Goal: Contribute content: Contribute content

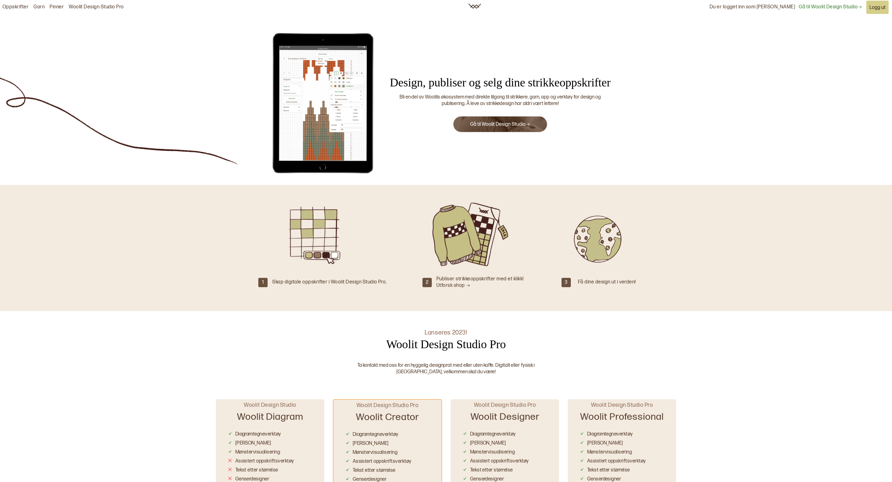
click at [497, 129] on button "Gå til Woolit Design Studio" at bounding box center [500, 124] width 95 height 17
click at [499, 128] on button "Gå til Woolit Design Studio" at bounding box center [500, 124] width 95 height 17
click at [501, 126] on link "Gå til Woolit Design Studio" at bounding box center [500, 124] width 60 height 6
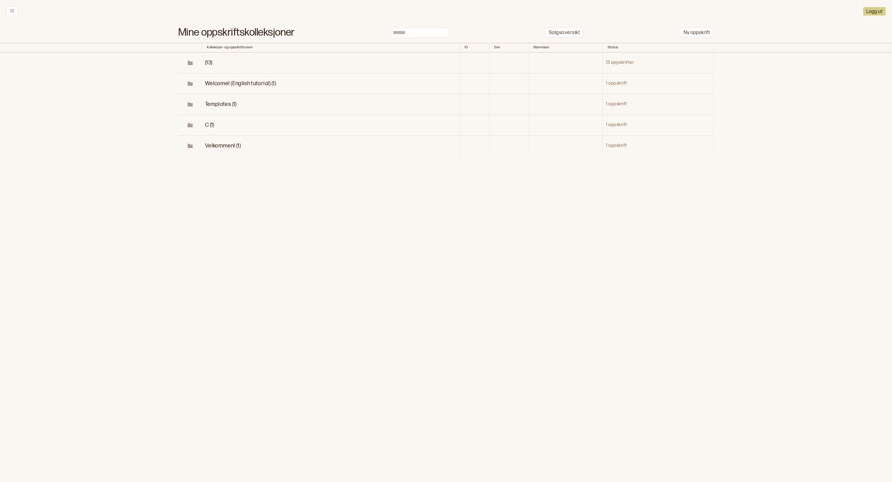
click at [210, 61] on span "(13)" at bounding box center [208, 62] width 7 height 7
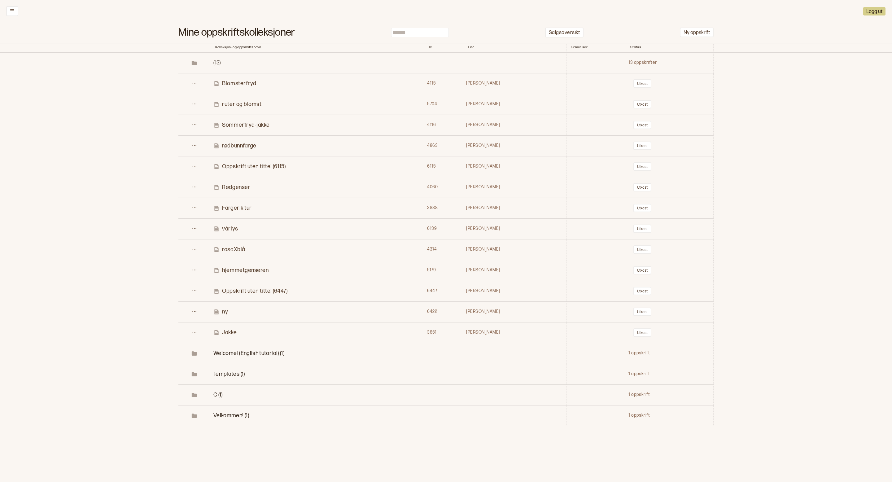
click at [256, 84] on p "Blomsterfryd" at bounding box center [239, 83] width 34 height 7
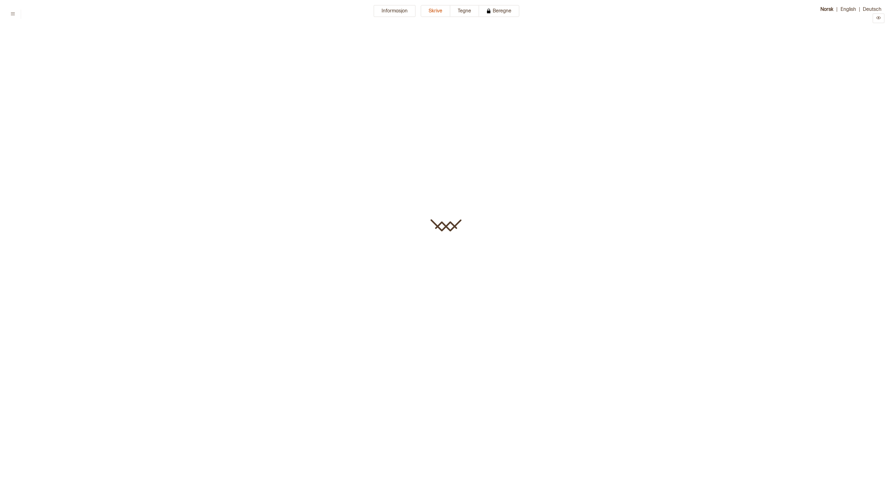
type input "**********"
click at [472, 4] on html "**********" at bounding box center [446, 161] width 892 height 322
click at [472, 7] on button "Tegne" at bounding box center [464, 11] width 29 height 12
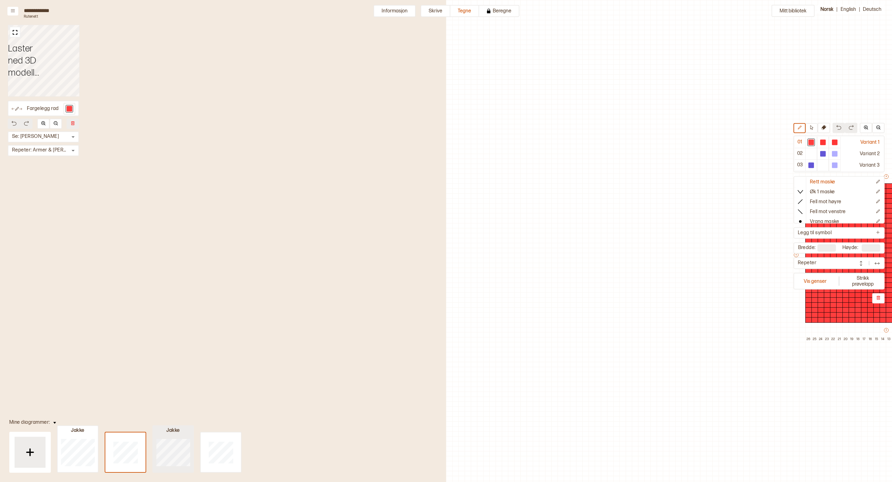
scroll to position [17, 322]
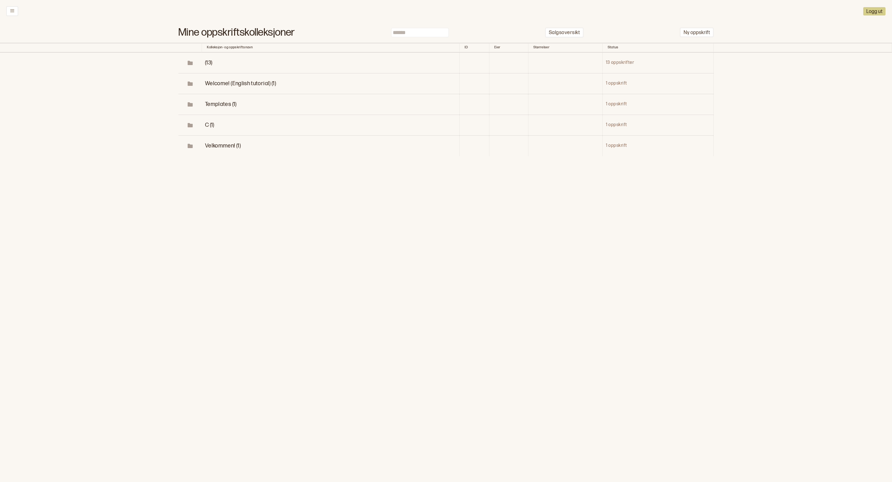
click at [213, 62] on td "(13)" at bounding box center [331, 63] width 258 height 21
click at [204, 62] on td "(13)" at bounding box center [331, 63] width 258 height 21
click at [206, 62] on span "(13)" at bounding box center [208, 62] width 7 height 7
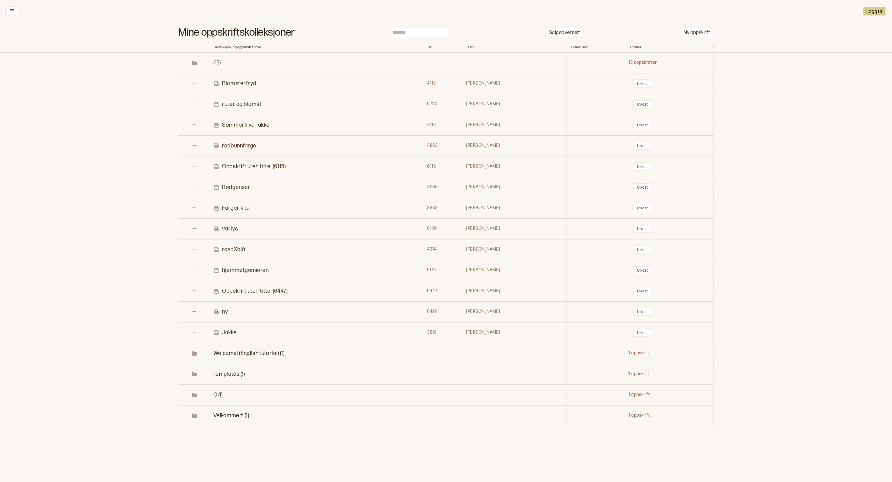
click at [250, 122] on p "Sommerfryd-jakke" at bounding box center [245, 124] width 47 height 7
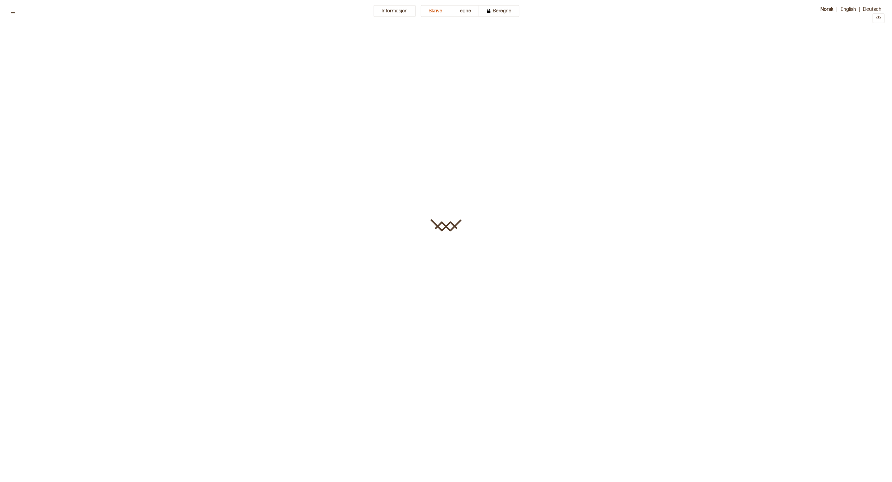
type input "**********"
click at [469, 12] on button "Tegne" at bounding box center [464, 11] width 29 height 12
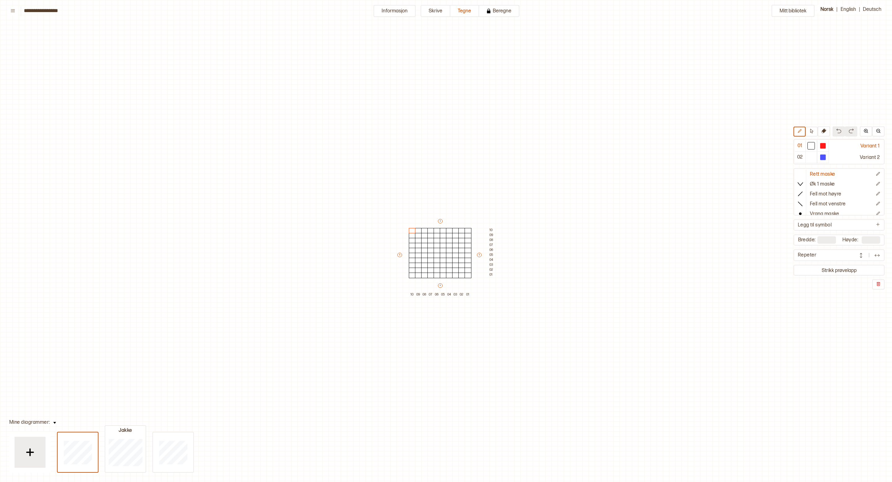
scroll to position [17, 0]
click at [127, 434] on div at bounding box center [125, 452] width 40 height 40
type input "**"
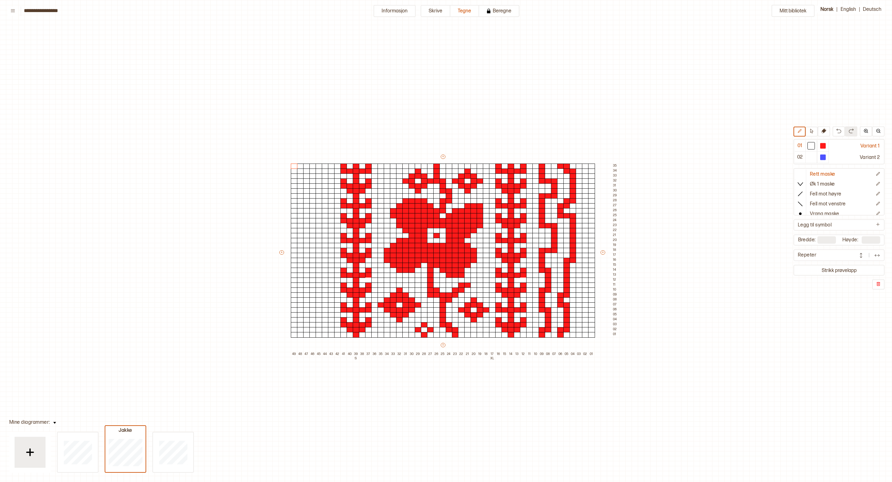
scroll to position [0, 0]
click at [811, 129] on icon at bounding box center [811, 131] width 5 height 5
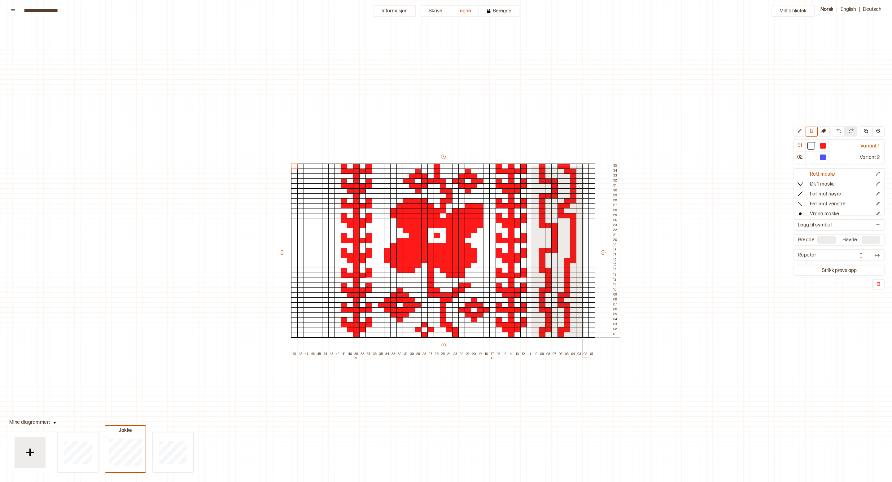
drag, startPoint x: 530, startPoint y: 165, endPoint x: 584, endPoint y: 337, distance: 180.0
click at [584, 337] on div "+ + + + 49 48 47 46 45 44 43 42 41 40 39 S 38 37 36 35 34 33 32 31 30 29 28 27 …" at bounding box center [449, 255] width 341 height 203
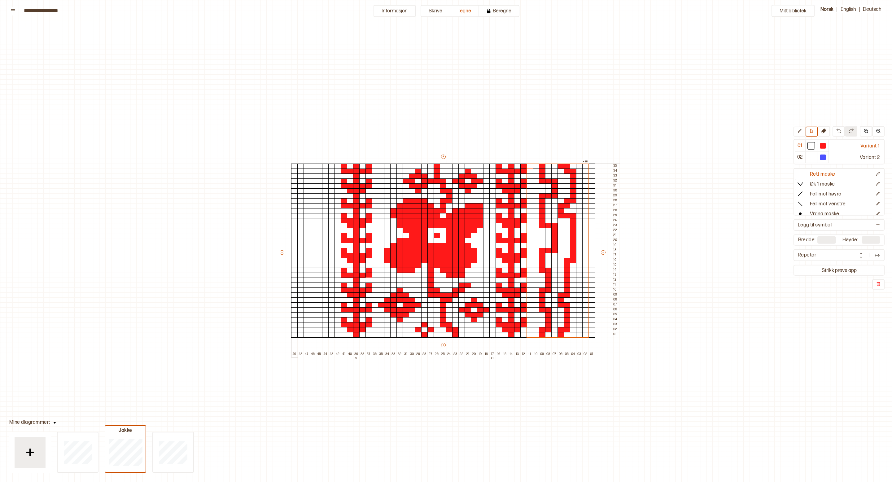
click at [295, 166] on div at bounding box center [294, 167] width 7 height 6
drag, startPoint x: 543, startPoint y: 163, endPoint x: 572, endPoint y: 338, distance: 177.2
click at [572, 338] on div "+ + + + 49 48 47 46 45 44 43 42 41 40 39 S 38 37 36 35 34 33 32 31 30 29 28 27 …" at bounding box center [449, 255] width 341 height 203
click at [293, 167] on div at bounding box center [294, 167] width 7 height 6
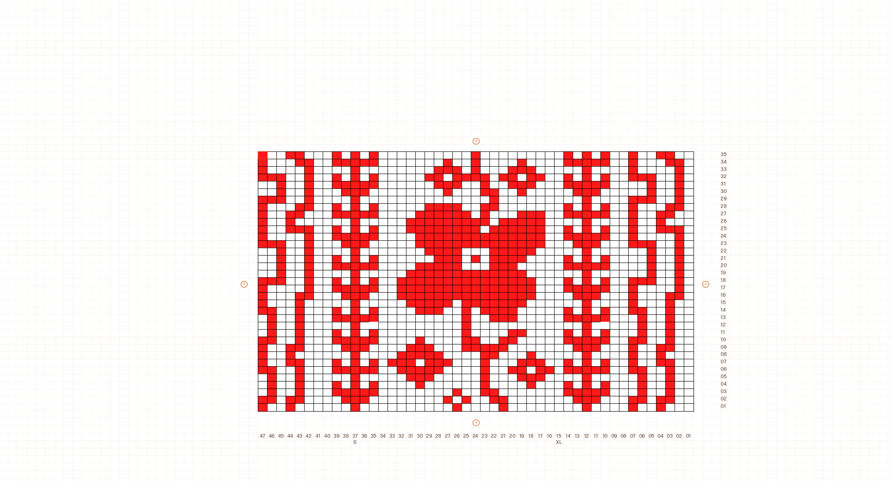
click at [599, 250] on div "+ + + + 47 46 45 44 43 42 41 40 39 38 37 S 36 35 34 33 32 31 30 29 28 27 26 25 …" at bounding box center [449, 255] width 328 height 203
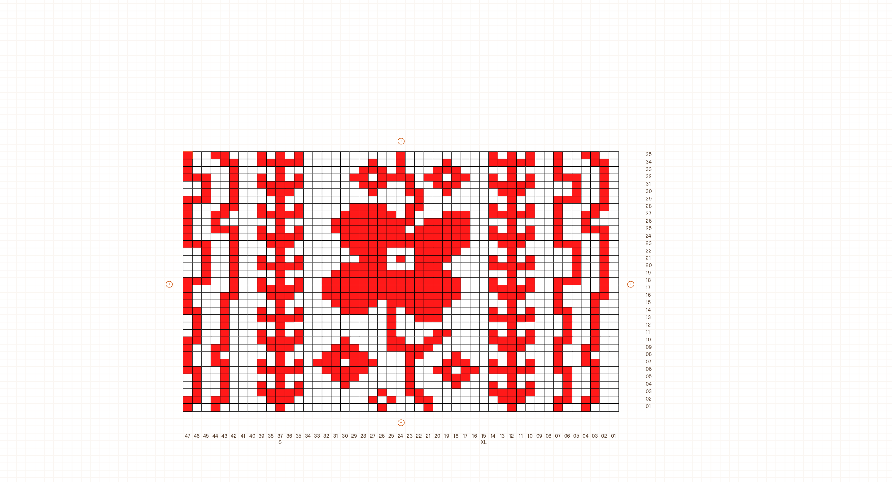
scroll to position [0, 60]
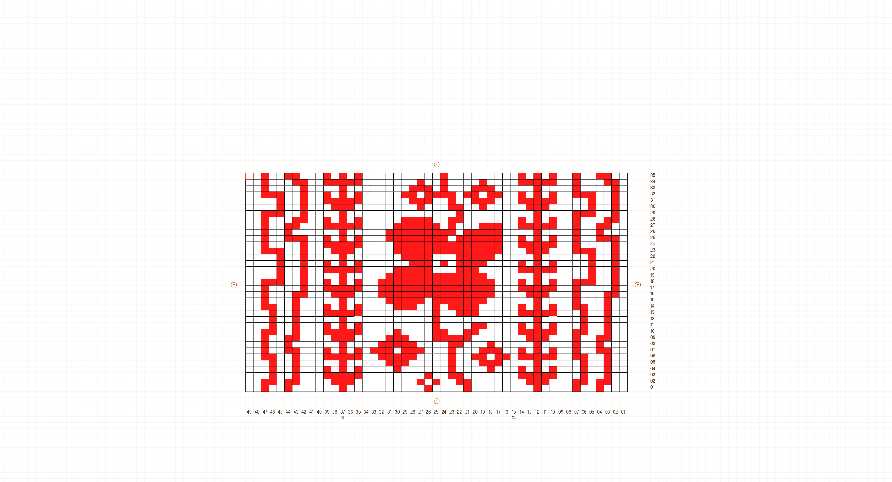
click at [223, 255] on div "+ + + + 49 48 47 46 45 44 43 42 41 40 39 38 37 S 36 35 34 33 32 31 30 29 28 27 …" at bounding box center [389, 255] width 341 height 203
drag, startPoint x: 223, startPoint y: 251, endPoint x: 232, endPoint y: 251, distance: 8.7
click at [232, 251] on div "+ + + + 49 48 47 46 45 44 43 42 41 40 39 38 37 S 36 35 34 33 32 31 30 29 28 27 …" at bounding box center [389, 255] width 341 height 203
drag, startPoint x: 225, startPoint y: 251, endPoint x: 235, endPoint y: 251, distance: 10.8
click at [235, 251] on div "+ + + + 49 48 47 46 45 44 43 42 41 40 39 38 37 S 36 35 34 33 32 31 30 29 28 27 …" at bounding box center [389, 255] width 341 height 203
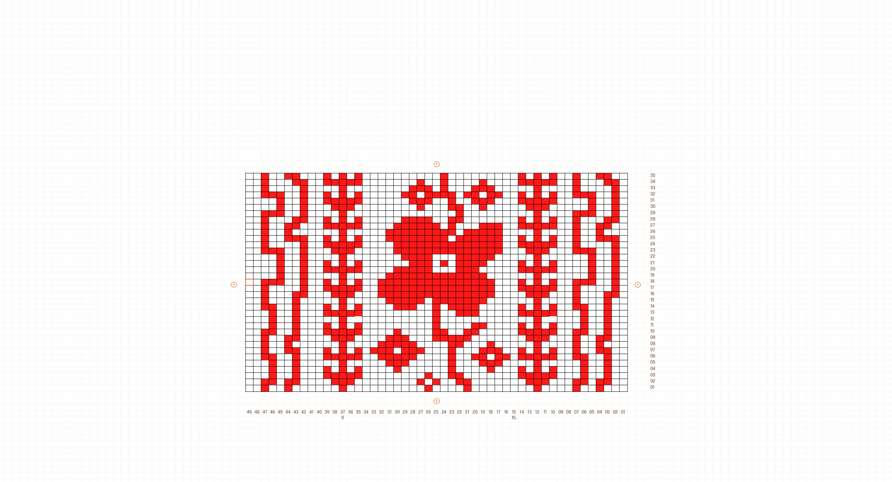
click at [226, 251] on div "+ + + + 49 48 47 46 45 44 43 42 41 40 39 38 37 S 36 35 34 33 32 31 30 29 28 27 …" at bounding box center [389, 255] width 341 height 203
type input "**"
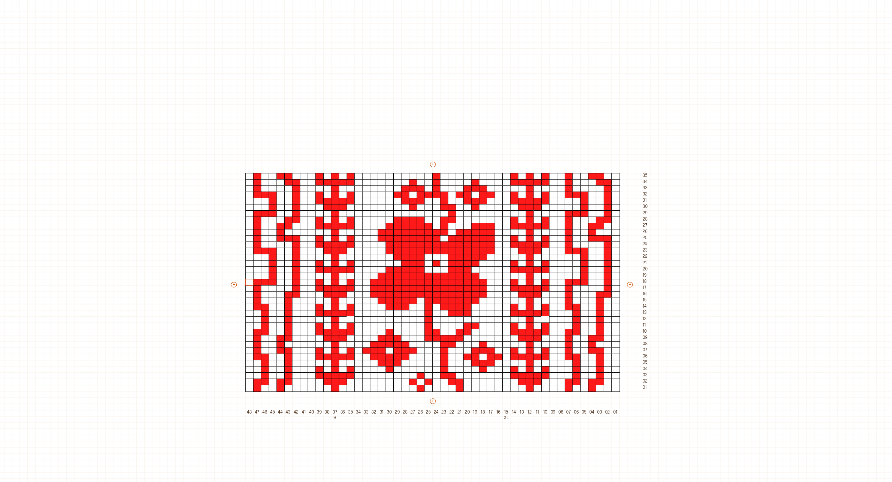
click at [195, 230] on div "Mitt bibliotek 01 Variant 1 02 Variant 2 Rett maske Øk 1 maske Fell mot høyre F…" at bounding box center [832, 482] width 1784 height 964
click at [243, 99] on div "Mitt bibliotek 01 Variant 1 02 Variant 2 Rett maske Øk 1 maske Fell mot høyre F…" at bounding box center [832, 482] width 1784 height 964
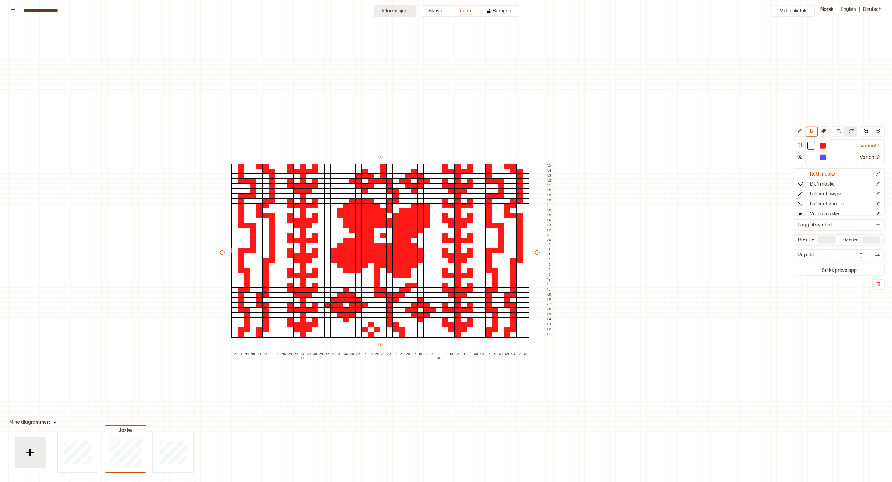
click at [403, 9] on button "Informasjon" at bounding box center [395, 11] width 42 height 12
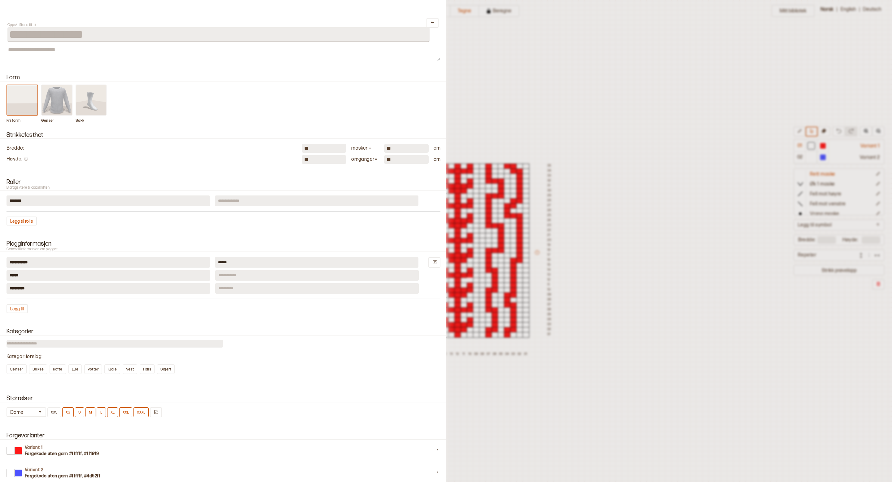
click at [426, 6] on div "**********" at bounding box center [222, 23] width 431 height 38
click at [454, 33] on div at bounding box center [446, 241] width 892 height 482
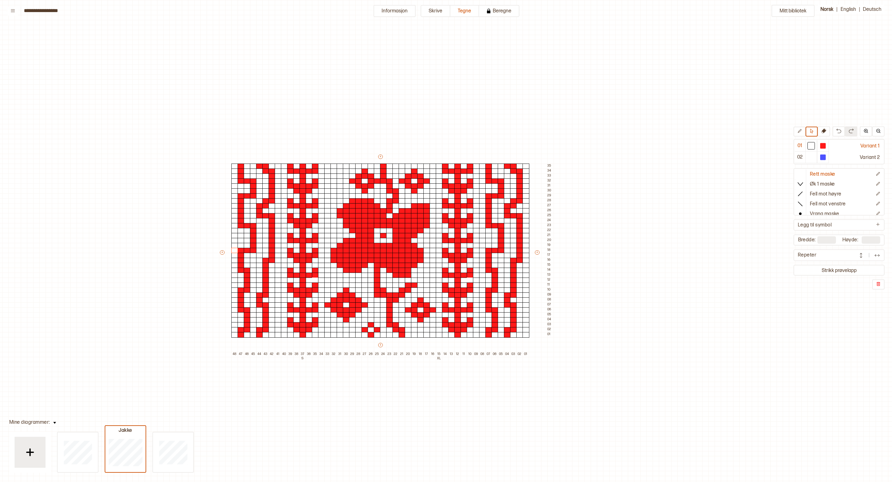
click at [7, 11] on div "Mitt bibliotek 01 Variant 1 02 Variant 2 Rett maske Øk 1 maske Fell mot høyre F…" at bounding box center [832, 482] width 1784 height 964
click at [8, 11] on button at bounding box center [12, 11] width 11 height 9
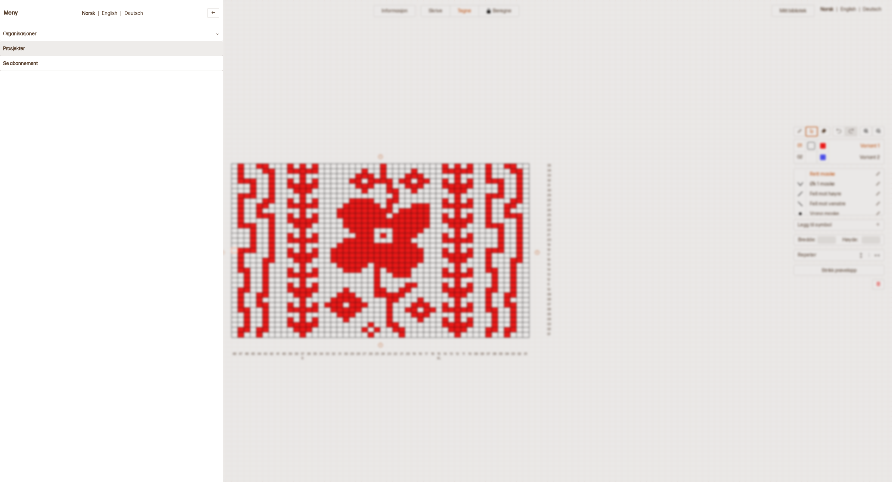
click at [44, 49] on button "Prosjekter" at bounding box center [111, 48] width 223 height 15
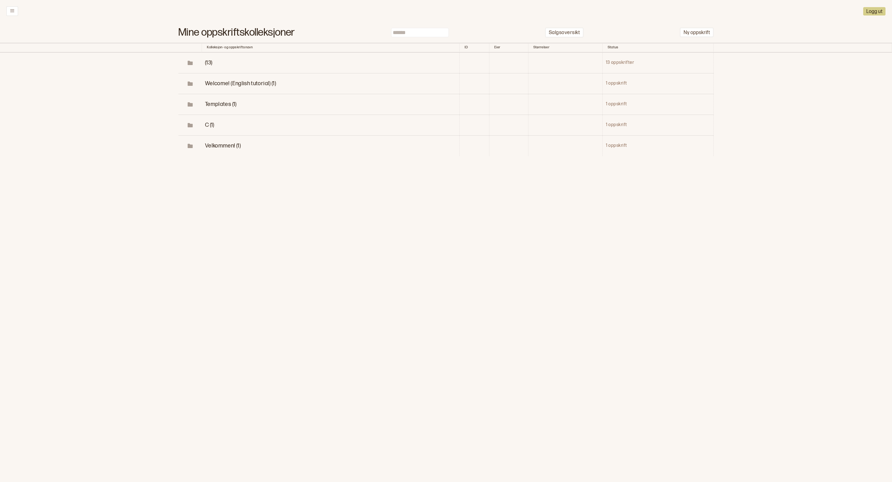
click at [212, 61] on span "(13)" at bounding box center [208, 62] width 7 height 7
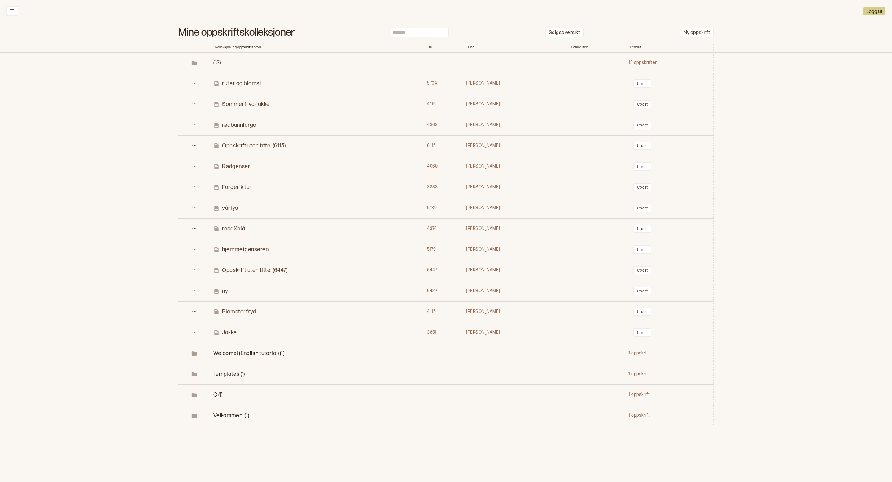
click at [228, 335] on p "Jakke" at bounding box center [229, 332] width 15 height 7
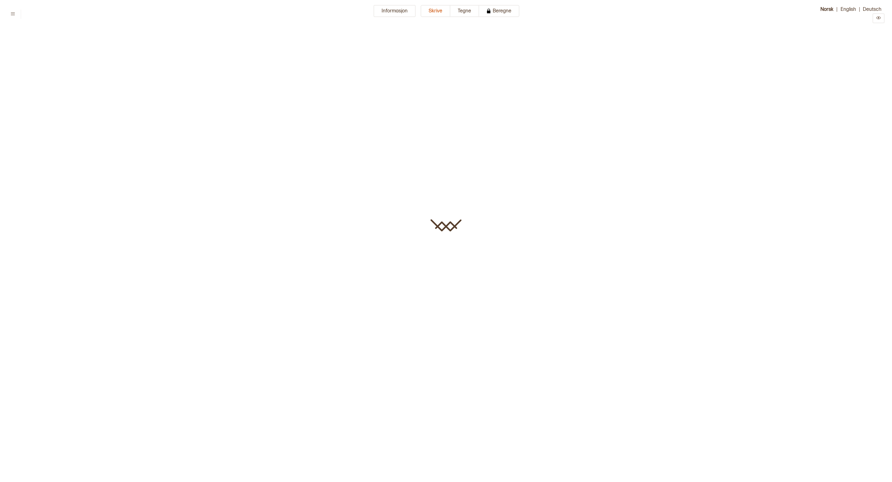
type input "*****"
click at [458, 15] on button "Tegne" at bounding box center [464, 11] width 29 height 12
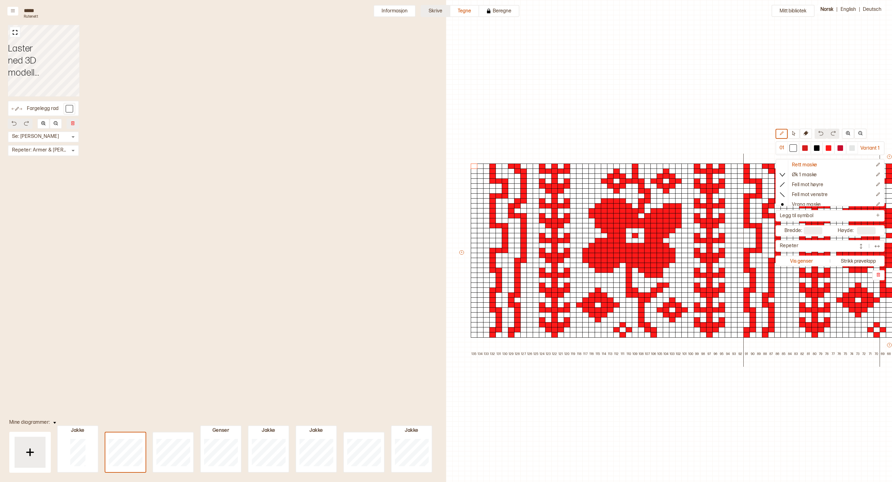
scroll to position [15, 446]
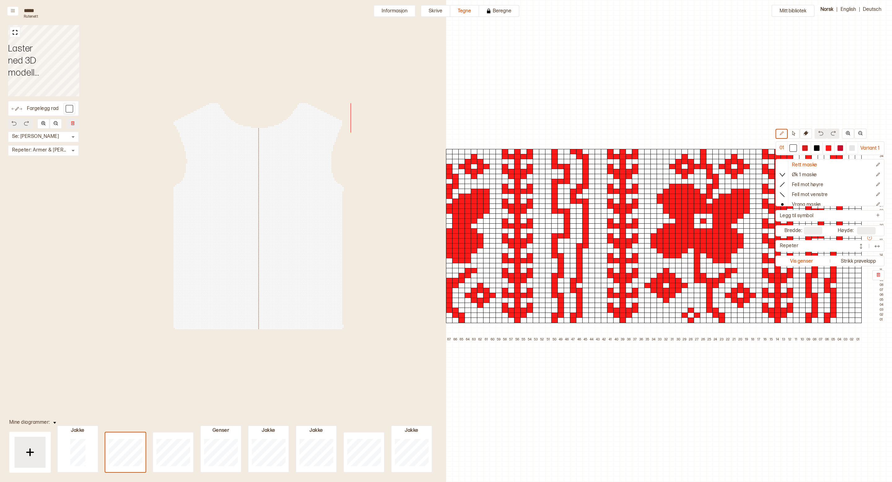
click at [509, 77] on div "Mitt bibliotek 01 Variant 1 Rett maske Øk 1 maske Fell mot høyre Fell mot venst…" at bounding box center [446, 467] width 892 height 964
click at [793, 131] on icon at bounding box center [793, 133] width 5 height 5
click at [822, 255] on div "01 Variant 1 Rett maske Øk 1 maske Fell mot høyre Fell mot venstre Vrang maske …" at bounding box center [830, 205] width 109 height 152
click at [822, 260] on button "Vis genser" at bounding box center [802, 261] width 50 height 8
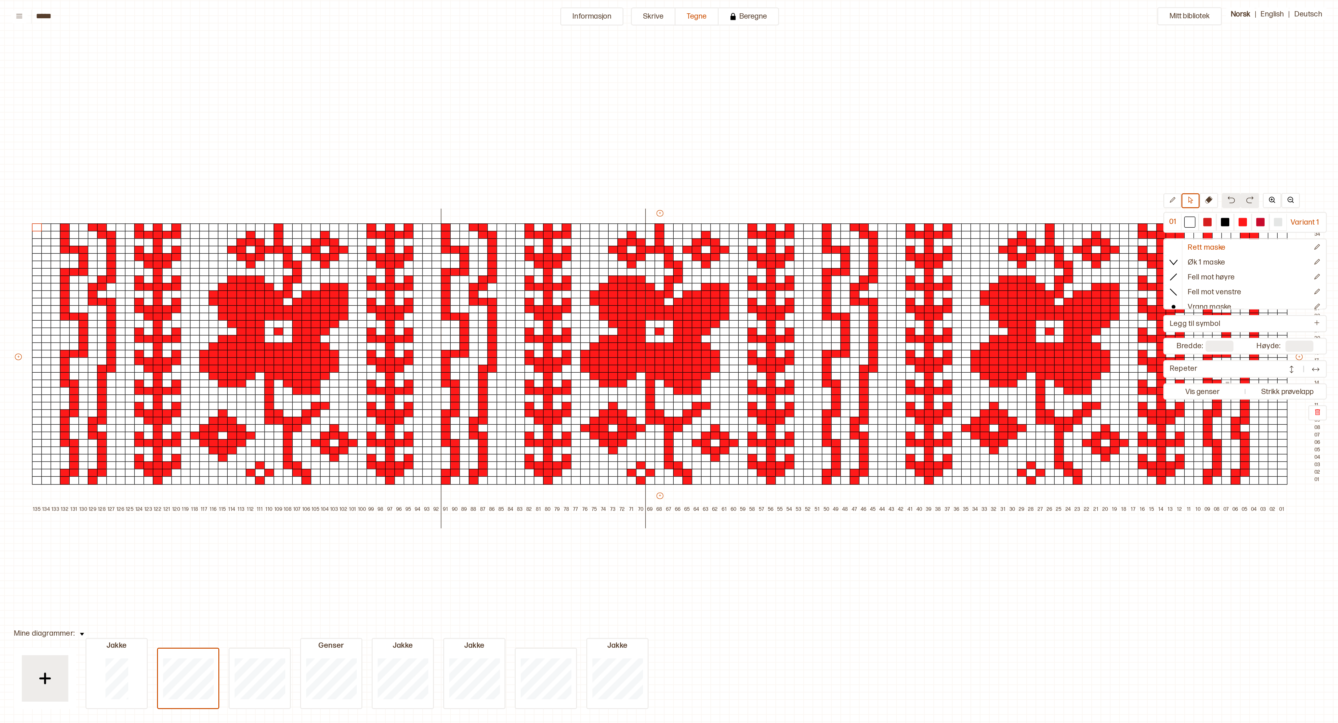
scroll to position [14, 3]
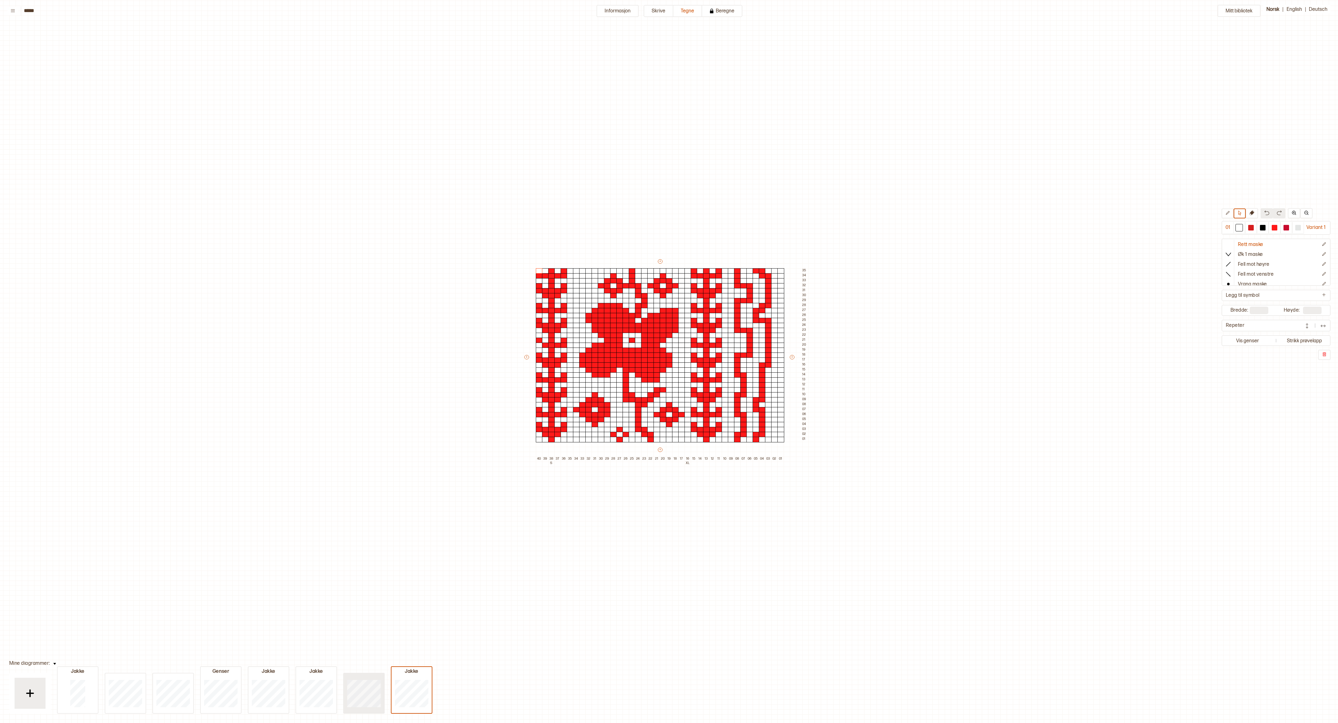
type input "***"
click at [343, 684] on button at bounding box center [364, 693] width 42 height 41
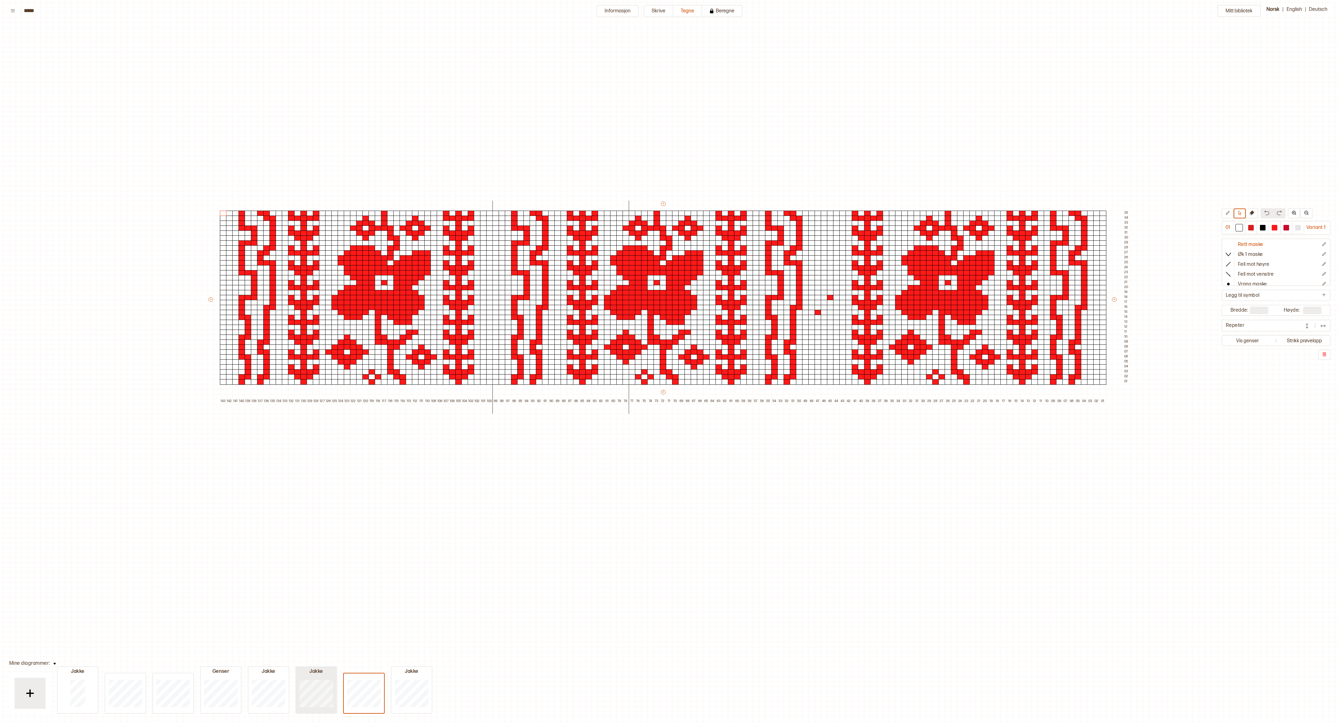
scroll to position [96, 3]
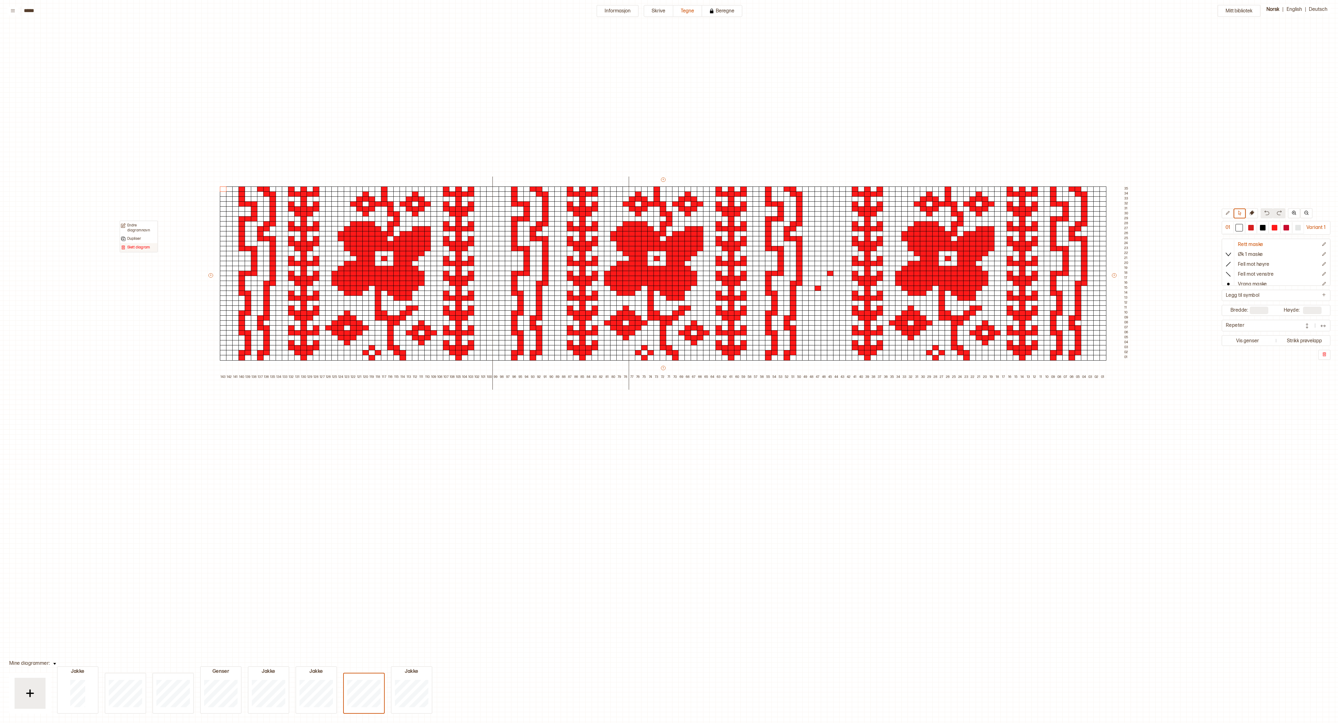
click at [148, 249] on p "Slett diagram" at bounding box center [138, 247] width 23 height 5
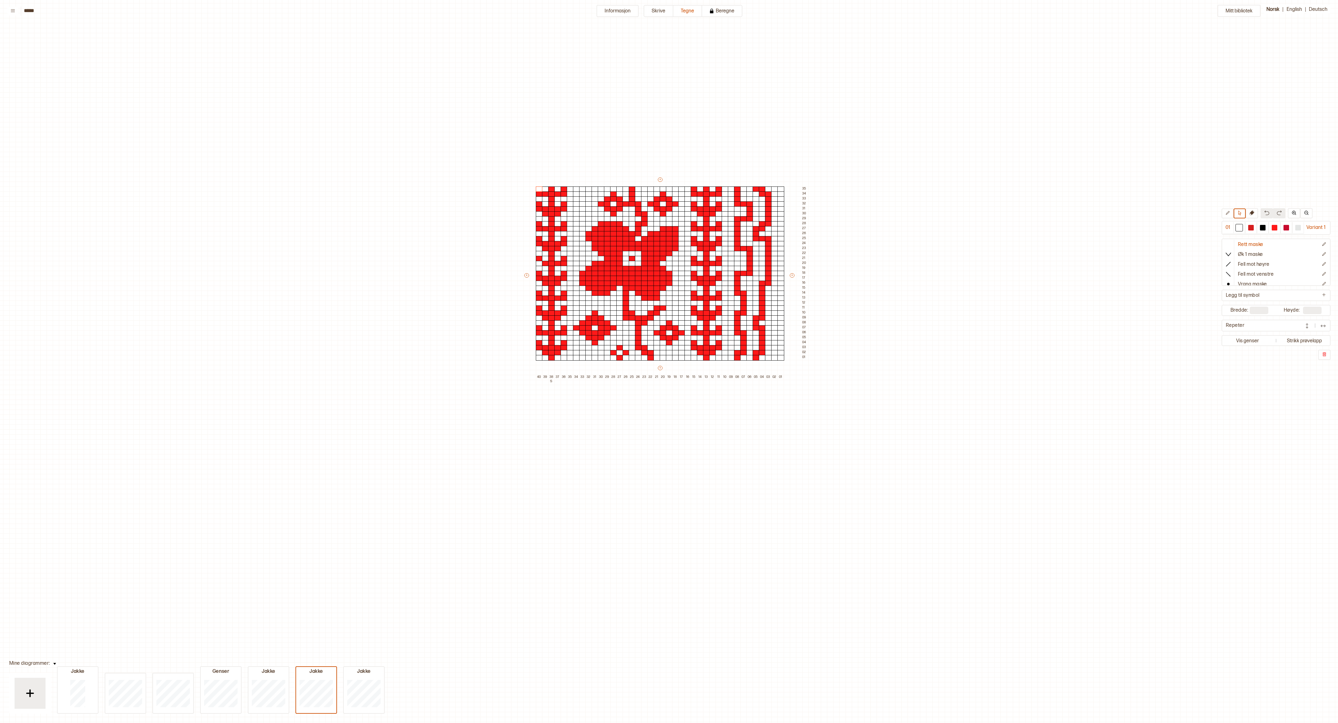
click at [242, 688] on div "Jakke Genser Jakke Jakke Jakke" at bounding box center [221, 695] width 328 height 37
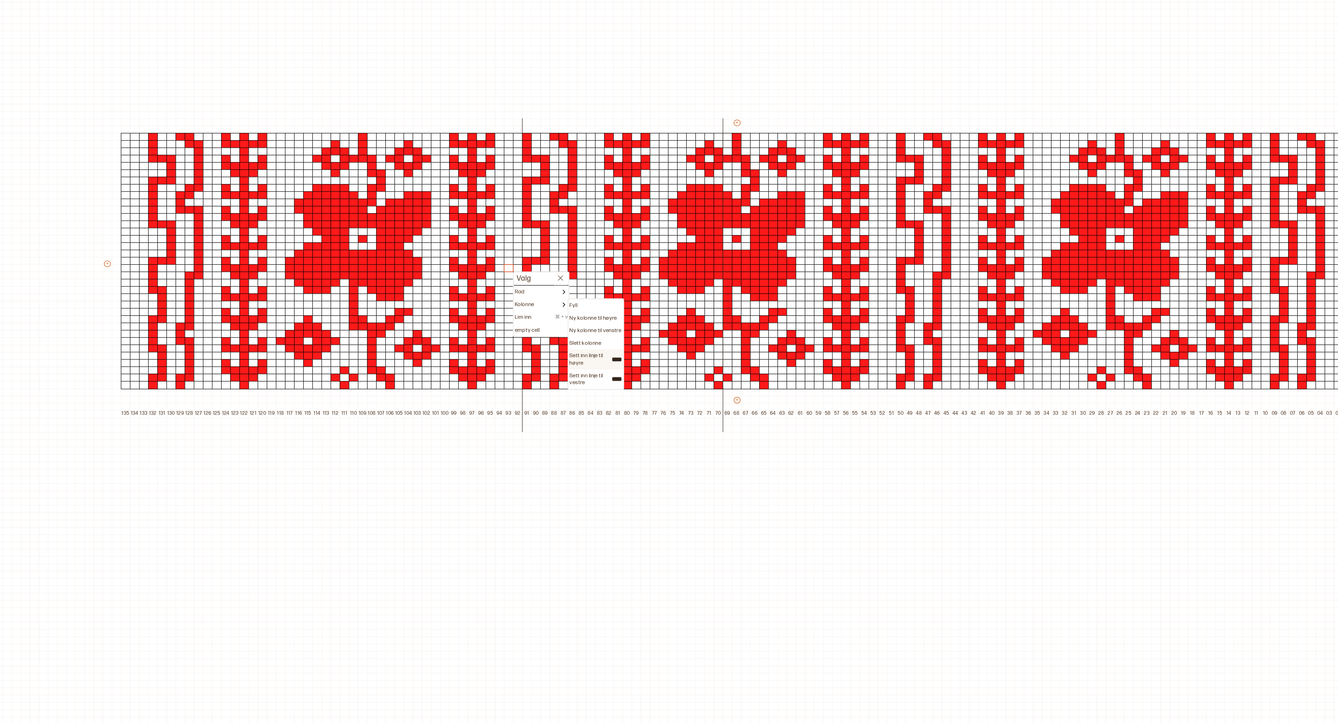
click at [567, 340] on p "Sett inn linje til høyre" at bounding box center [564, 340] width 28 height 10
click at [570, 317] on p "Ny kolonne til høyre" at bounding box center [566, 317] width 32 height 5
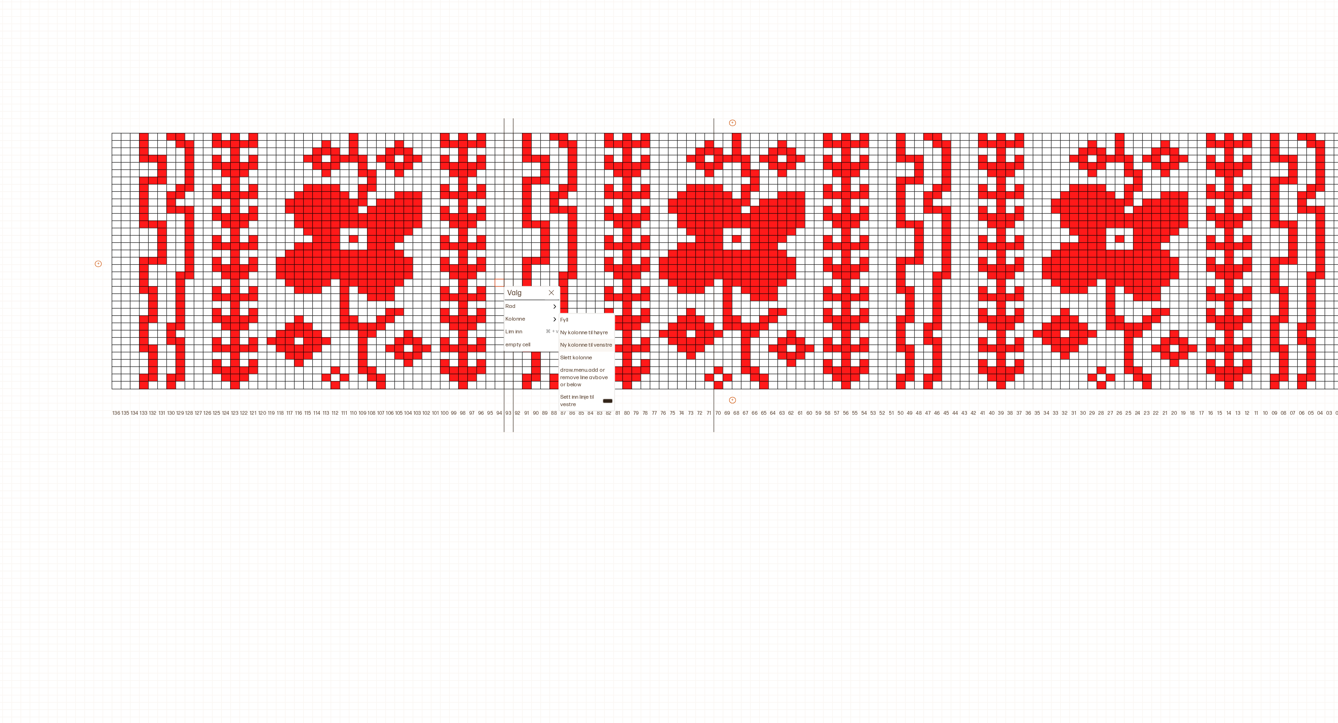
click at [562, 327] on div "Ny kolonne til venstre" at bounding box center [561, 330] width 37 height 9
click at [567, 320] on p "Ny kolonne til høyre" at bounding box center [559, 322] width 32 height 5
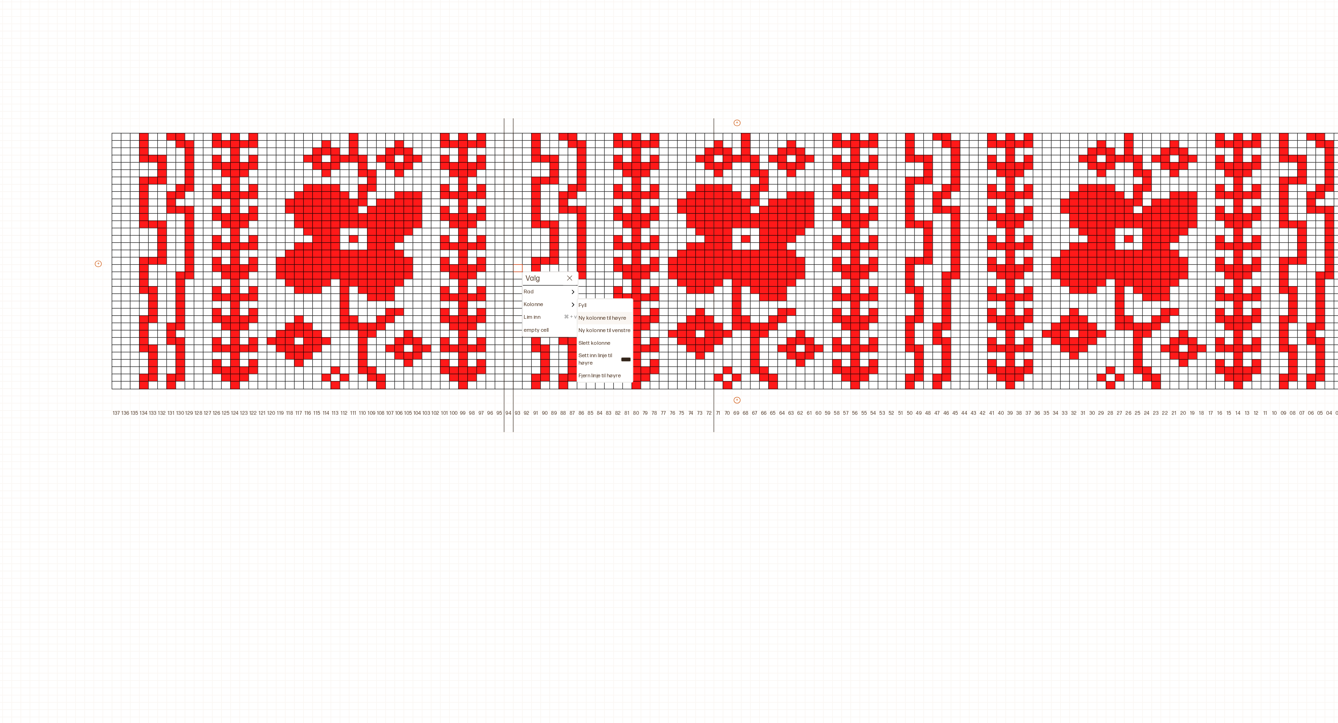
click at [579, 311] on p "Ny kolonne til høyre" at bounding box center [572, 312] width 32 height 5
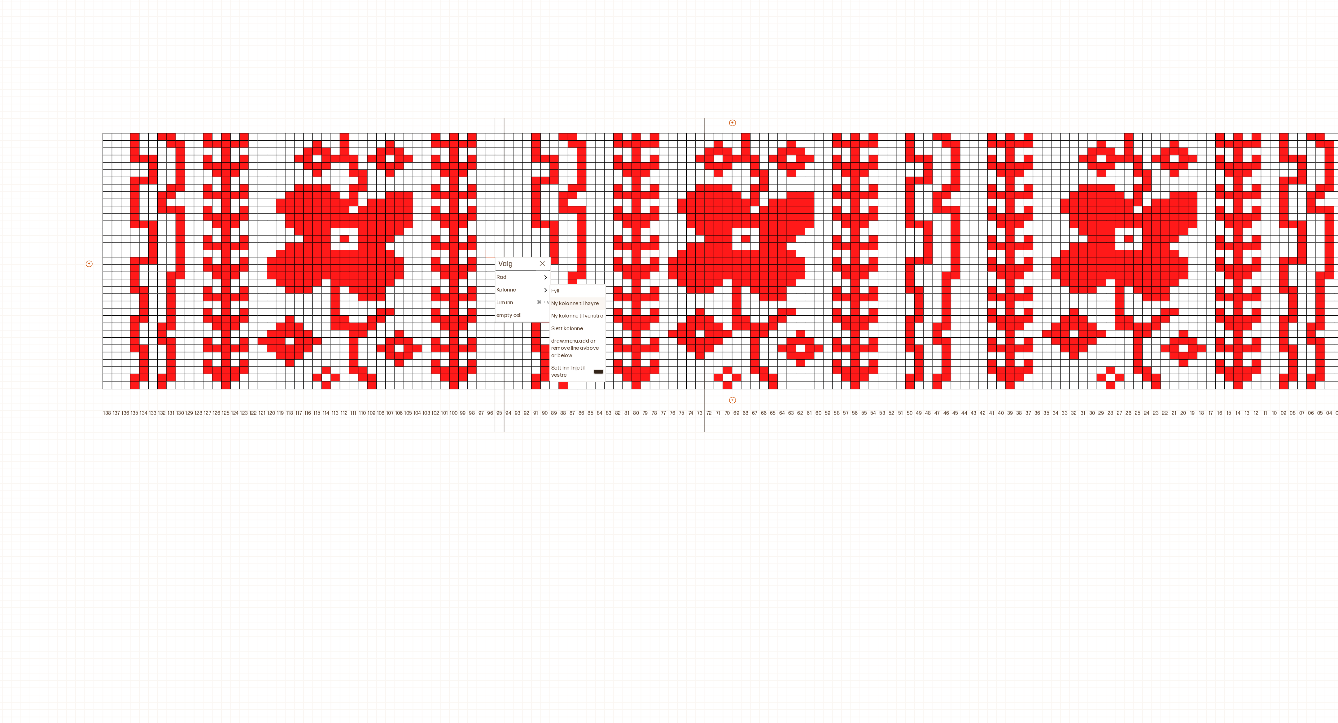
click at [556, 303] on p "Ny kolonne til høyre" at bounding box center [553, 302] width 32 height 5
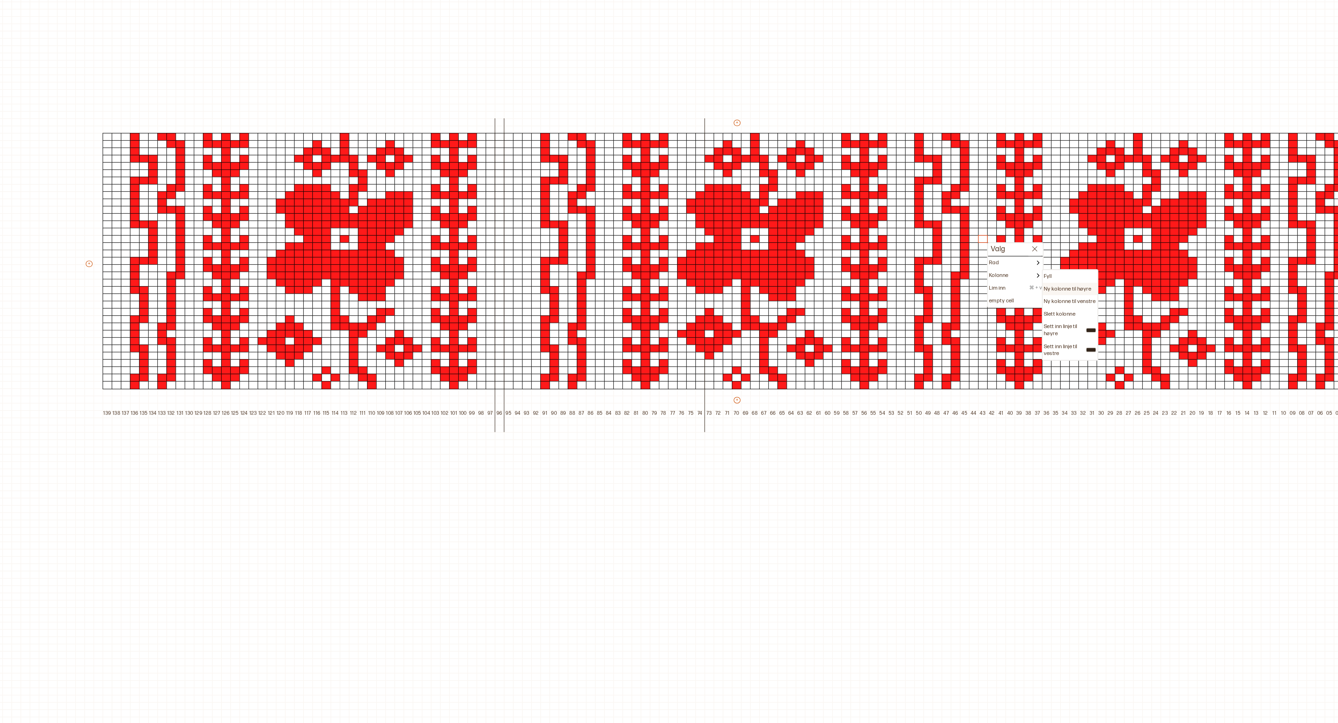
click at [900, 293] on p "Ny kolonne til høyre" at bounding box center [888, 292] width 32 height 5
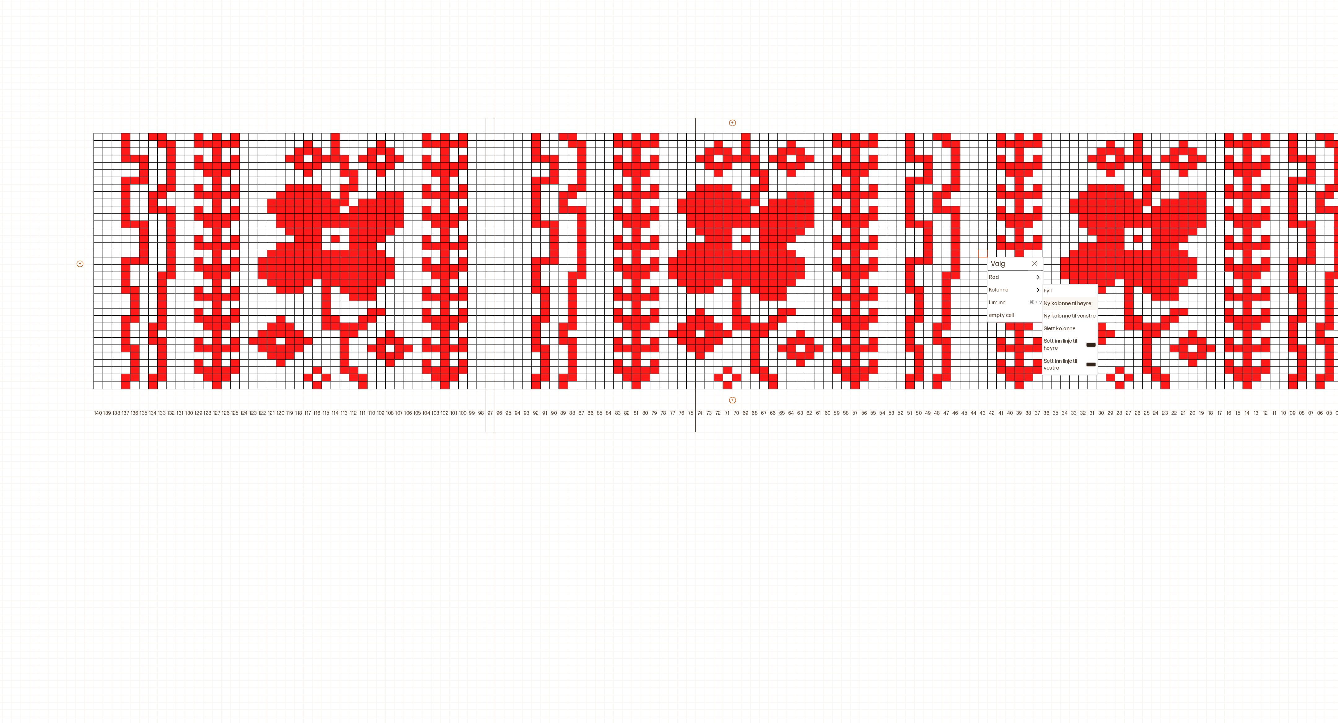
click at [897, 300] on p "Ny kolonne til høyre" at bounding box center [888, 302] width 32 height 5
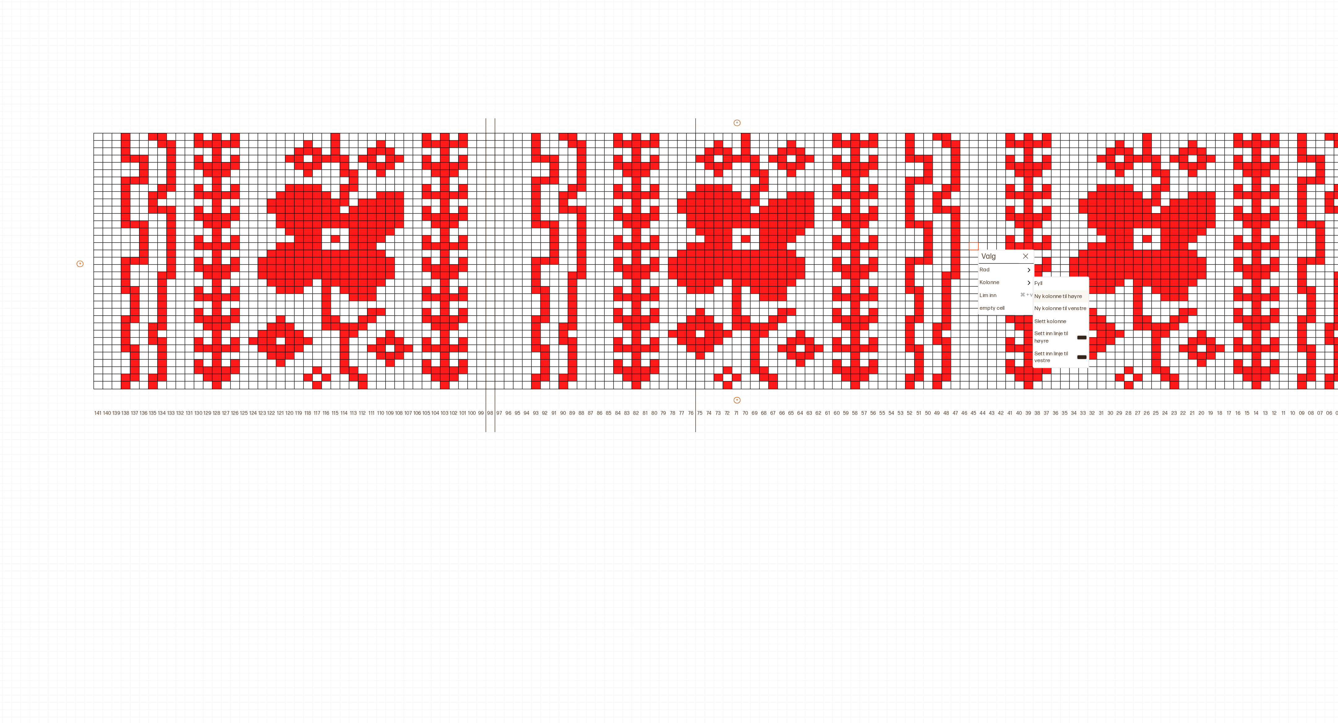
click at [889, 296] on p "Ny kolonne til høyre" at bounding box center [881, 297] width 32 height 5
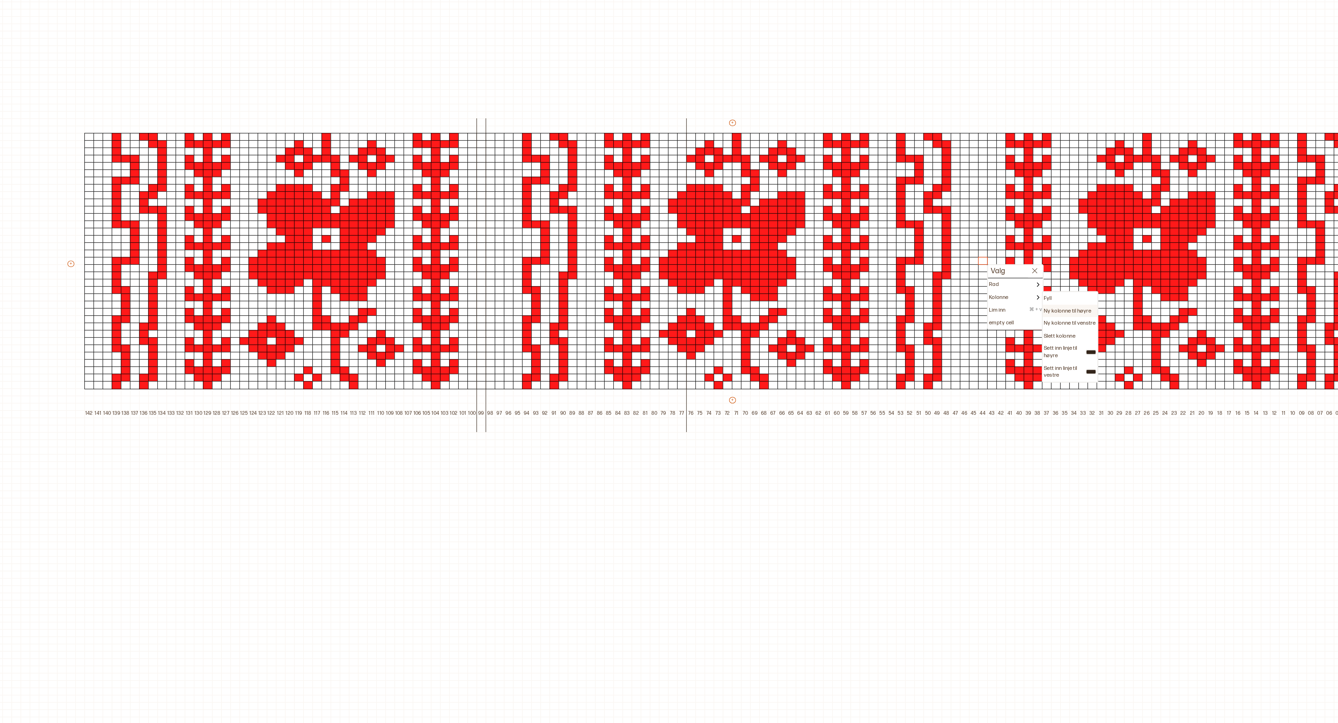
click at [901, 305] on p "Ny kolonne til høyre" at bounding box center [888, 307] width 32 height 5
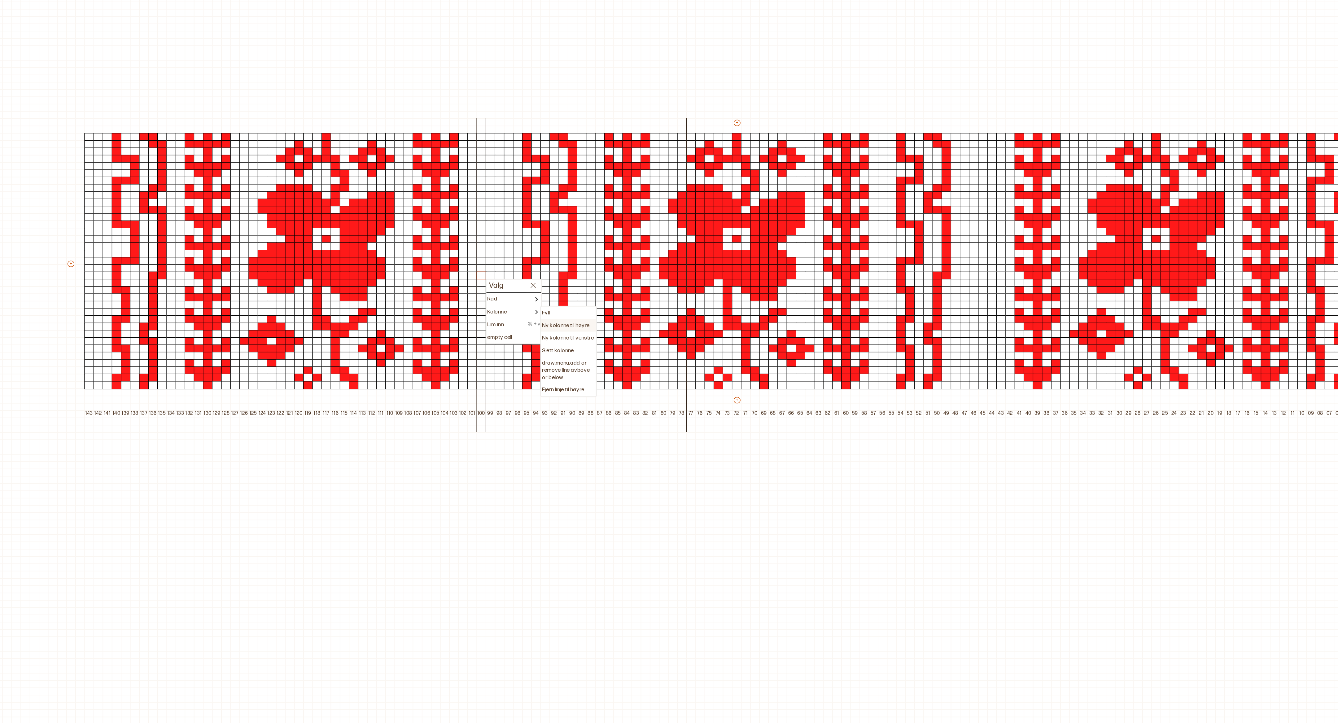
click at [548, 316] on p "Ny kolonne til høyre" at bounding box center [547, 317] width 32 height 5
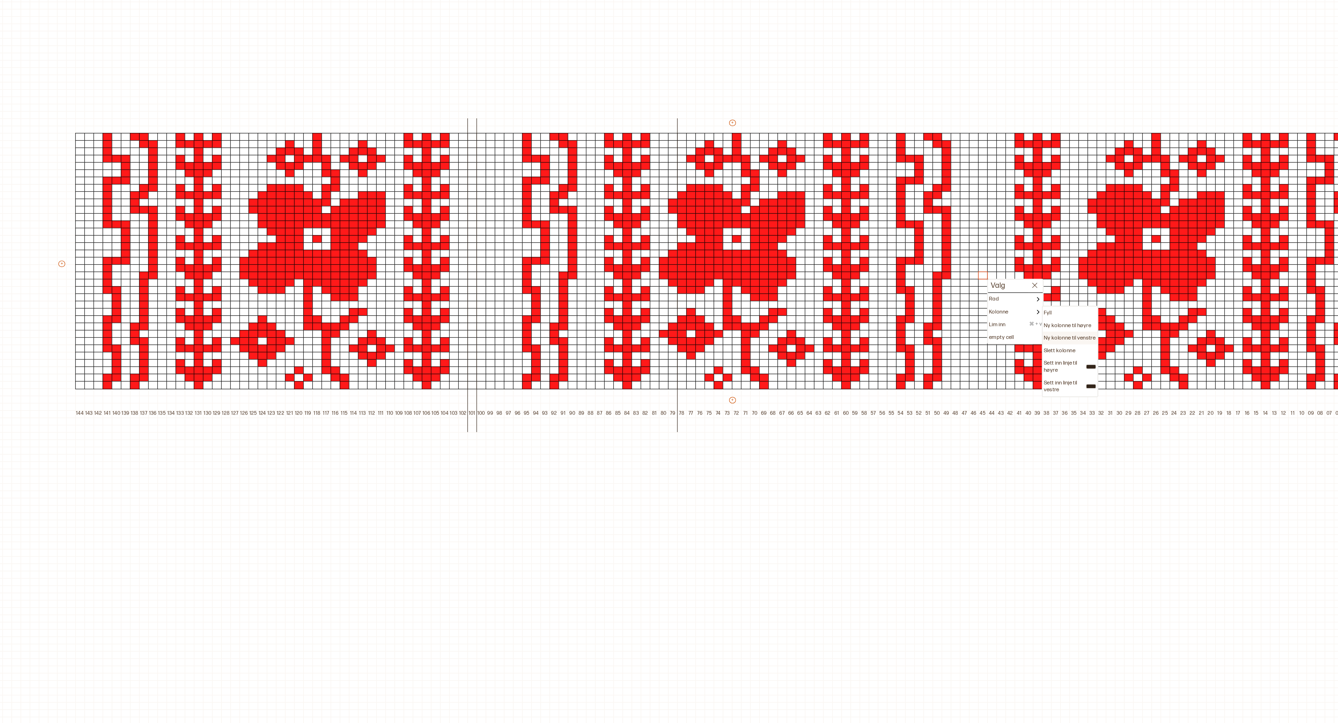
click at [892, 322] on div "Ny kolonne til venstre" at bounding box center [889, 326] width 37 height 9
click at [888, 319] on div "Ny kolonne til høyre" at bounding box center [889, 317] width 37 height 9
click at [888, 318] on p "Ny kolonne til høyre" at bounding box center [888, 317] width 32 height 5
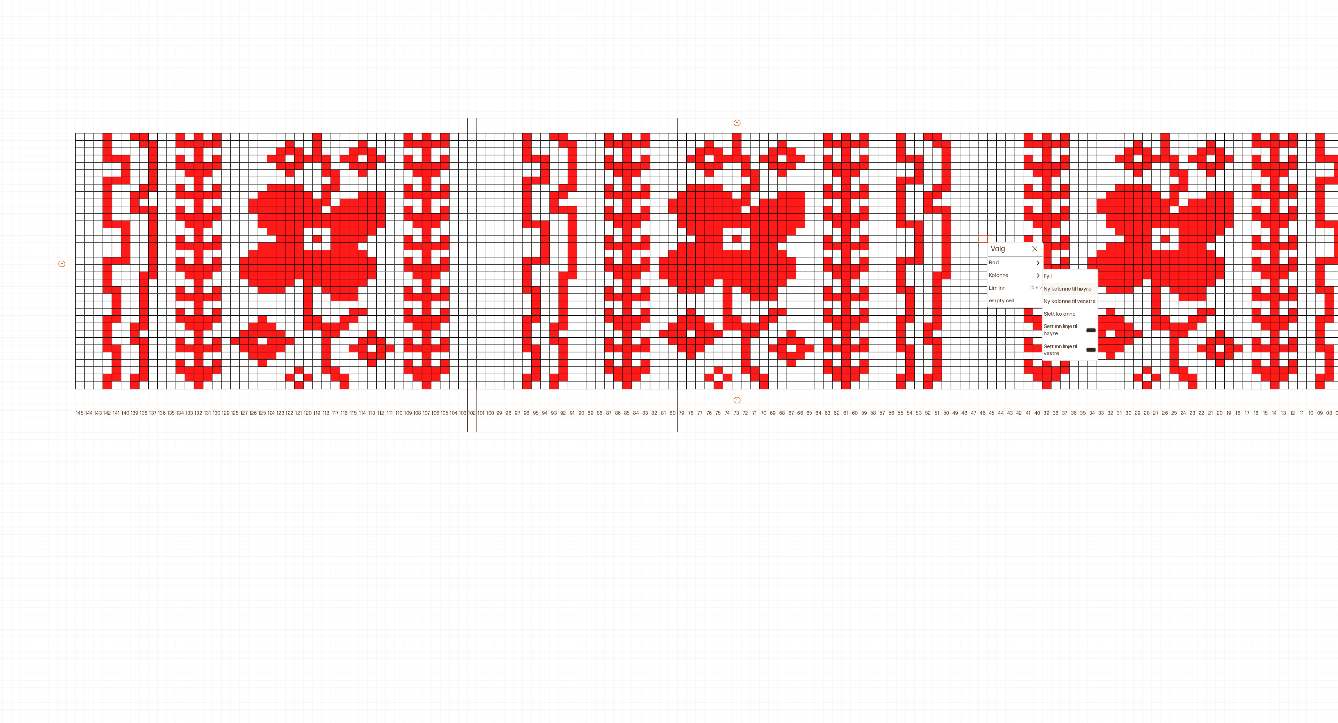
click at [896, 295] on div "Ny kolonne til høyre" at bounding box center [889, 292] width 37 height 9
click at [896, 293] on p "Ny kolonne til høyre" at bounding box center [888, 292] width 32 height 5
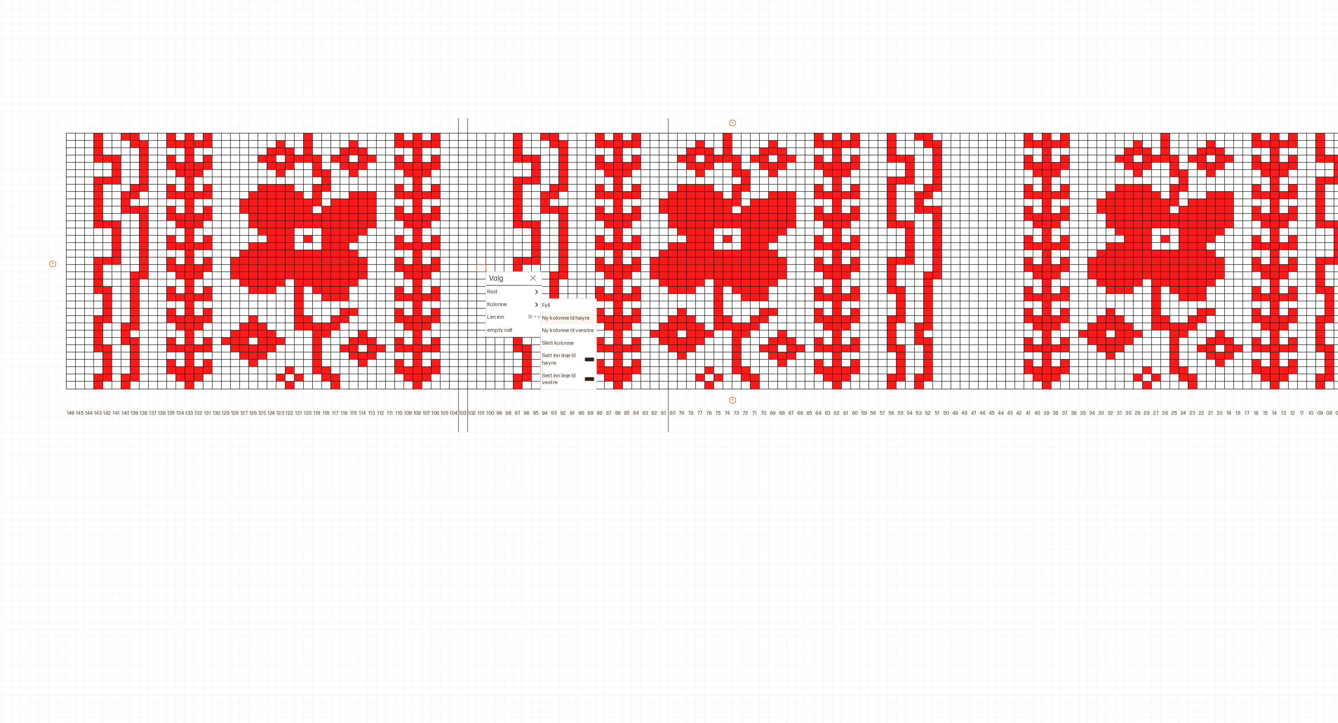
click at [553, 314] on div "Ny kolonne til høyre" at bounding box center [548, 312] width 37 height 9
click at [553, 312] on p "Ny kolonne til høyre" at bounding box center [547, 312] width 32 height 5
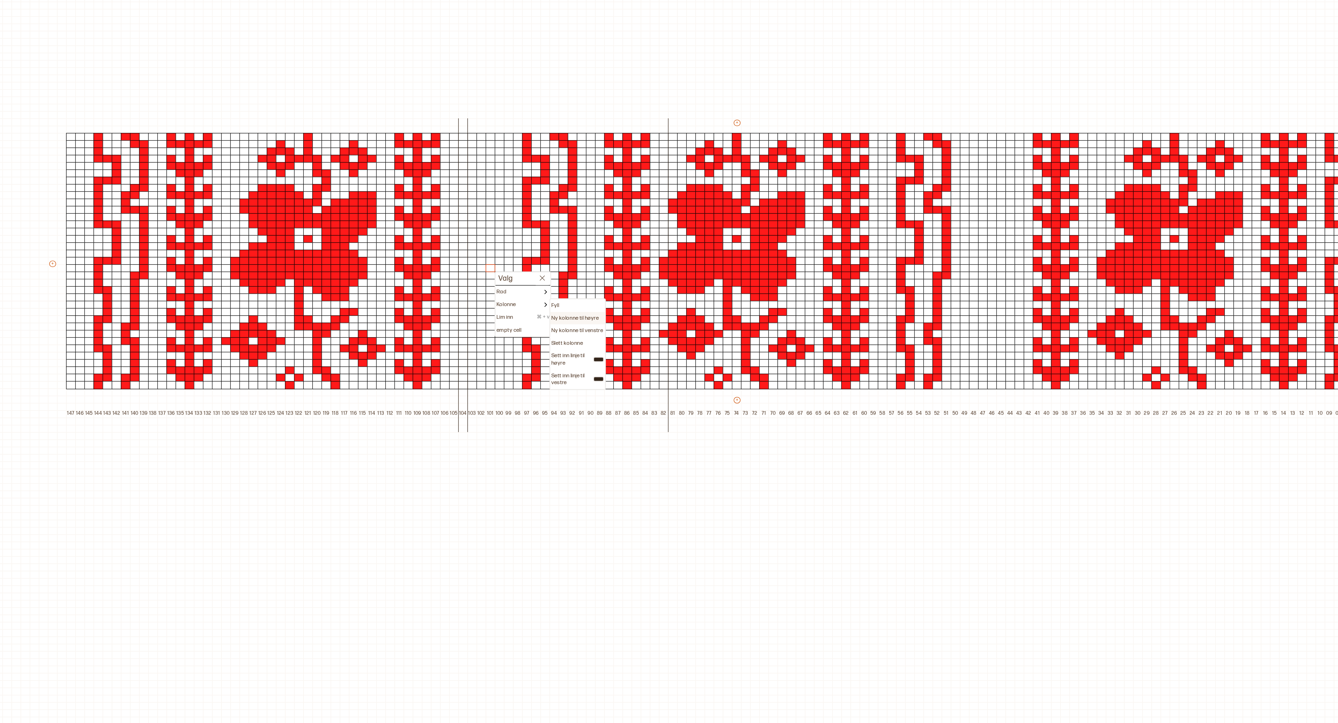
click at [558, 311] on p "Ny kolonne til høyre" at bounding box center [553, 312] width 32 height 5
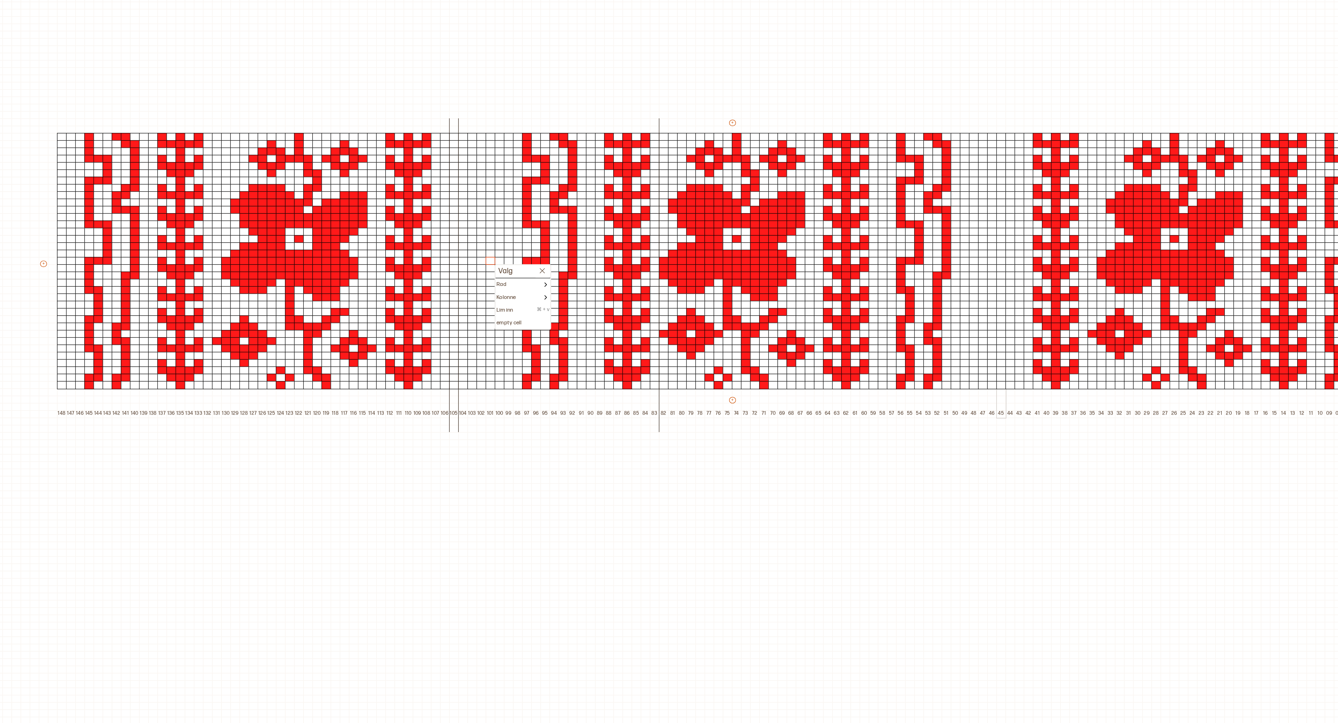
click at [847, 264] on div at bounding box center [849, 264] width 7 height 6
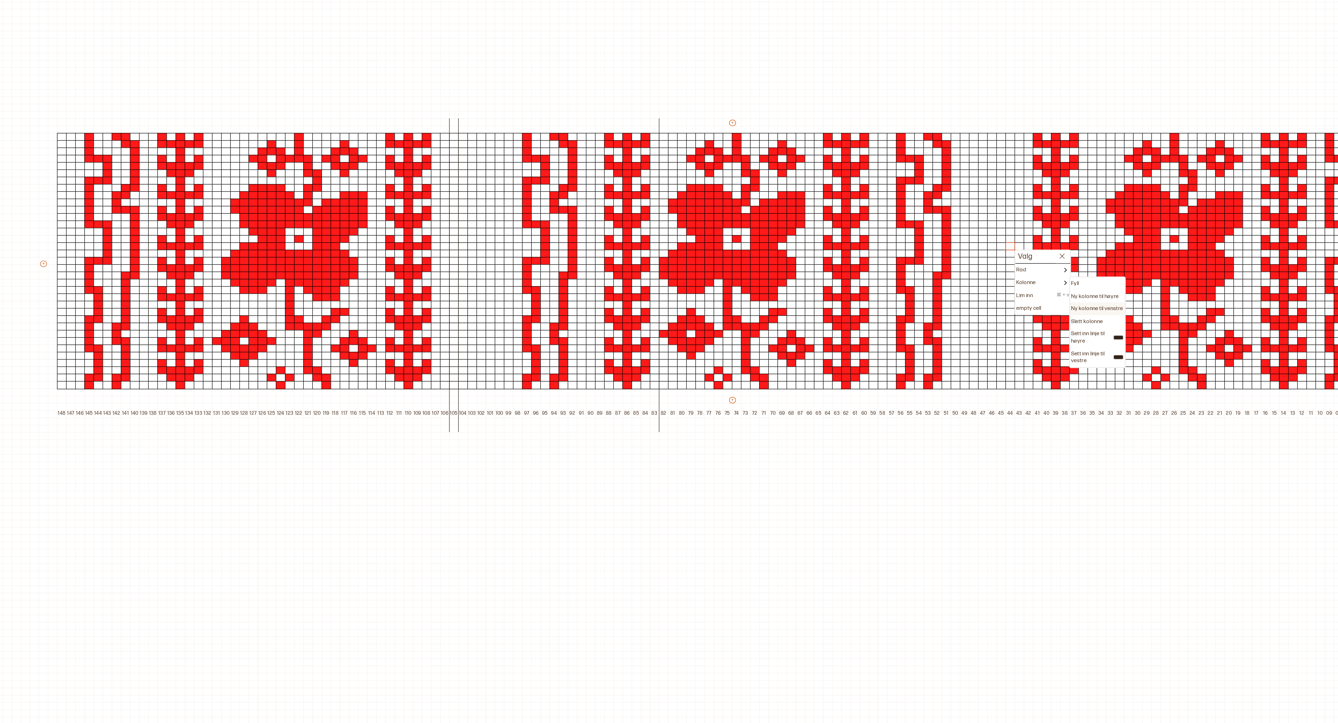
click at [913, 307] on p "Ny kolonne til venstre" at bounding box center [907, 306] width 35 height 5
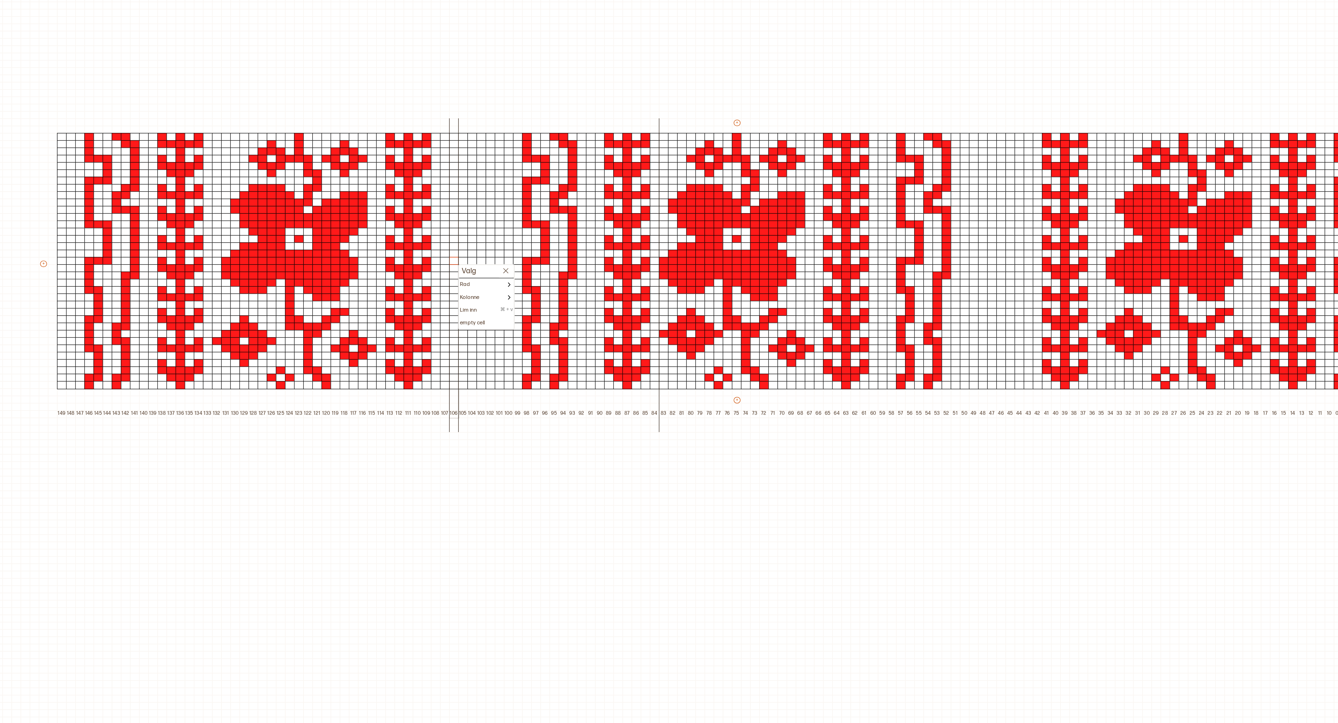
click at [471, 273] on div at bounding box center [471, 274] width 7 height 6
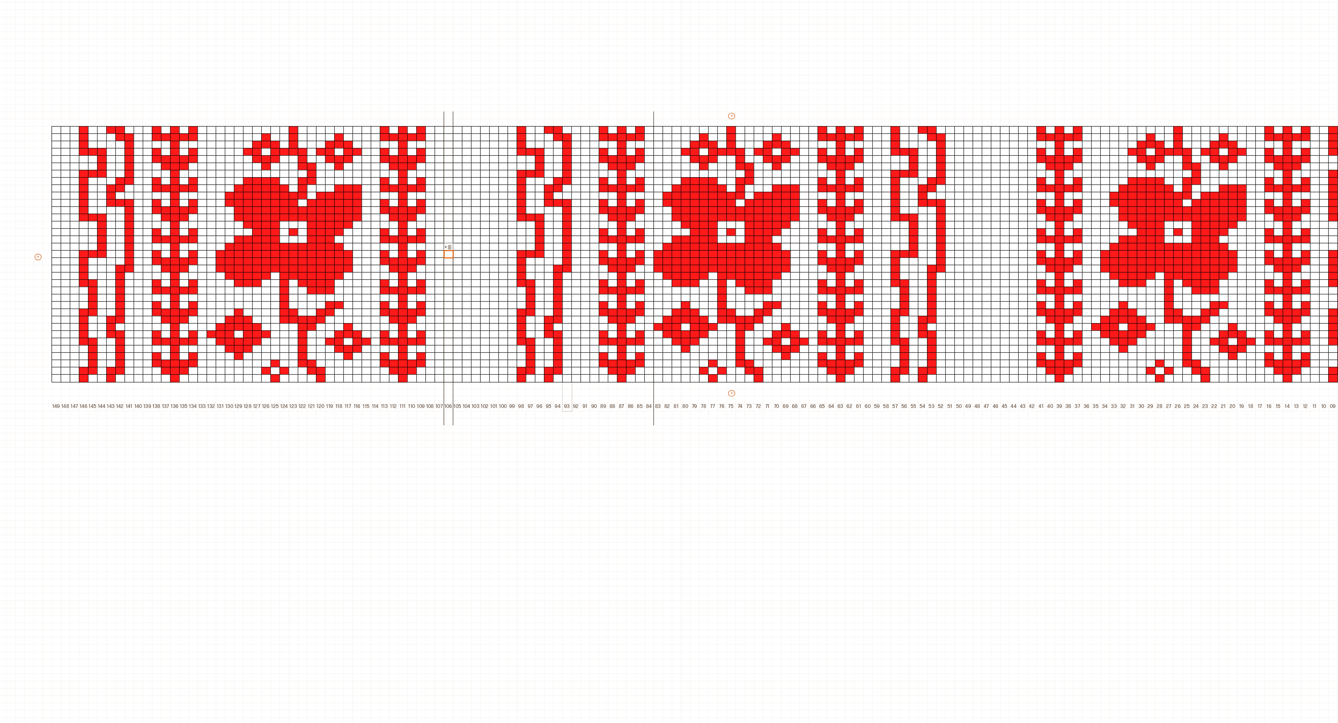
scroll to position [101, 0]
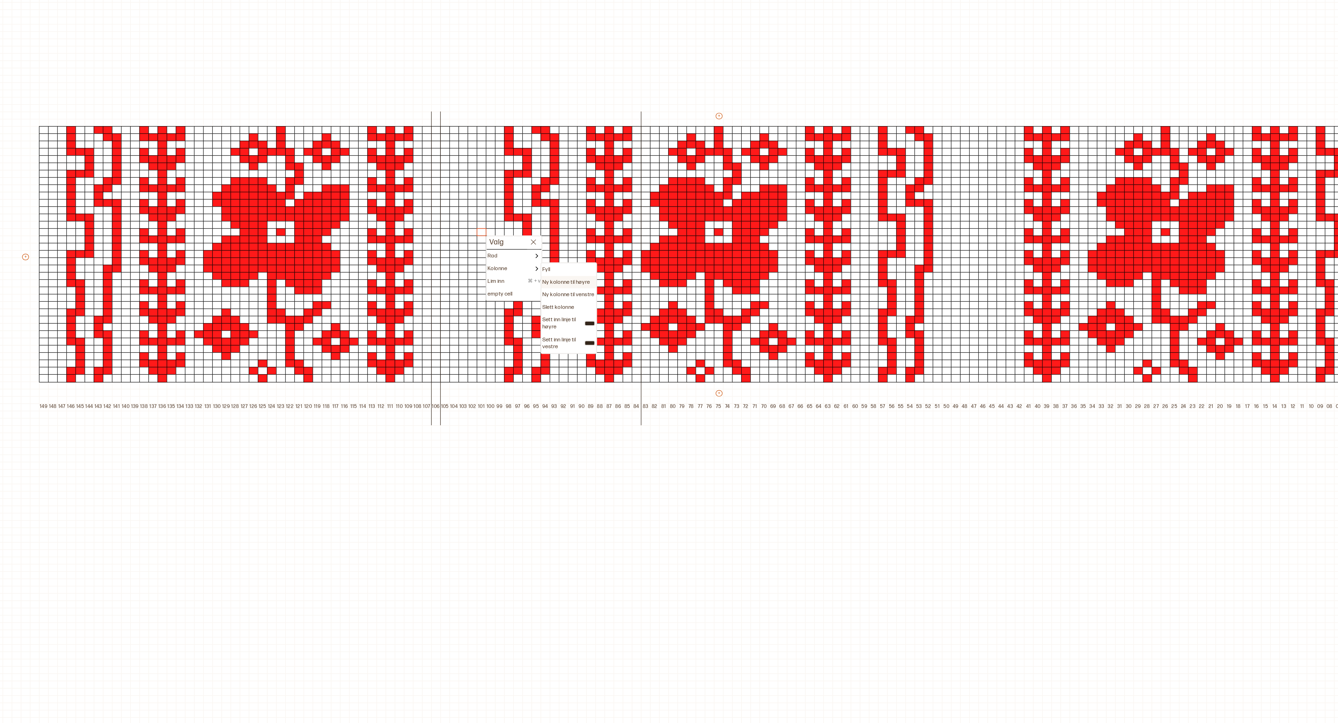
click at [560, 287] on p "Ny kolonne til høyre" at bounding box center [562, 288] width 32 height 5
type input "***"
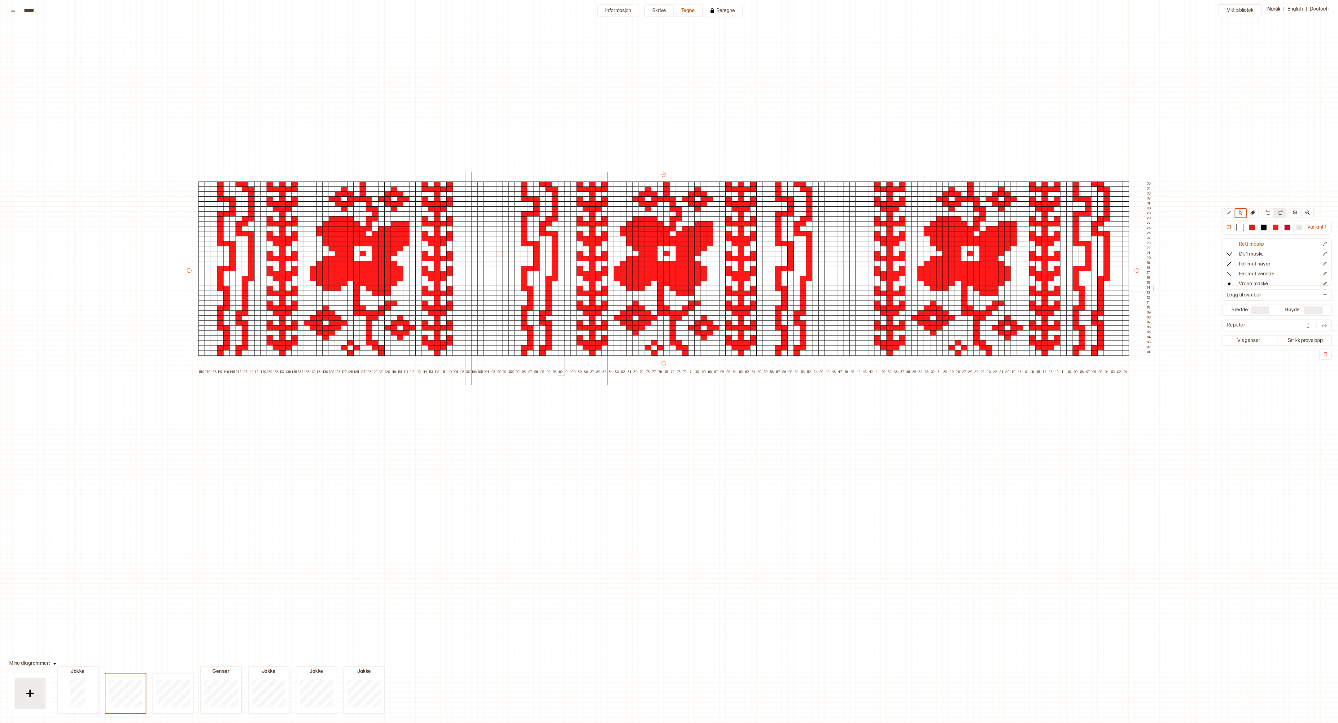
scroll to position [0, 0]
click at [1226, 212] on icon at bounding box center [1228, 213] width 4 height 4
click at [1238, 213] on icon at bounding box center [1240, 213] width 5 height 5
drag, startPoint x: 516, startPoint y: 183, endPoint x: 556, endPoint y: 357, distance: 178.8
click at [556, 357] on div "+ + + + 150 149 148 147 146 145 144 143 142 141 140 139 138 137 136 135 134 133…" at bounding box center [669, 273] width 966 height 203
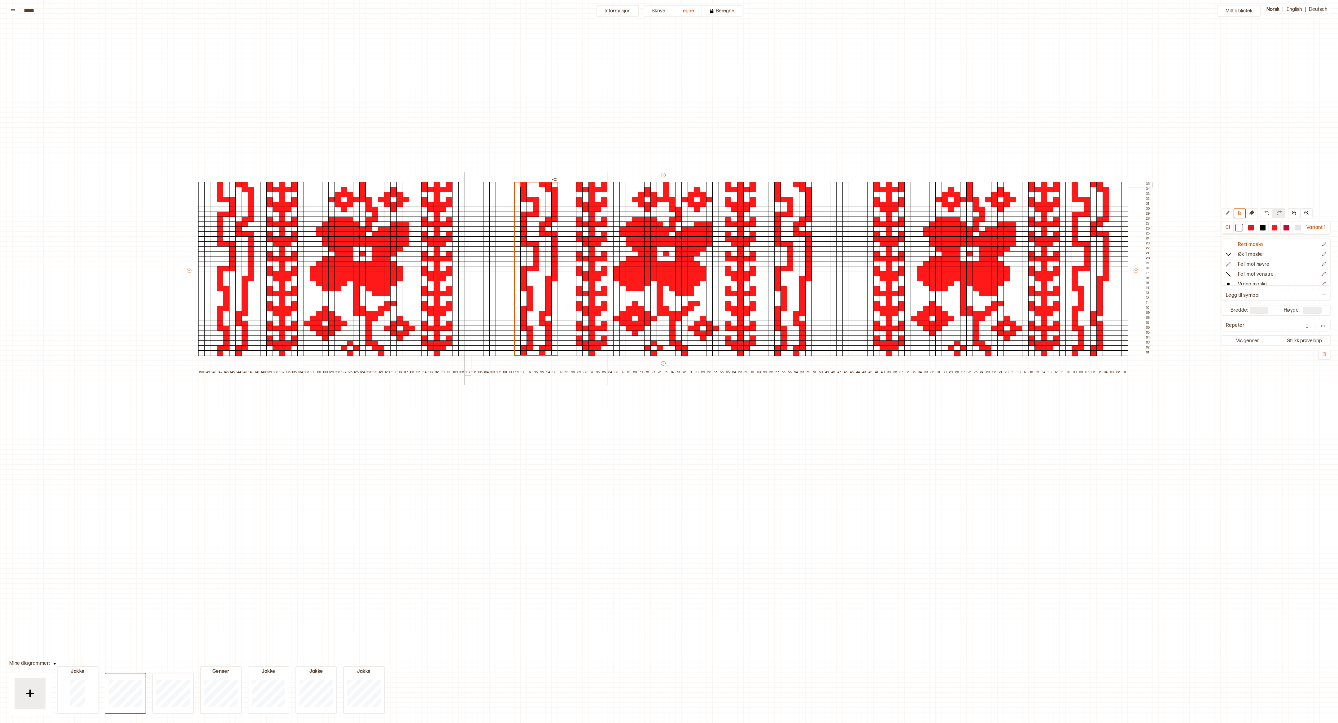
click at [470, 184] on div at bounding box center [468, 185] width 7 height 6
click at [826, 183] on div at bounding box center [827, 185] width 7 height 6
click at [820, 184] on div at bounding box center [821, 185] width 7 height 6
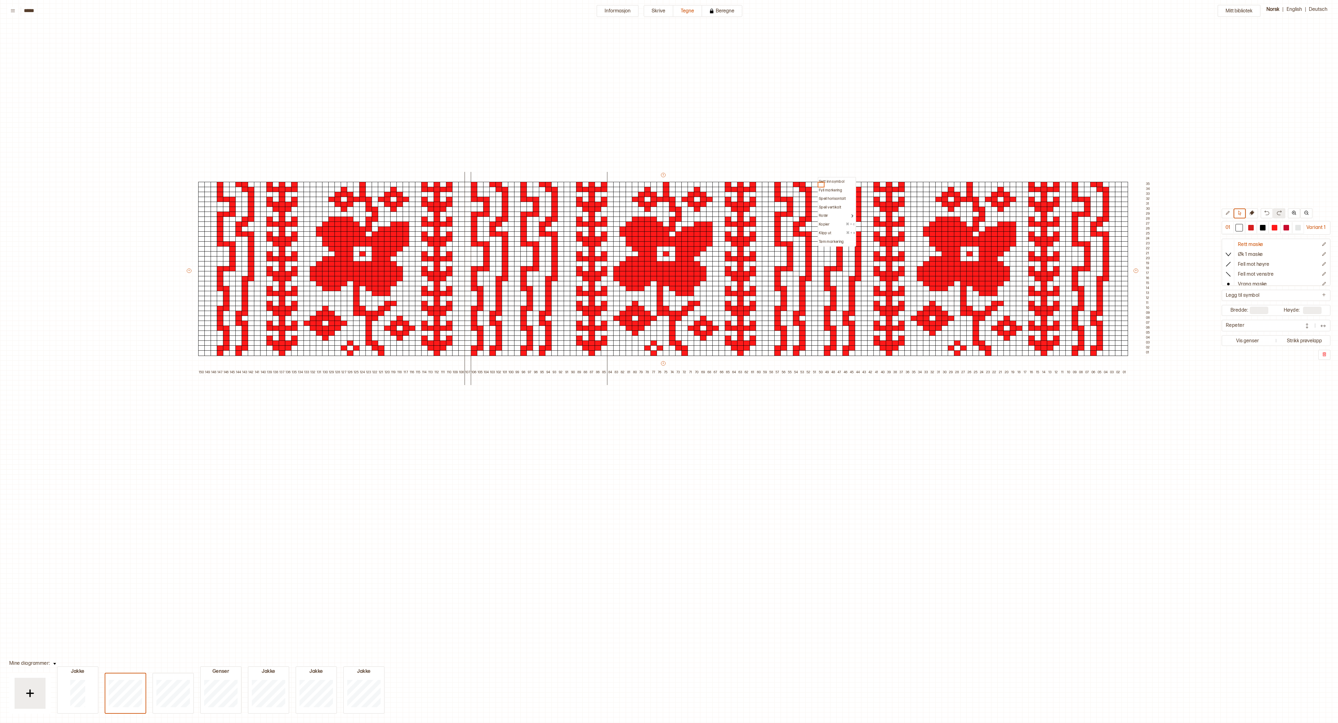
click at [795, 103] on div "Mitt bibliotek 01 Variant 1 Rett maske Øk 1 maske Fell mot høyre Fell mot venst…" at bounding box center [1338, 622] width 2676 height 1446
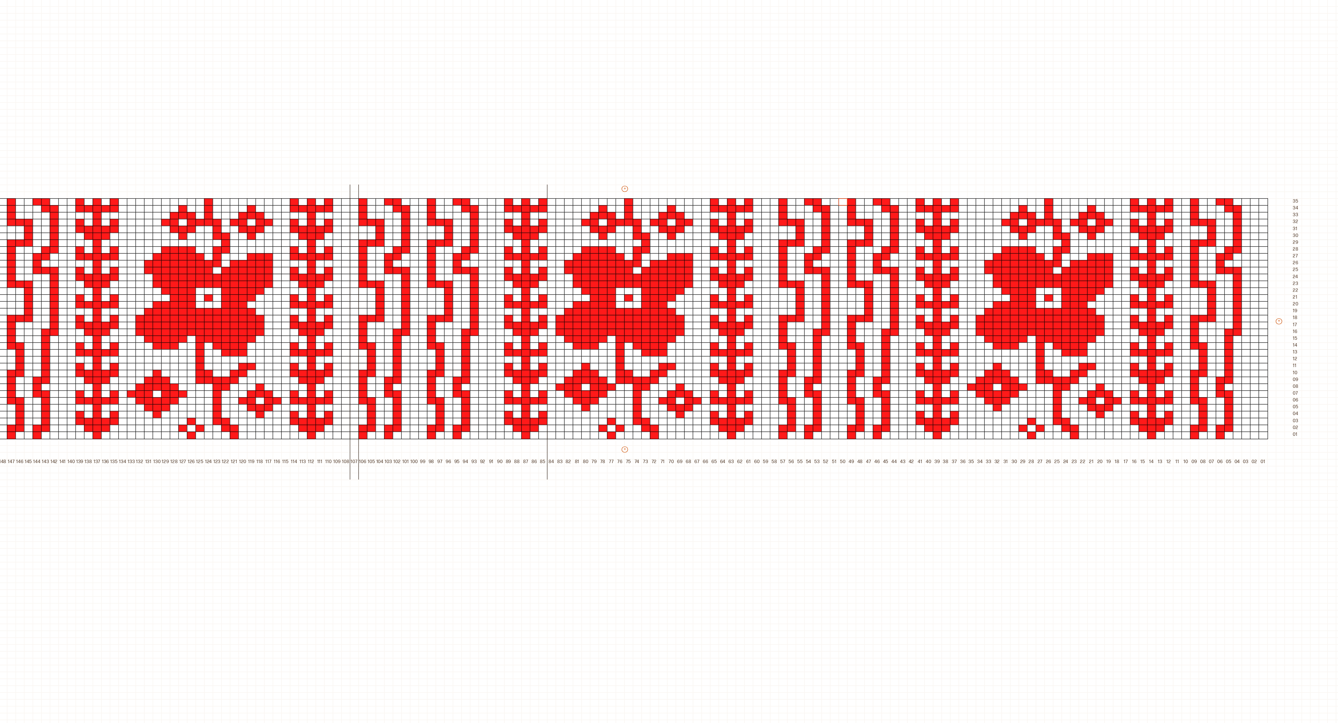
click at [764, 139] on div "Mitt bibliotek 01 Variant 1 Rett maske Øk 1 maske Fell mot høyre Fell mot venst…" at bounding box center [1338, 622] width 2676 height 1446
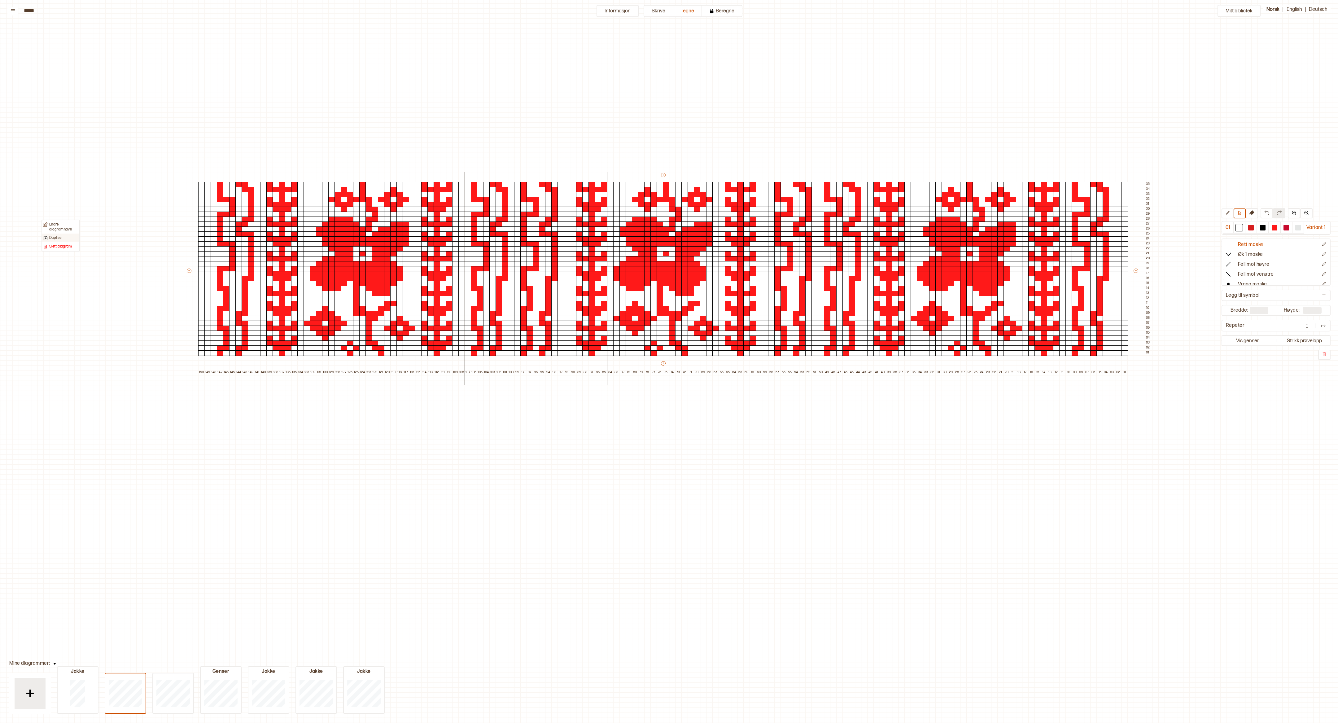
click at [66, 239] on div "Dupliser" at bounding box center [61, 237] width 36 height 5
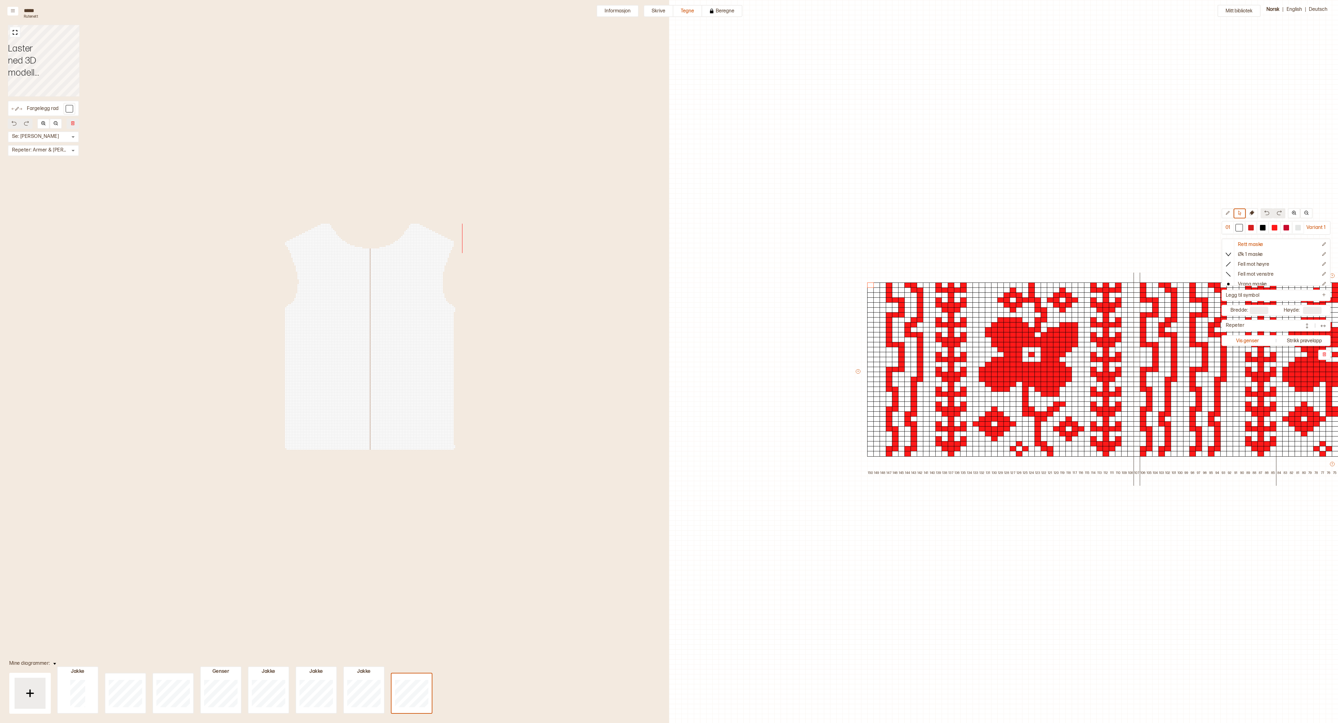
scroll to position [13, 669]
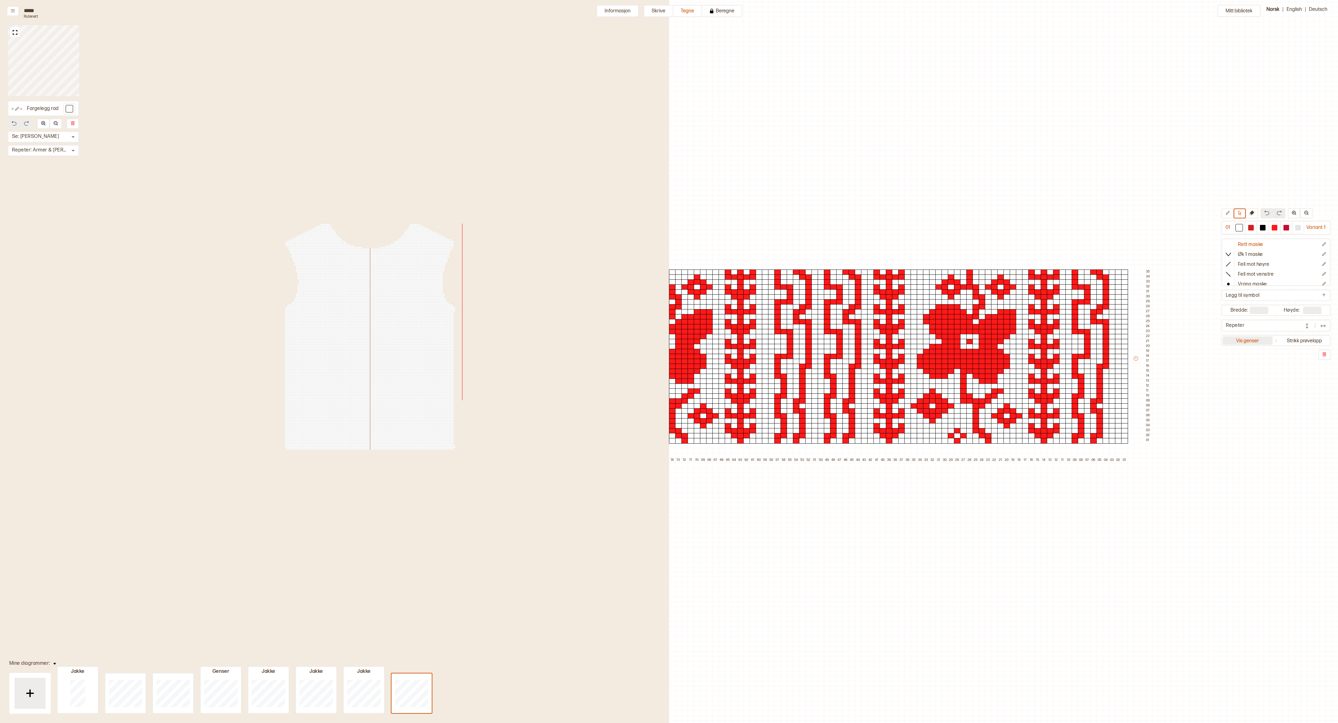
click at [1240, 344] on button "Vis genser" at bounding box center [1248, 340] width 50 height 8
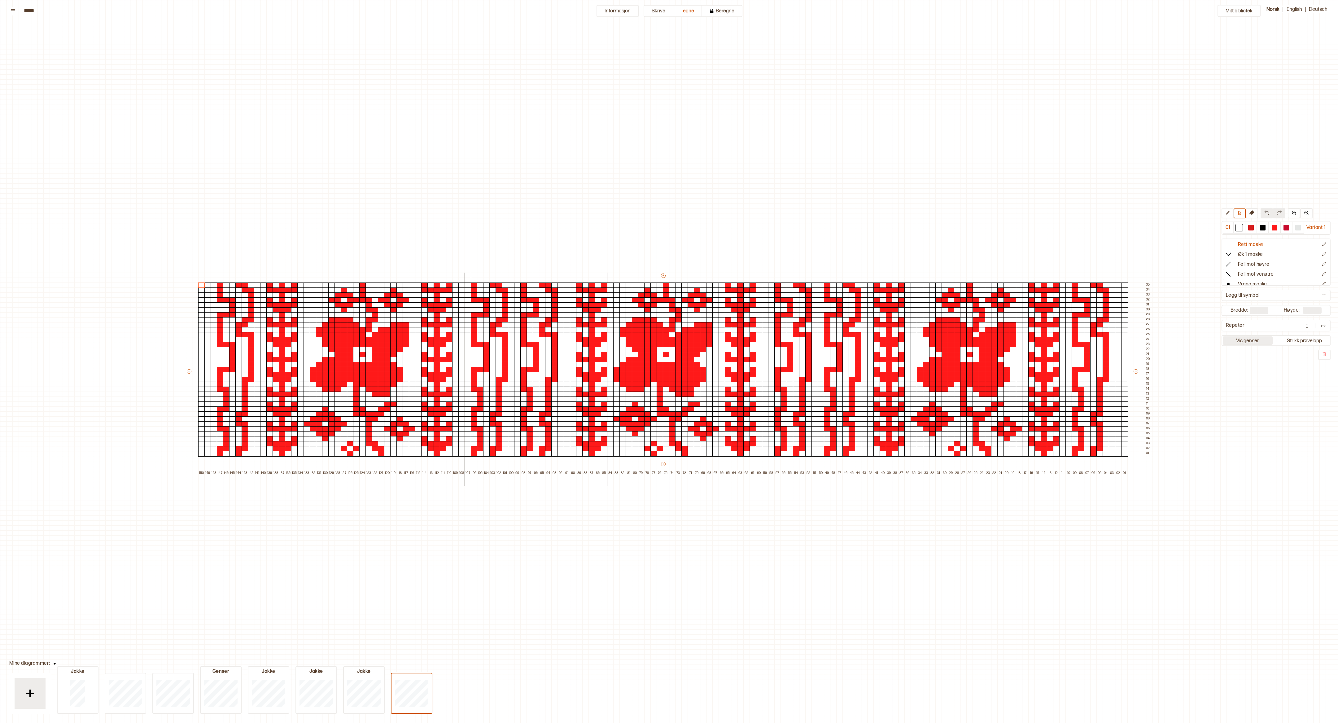
scroll to position [13, 0]
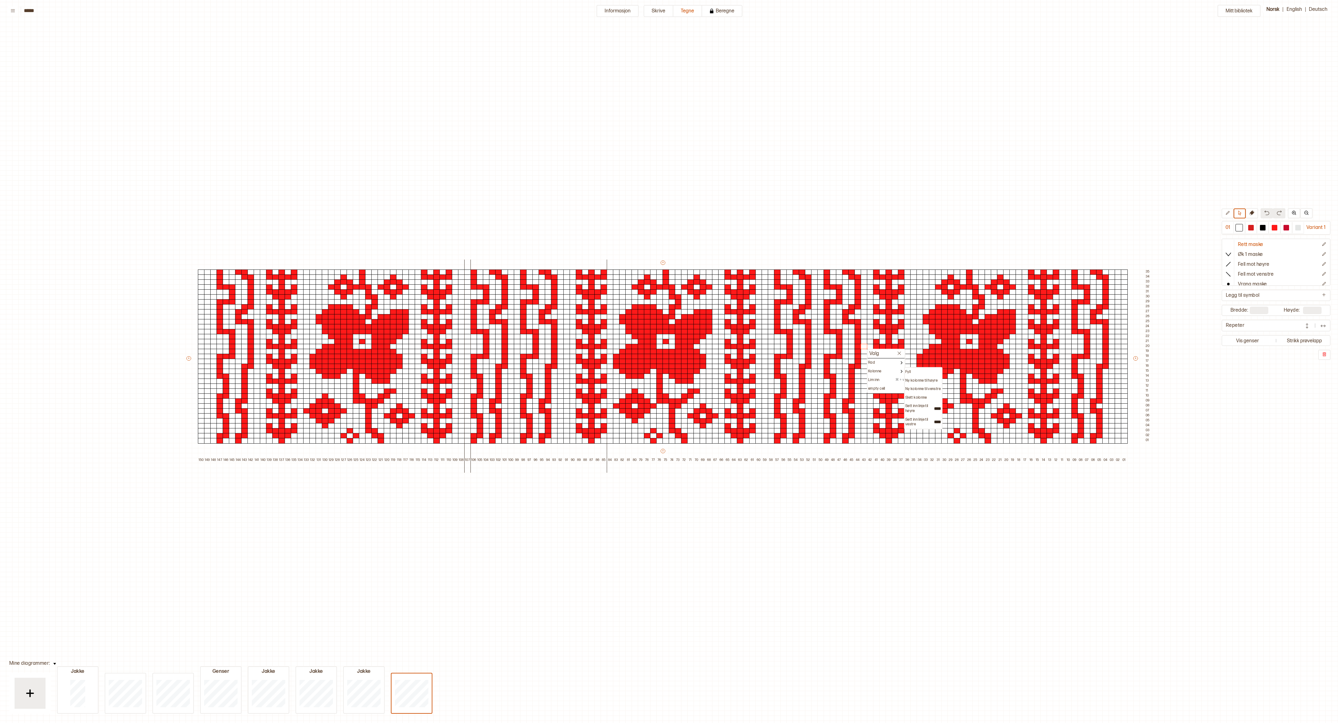
click at [751, 151] on div "Mitt bibliotek 01 Variant 1 Rett maske Øk 1 maske Fell mot høyre Fell mot venst…" at bounding box center [1338, 710] width 2676 height 1446
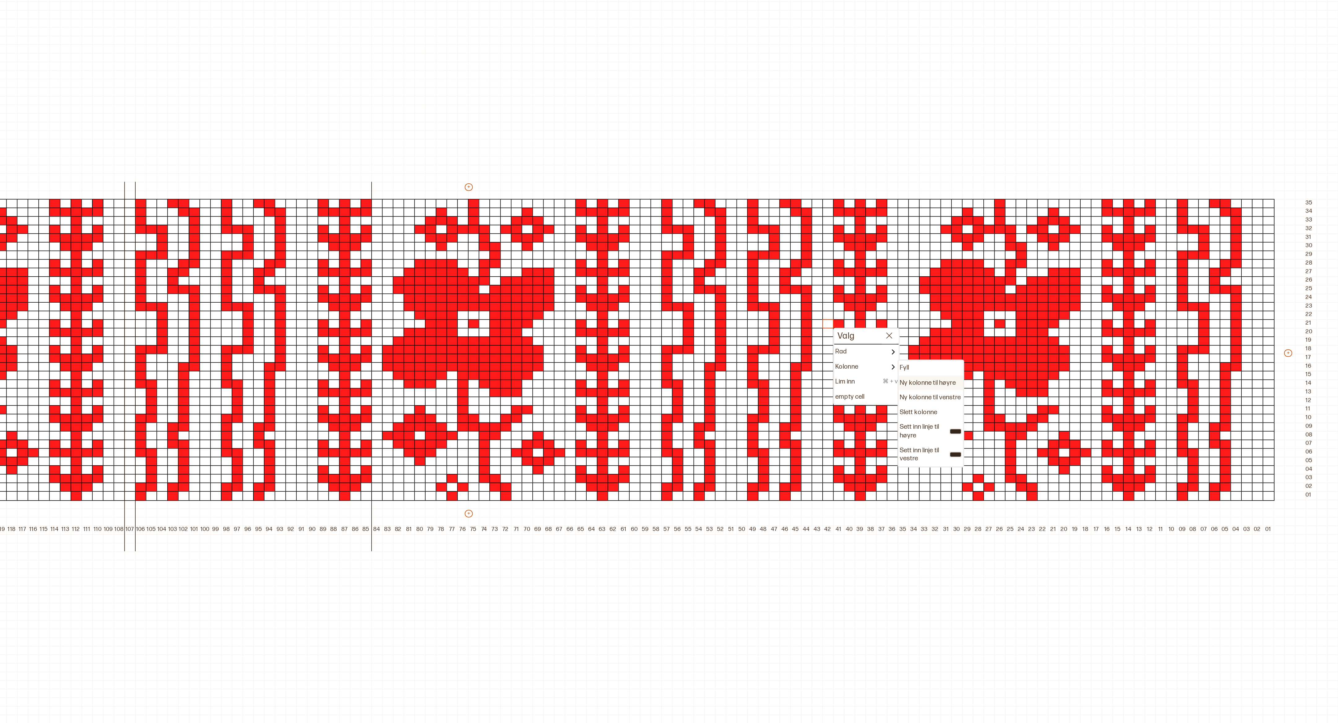
click at [929, 373] on p "Ny kolonne til høyre" at bounding box center [928, 375] width 32 height 5
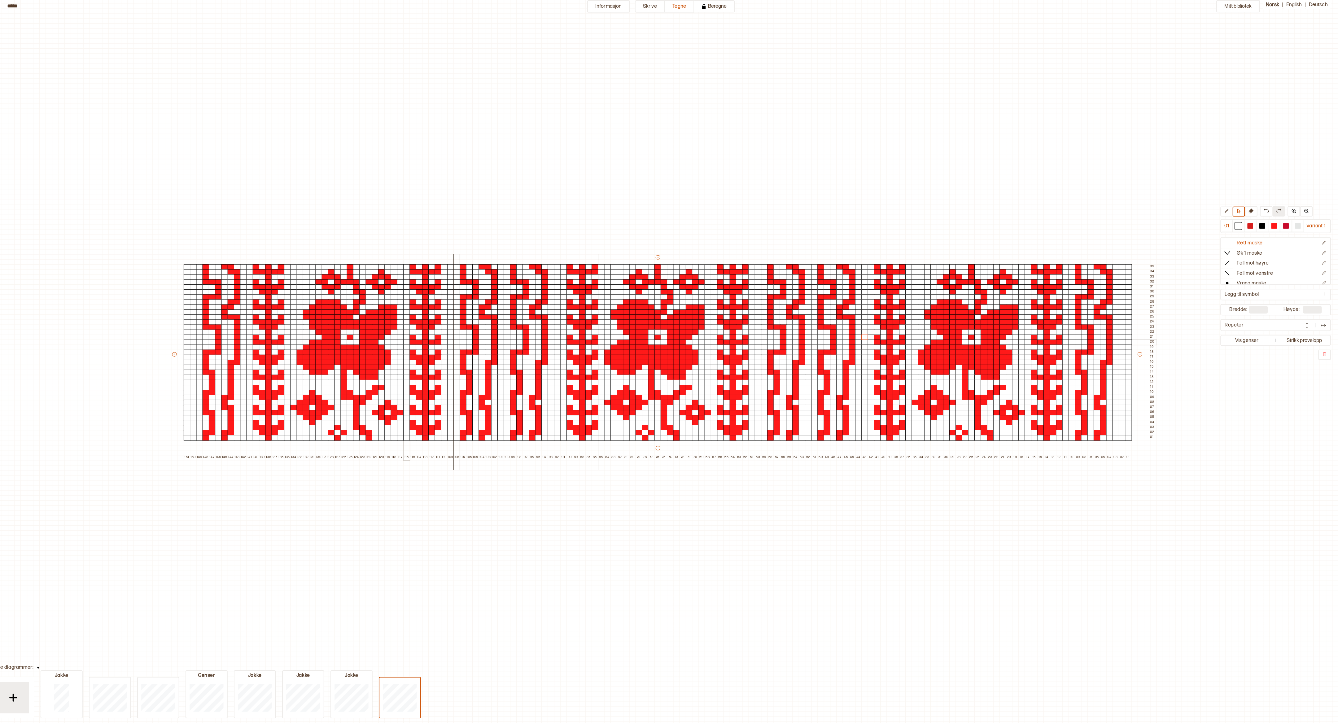
scroll to position [0, 0]
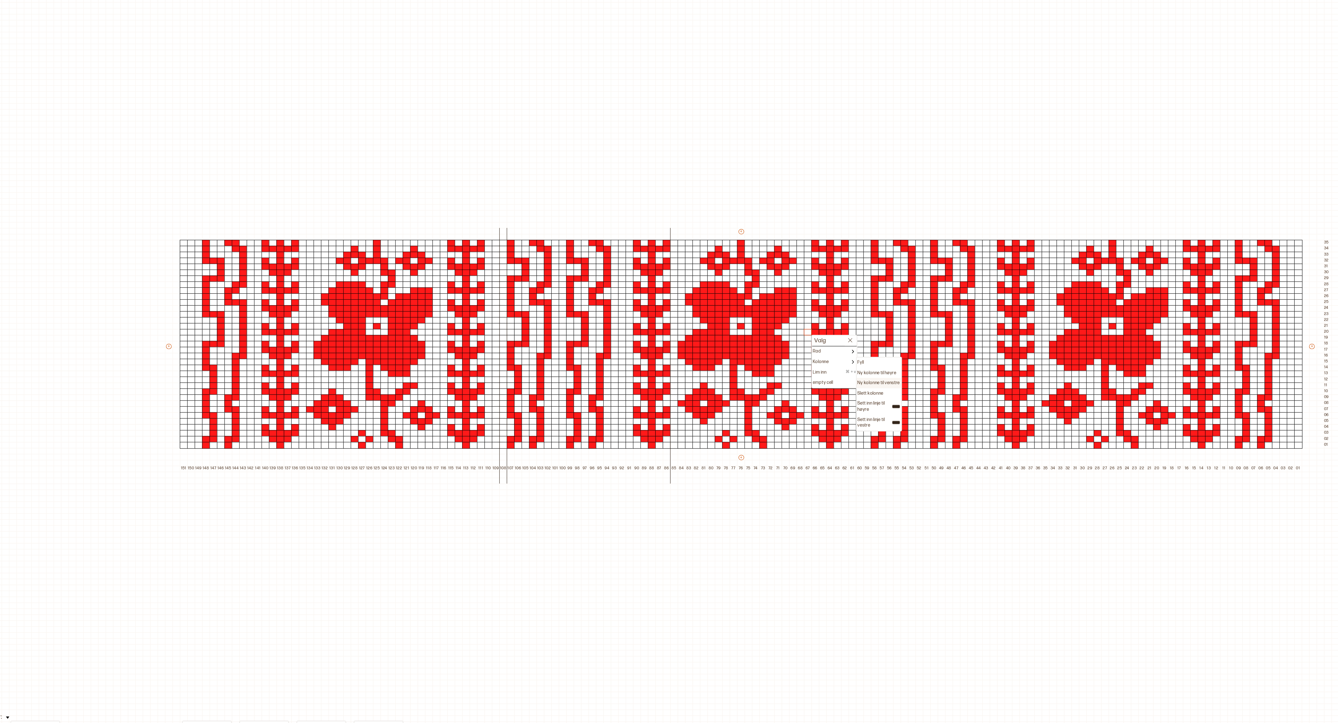
click at [782, 383] on p "Ny kolonne til venstre" at bounding box center [780, 385] width 35 height 5
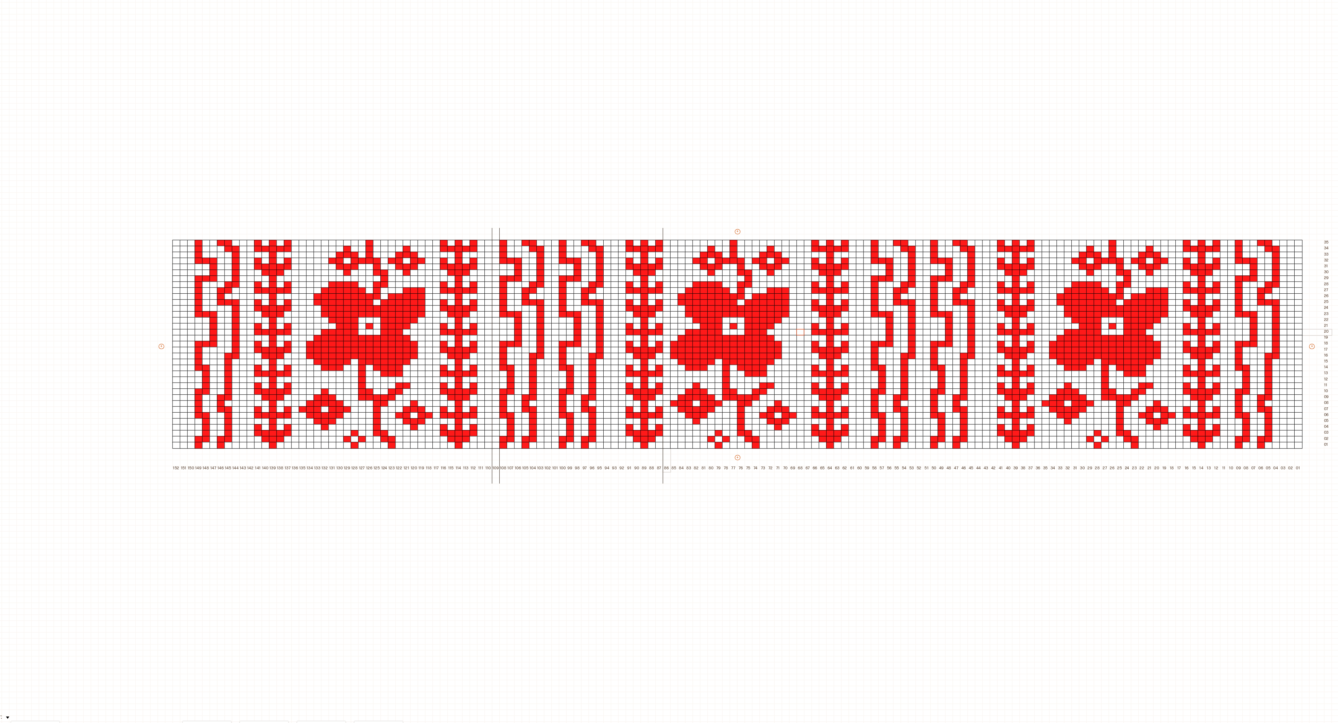
click at [603, 341] on div at bounding box center [604, 343] width 7 height 6
click at [661, 378] on p "Ny kolonne til høyre" at bounding box center [662, 376] width 32 height 5
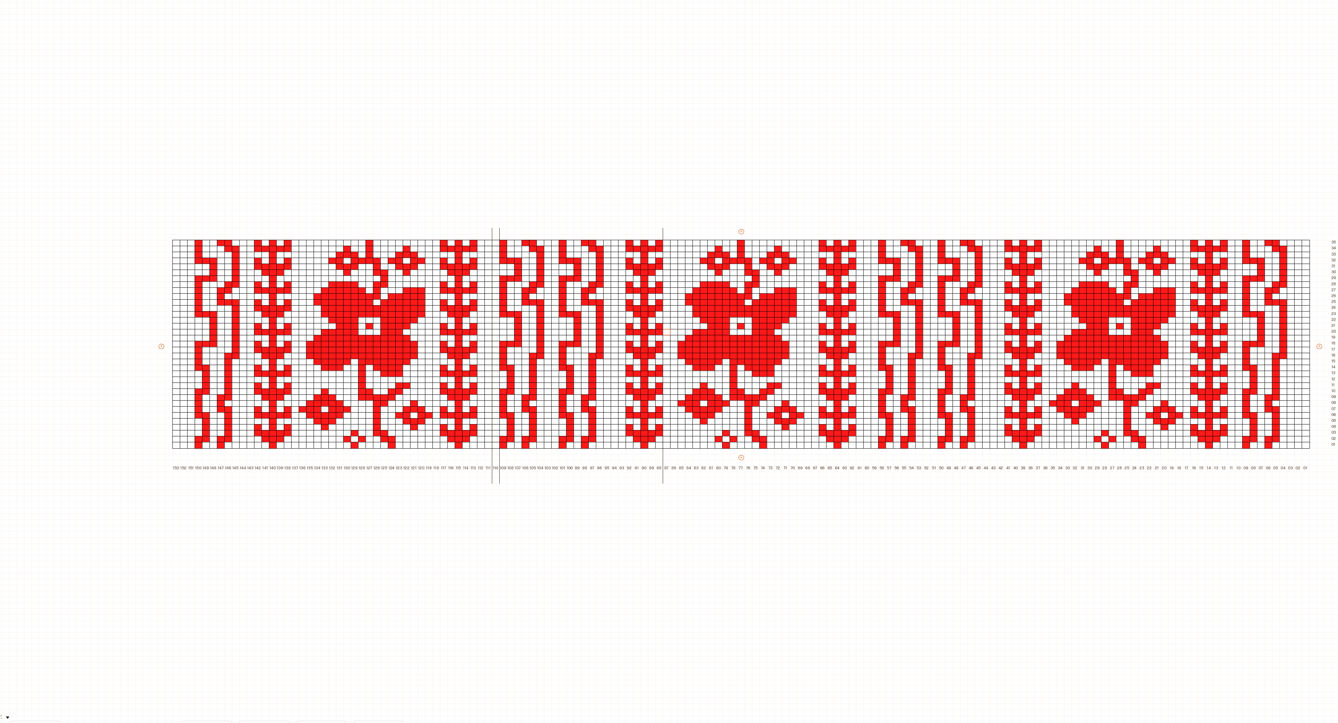
click at [721, 174] on div "Mitt bibliotek 01 Variant 1 Rett maske Øk 1 maske Fell mot høyre Fell mot venst…" at bounding box center [1338, 706] width 2676 height 1446
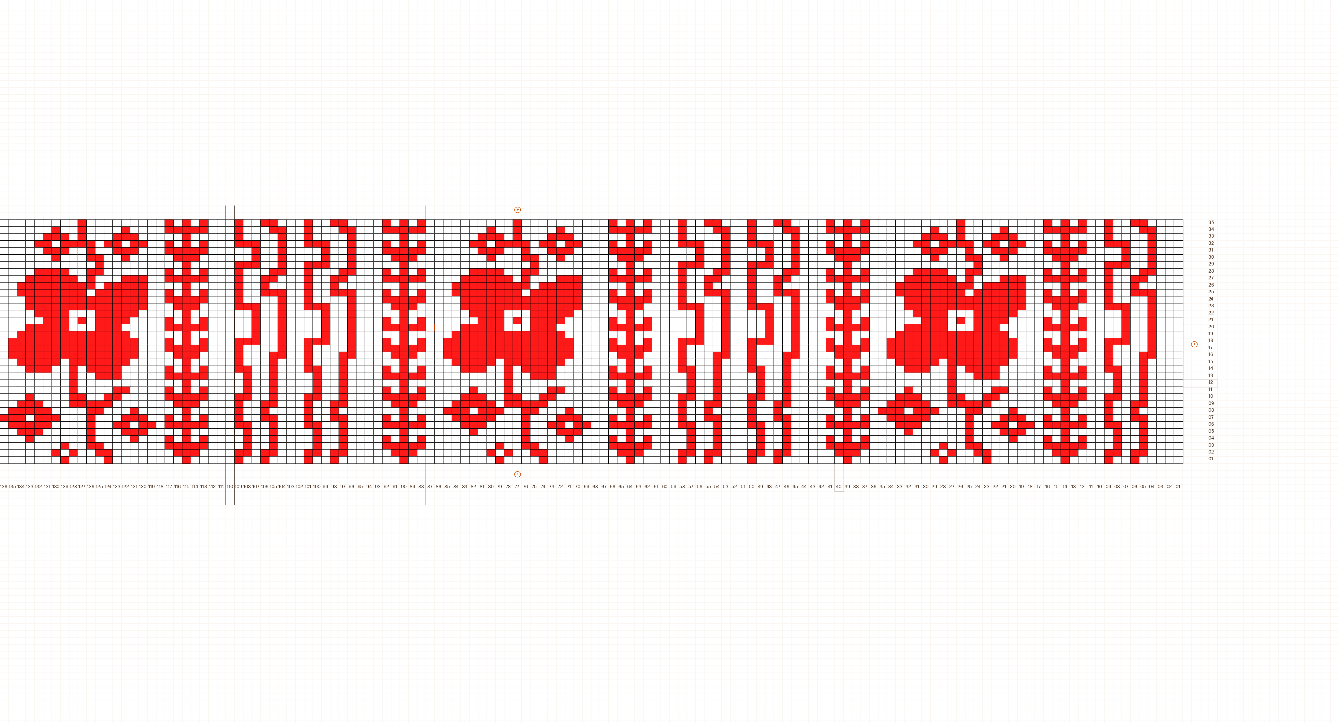
scroll to position [17, 0]
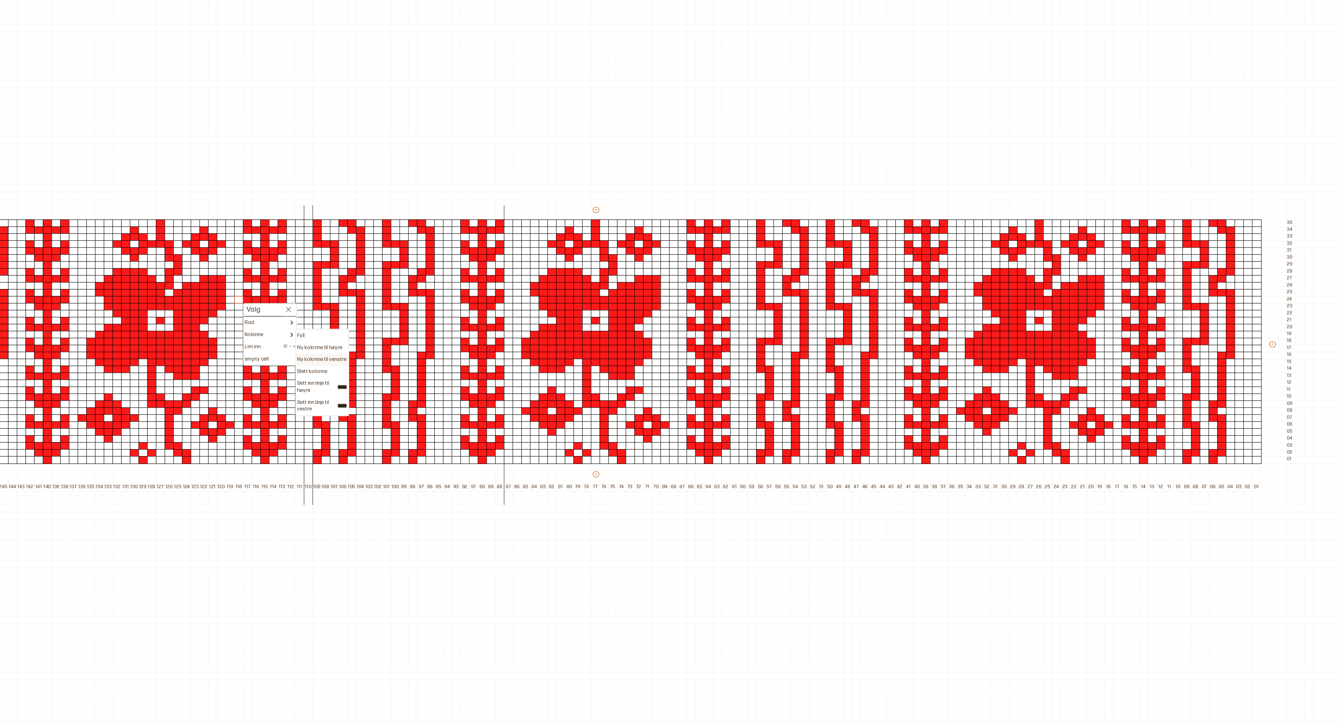
click at [470, 366] on p "Ny kolonne til venstre" at bounding box center [471, 365] width 35 height 5
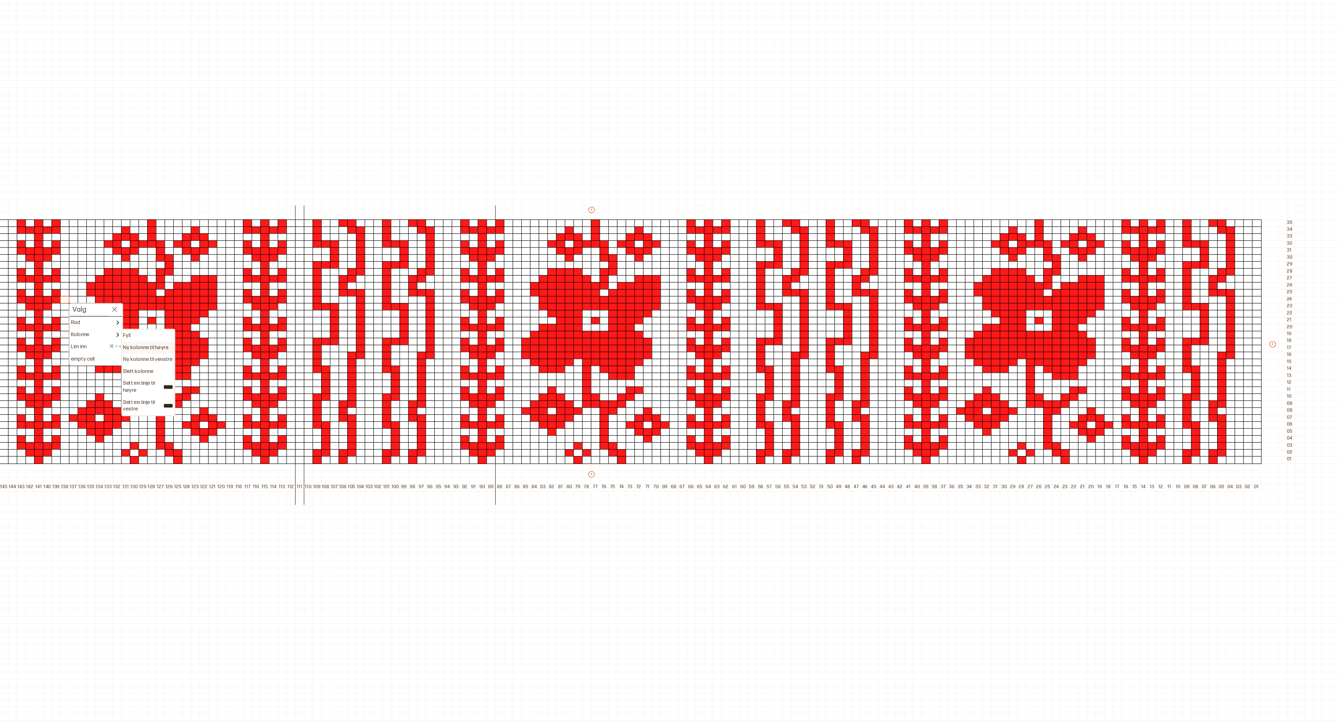
click at [362, 356] on div "Ny kolonne til høyre" at bounding box center [348, 356] width 36 height 5
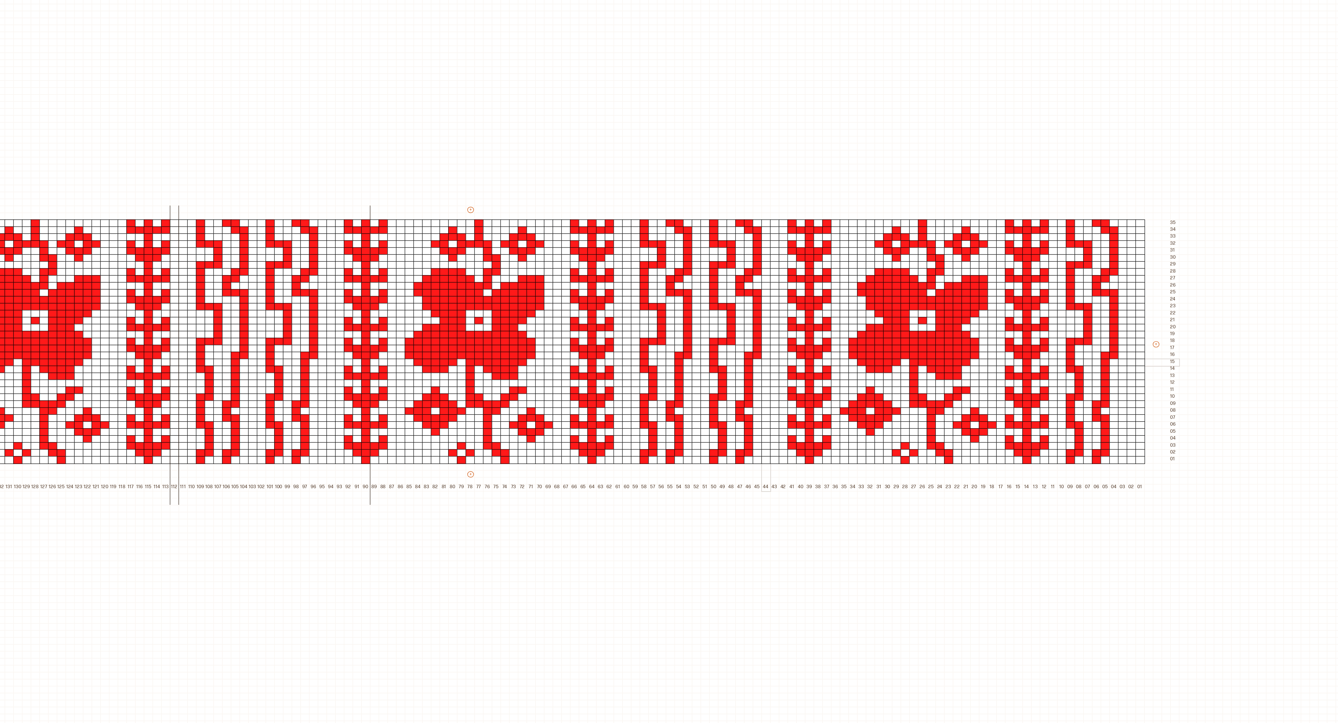
scroll to position [17, 105]
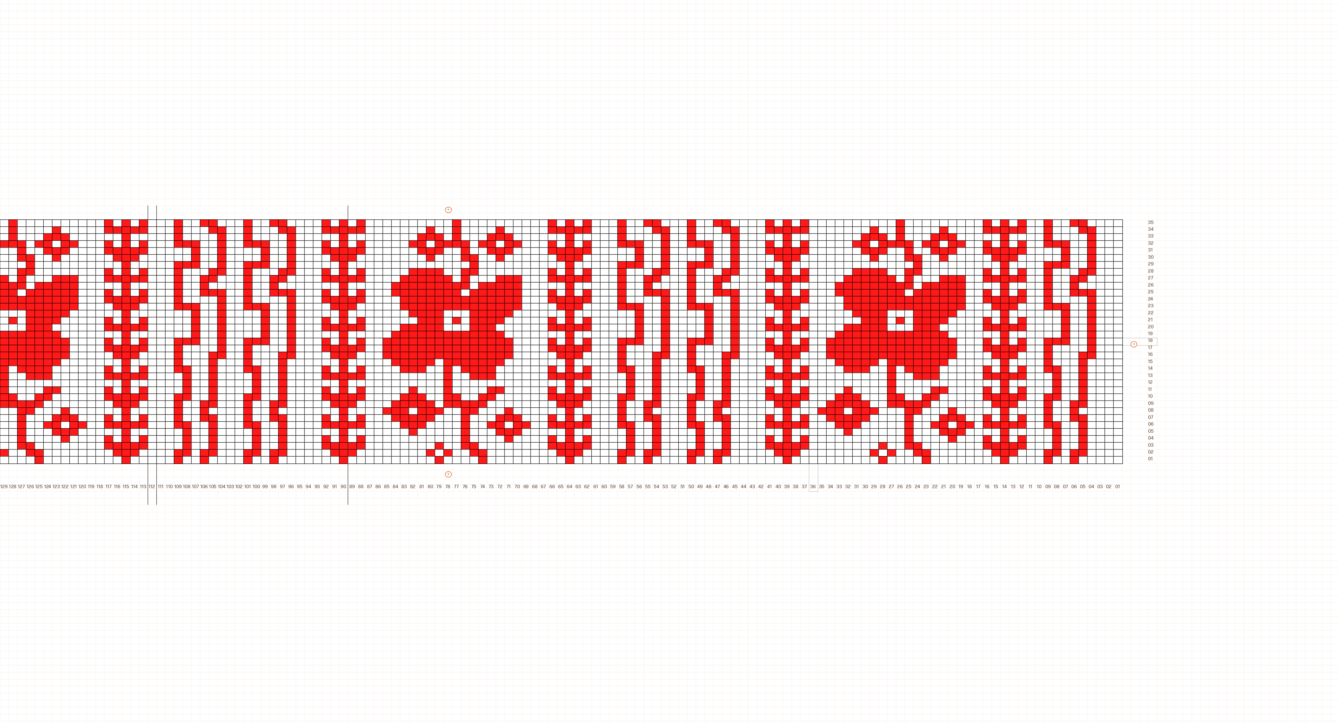
click at [822, 352] on div at bounding box center [821, 353] width 7 height 6
click at [881, 388] on p "Ny kolonne til høyre" at bounding box center [879, 386] width 32 height 5
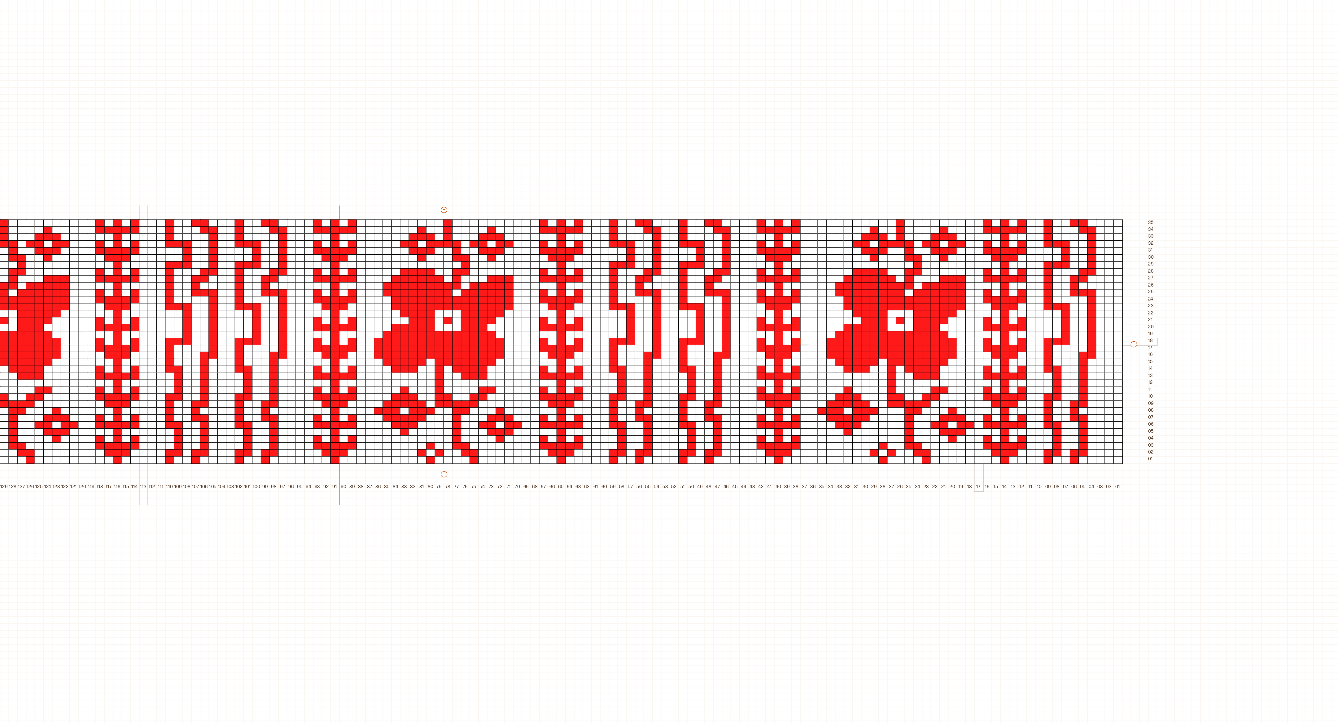
click at [936, 350] on div at bounding box center [939, 353] width 7 height 6
click at [1004, 393] on p "Ny kolonne til venstre" at bounding box center [991, 394] width 35 height 5
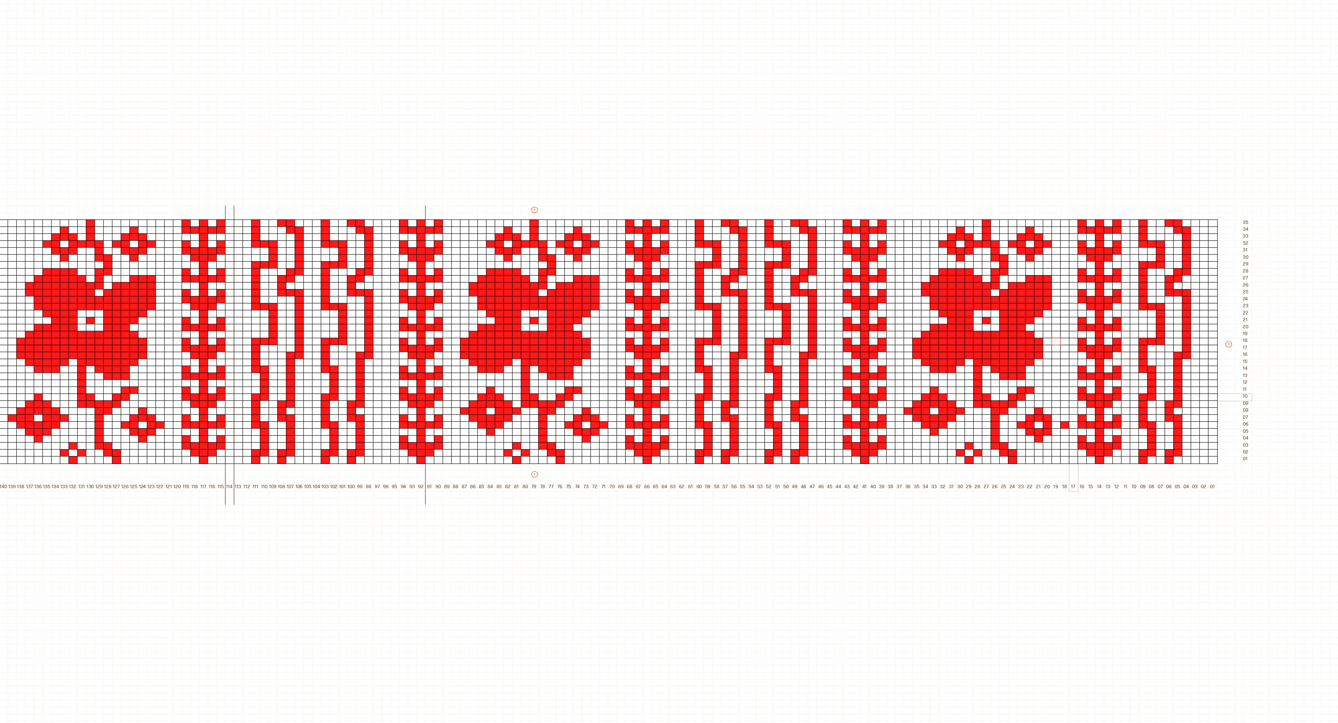
scroll to position [17, 0]
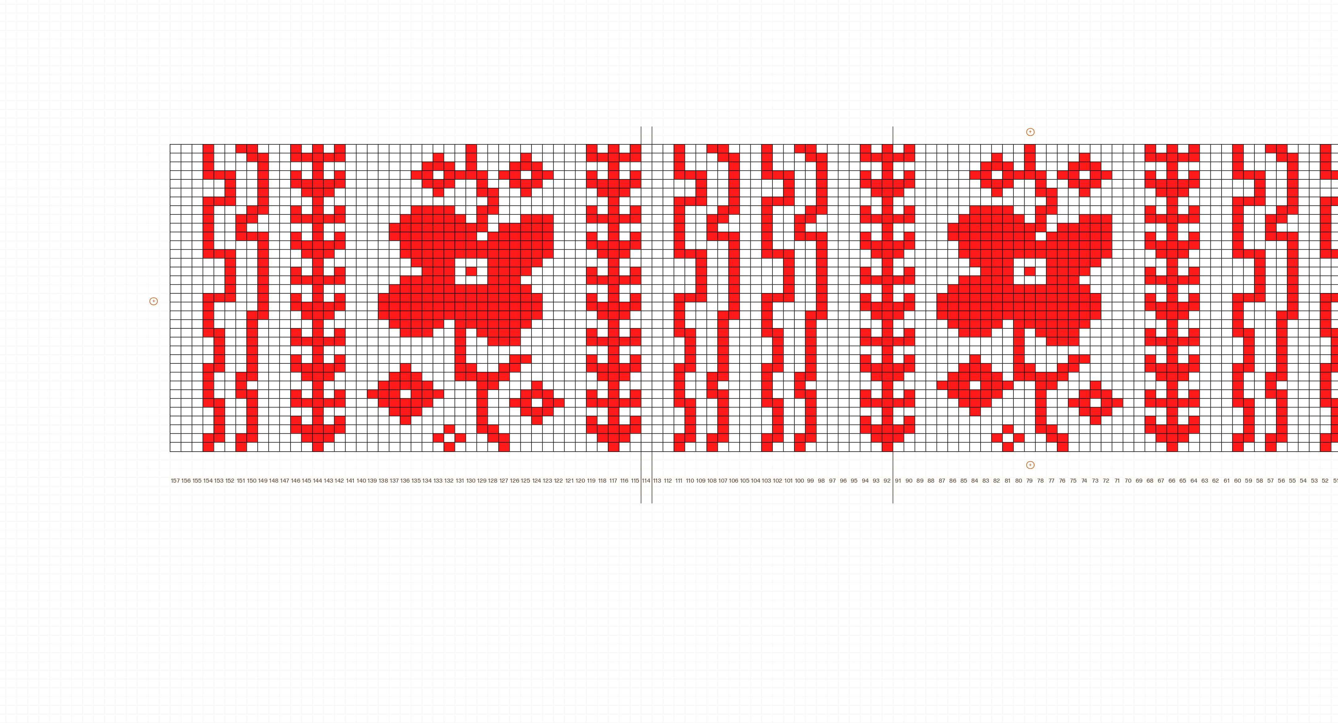
click at [173, 356] on div "+ + + + 157 156 155 154 153 152 151 150 149 148 147 146 145 144 143 142 141 140…" at bounding box center [672, 357] width 1010 height 203
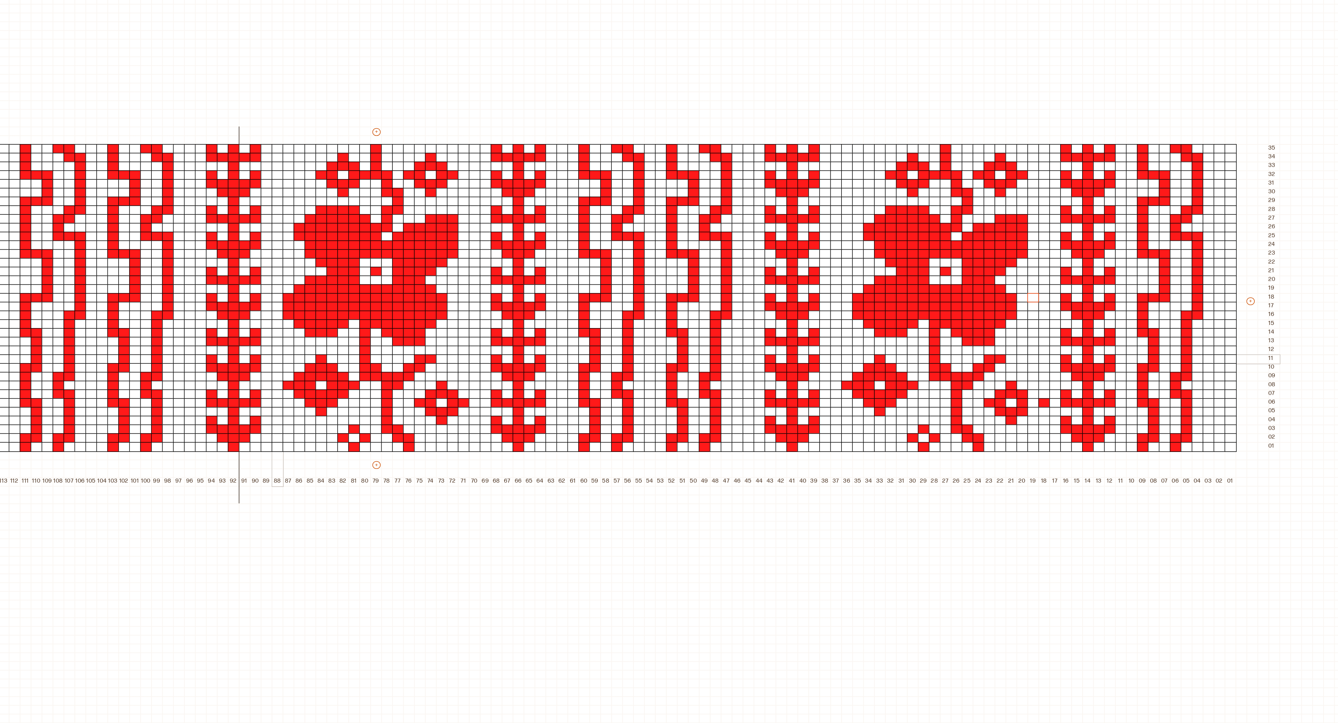
scroll to position [17, 386]
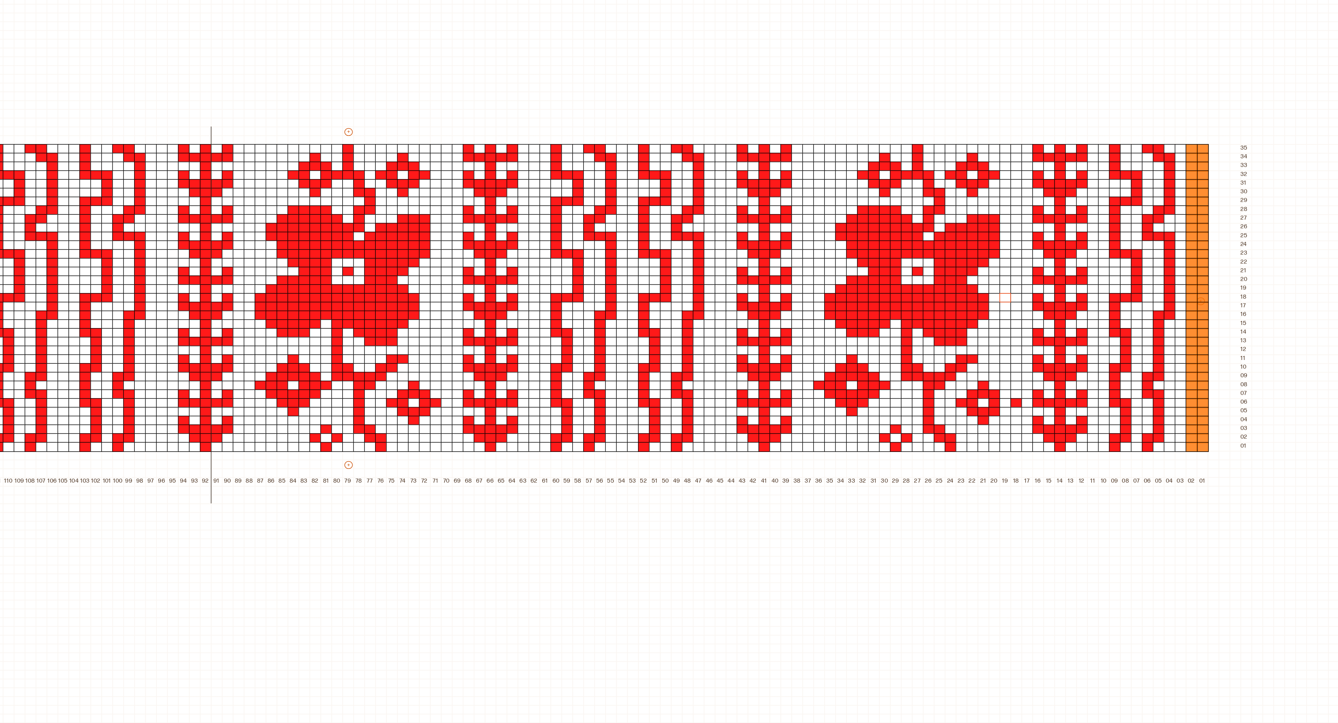
type input "***"
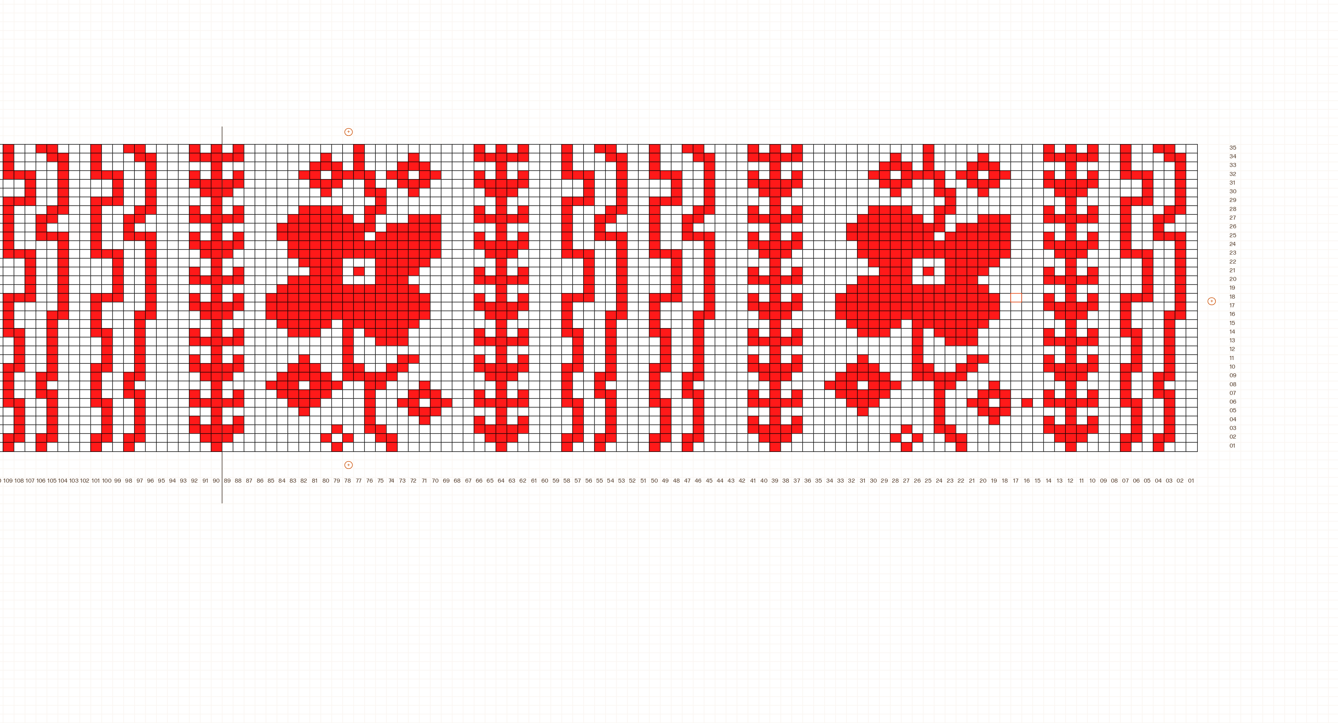
click at [766, 353] on div "+ + + + 155 154 153 152 151 150 149 148 147 146 145 144 143 142 141 140 139 138…" at bounding box center [286, 357] width 997 height 203
click at [772, 354] on div "+ + + + 155 154 153 152 151 150 149 148 147 146 145 144 143 142 141 140 139 138…" at bounding box center [286, 357] width 997 height 203
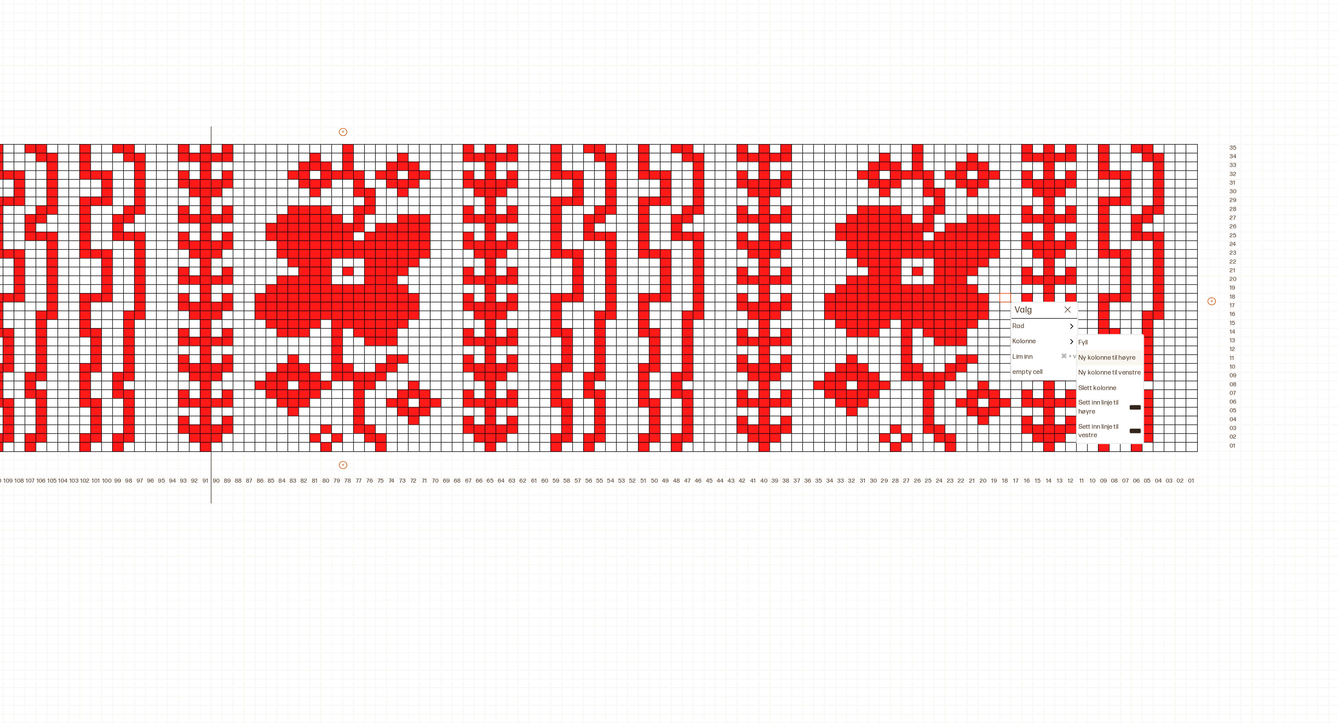
click at [712, 388] on p "Ny kolonne til høyre" at bounding box center [710, 386] width 32 height 5
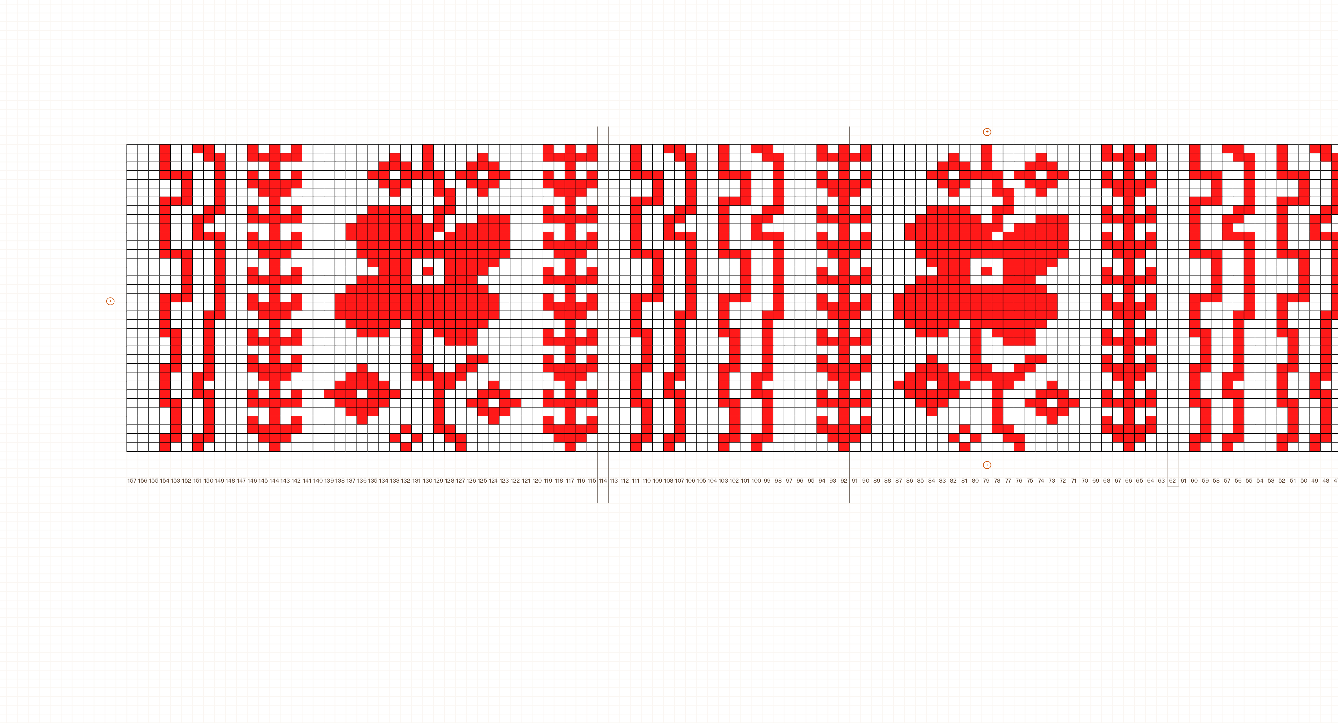
scroll to position [17, 0]
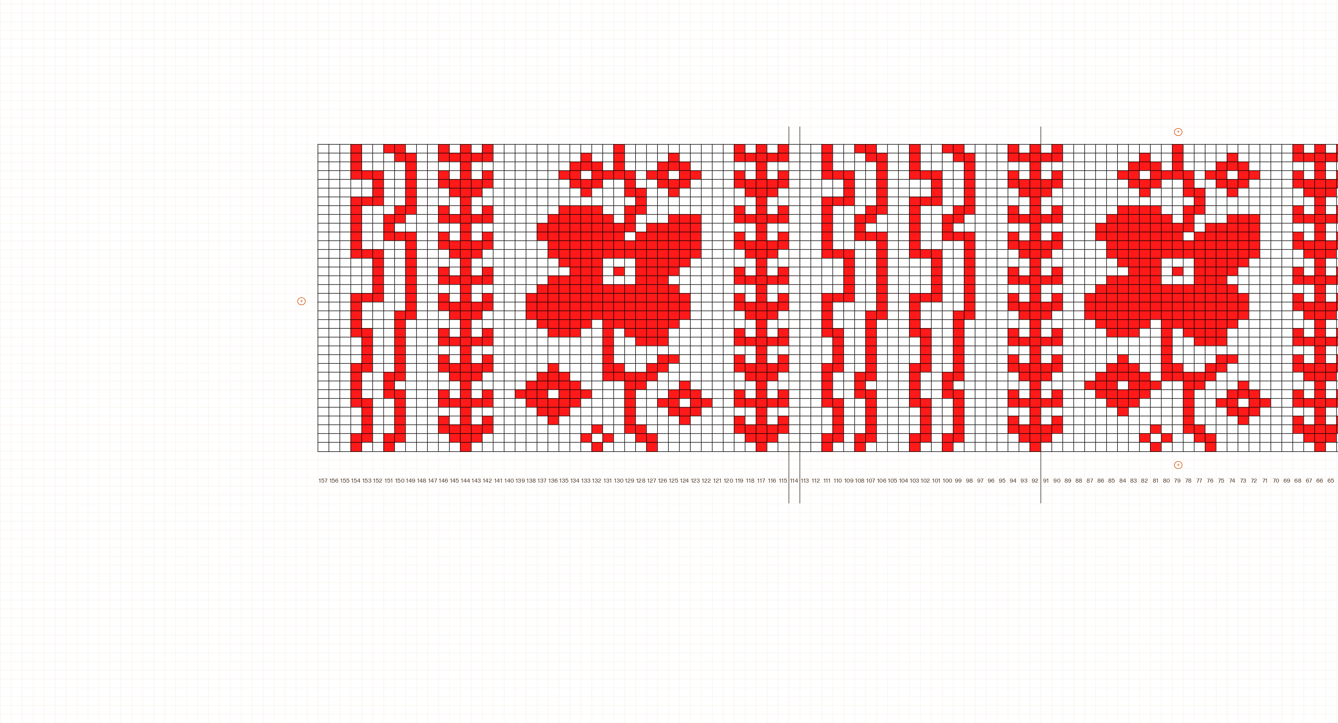
click at [175, 354] on div "+ + + + 157 156 155 154 153 152 151 150 149 148 147 146 145 144 143 142 141 140…" at bounding box center [672, 357] width 1010 height 203
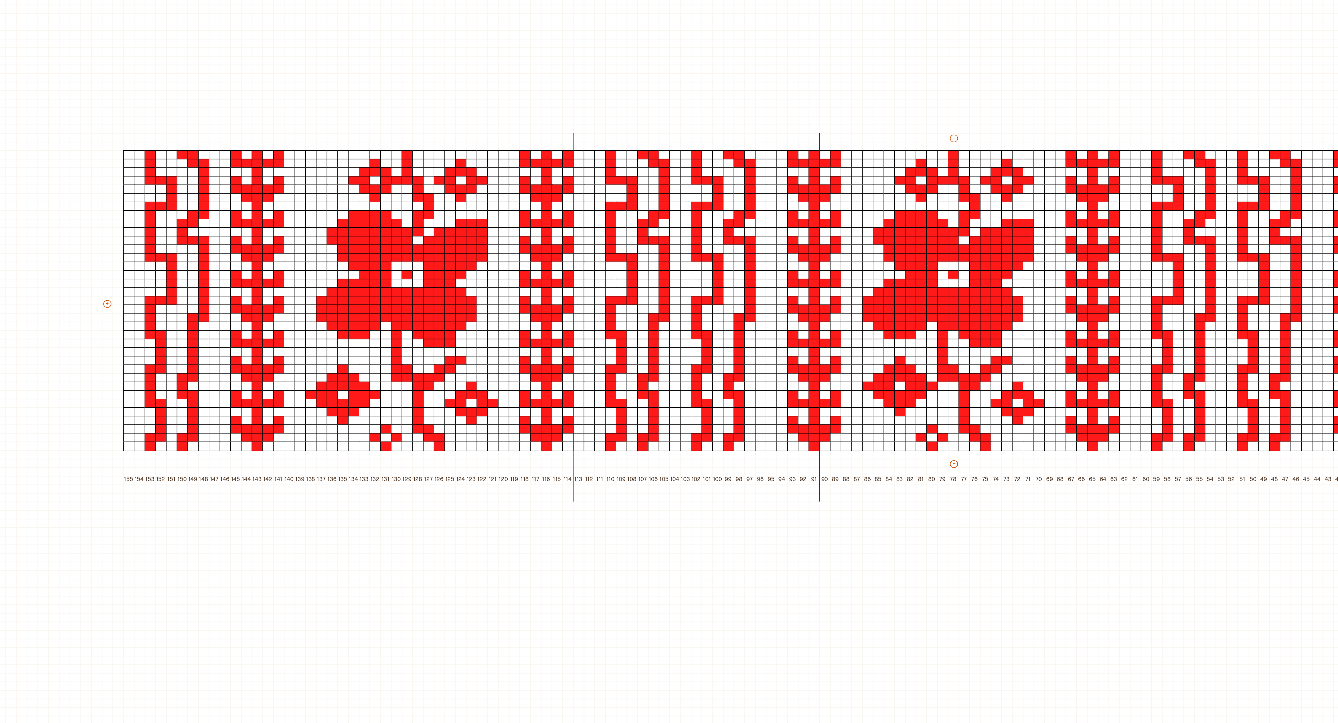
scroll to position [18, 138]
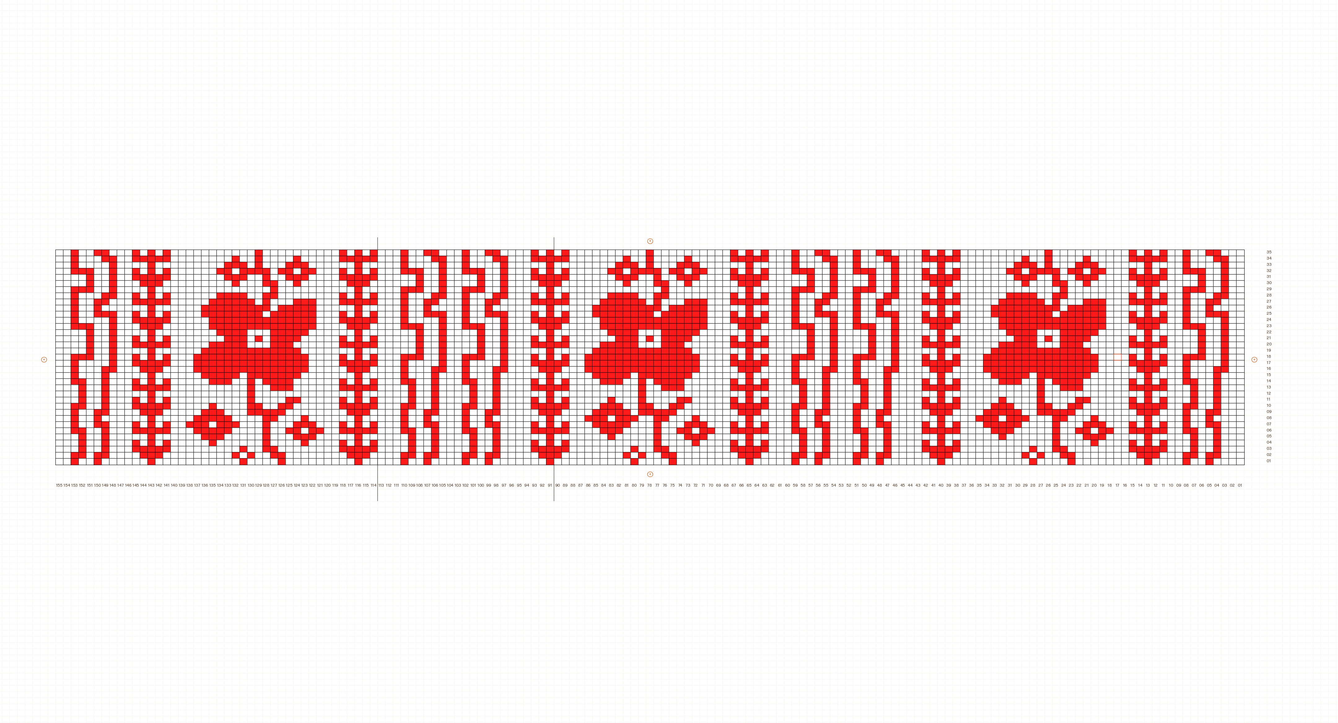
click at [342, 114] on div "Mitt bibliotek 01 Variant 1 Rett maske Øk 1 maske Fell mot høyre Fell mot venst…" at bounding box center [1200, 705] width 2676 height 1446
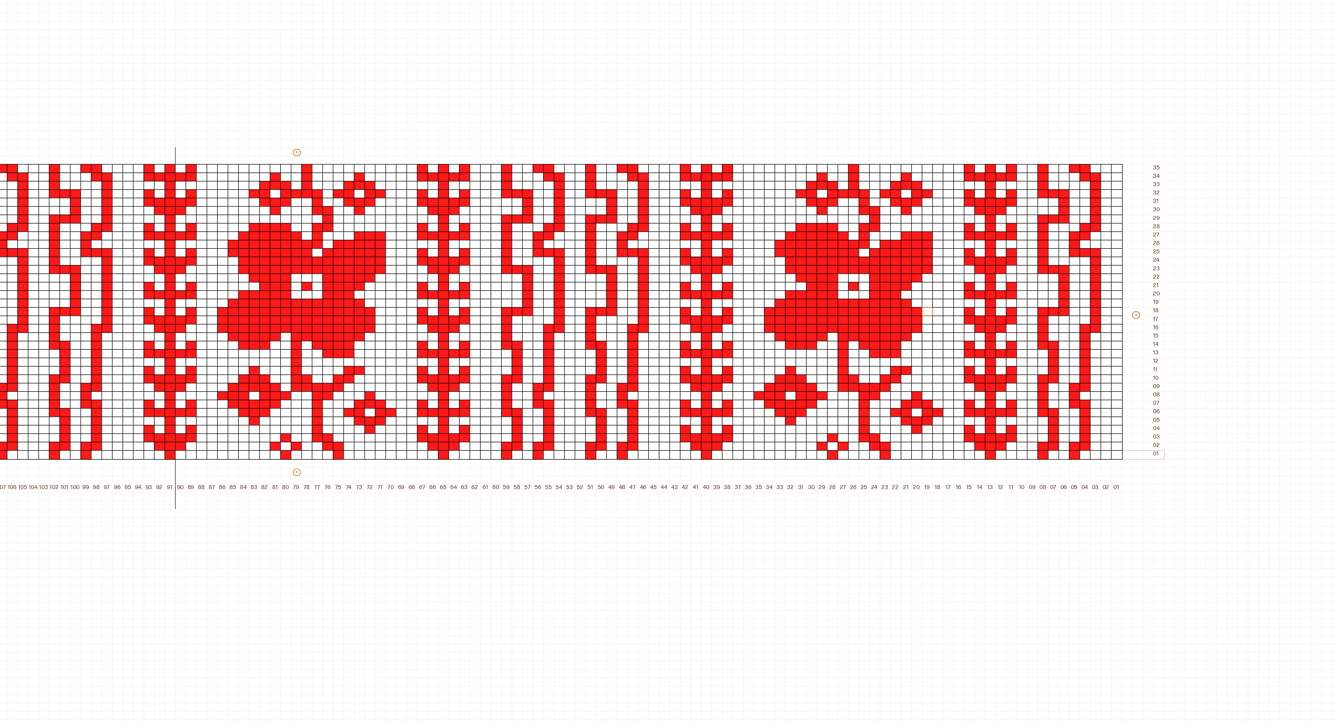
scroll to position [68, 686]
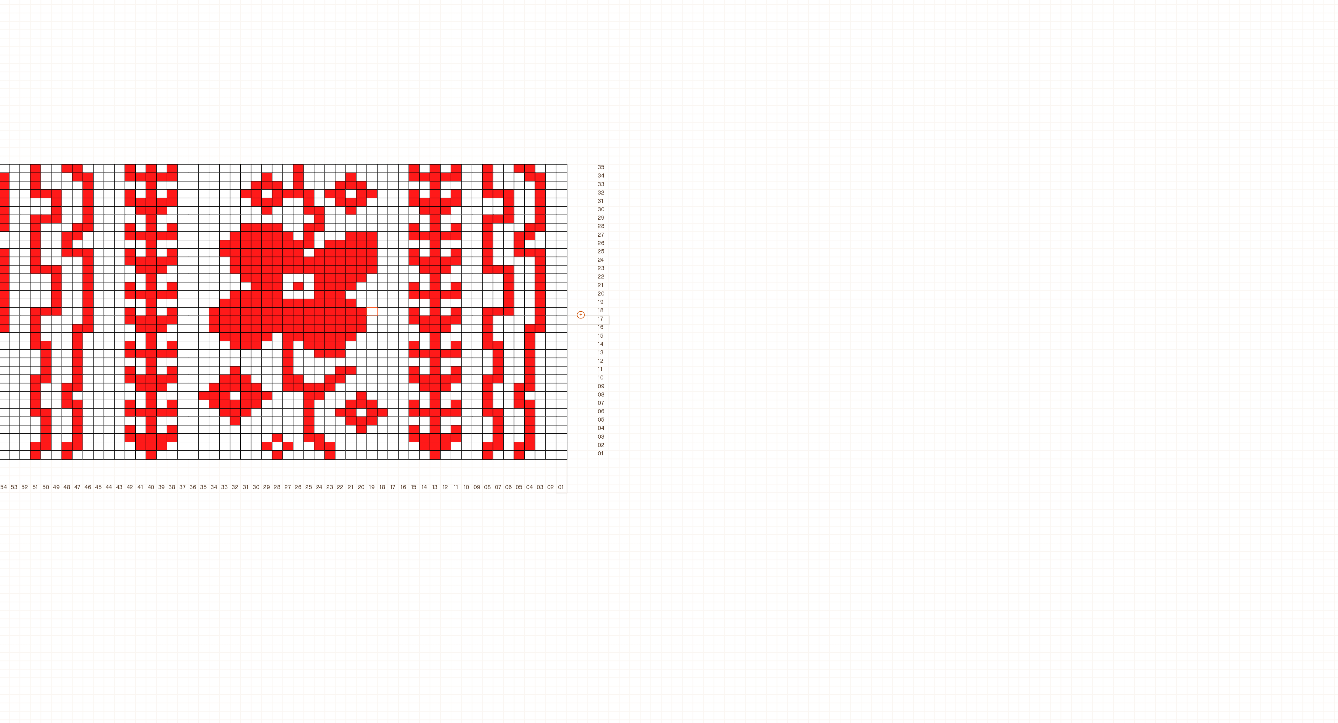
click at [465, 304] on div at bounding box center [463, 307] width 7 height 6
click at [526, 351] on div "Ny kolonne til venstre" at bounding box center [522, 349] width 37 height 9
click at [529, 349] on p "Ny kolonne til venstre" at bounding box center [522, 349] width 35 height 5
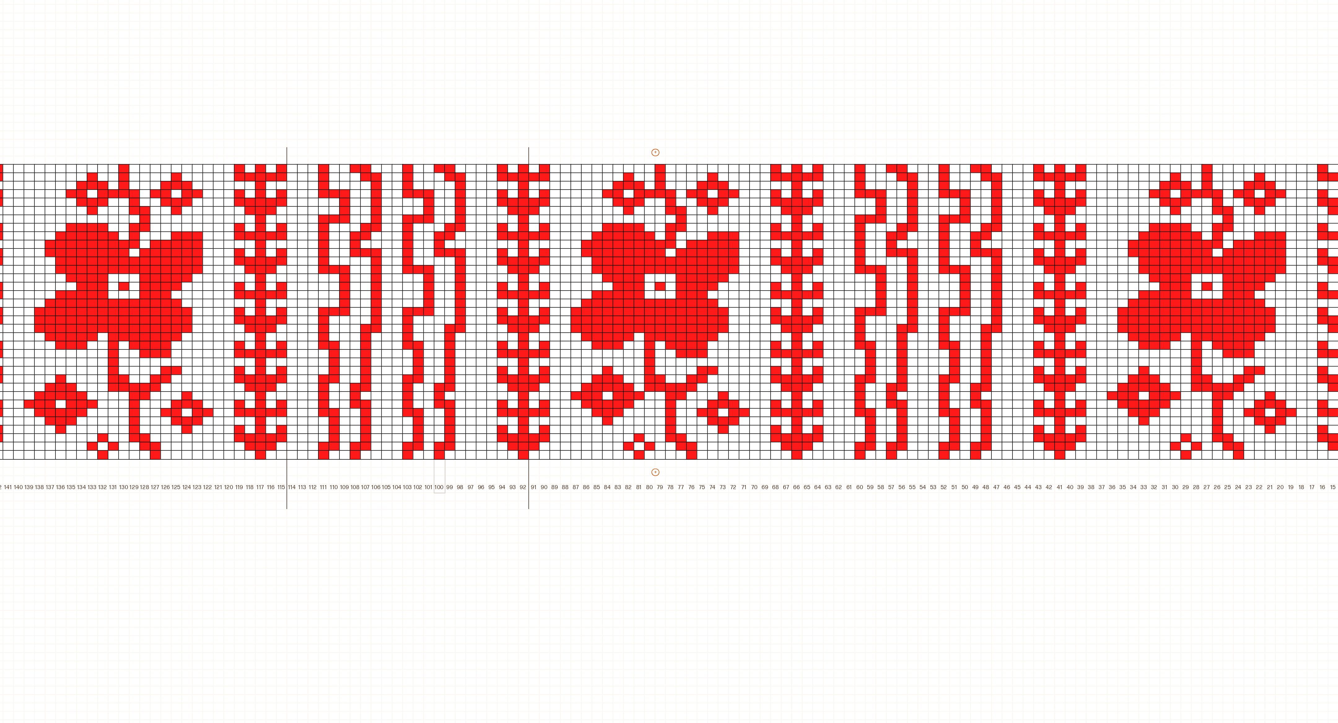
scroll to position [68, 0]
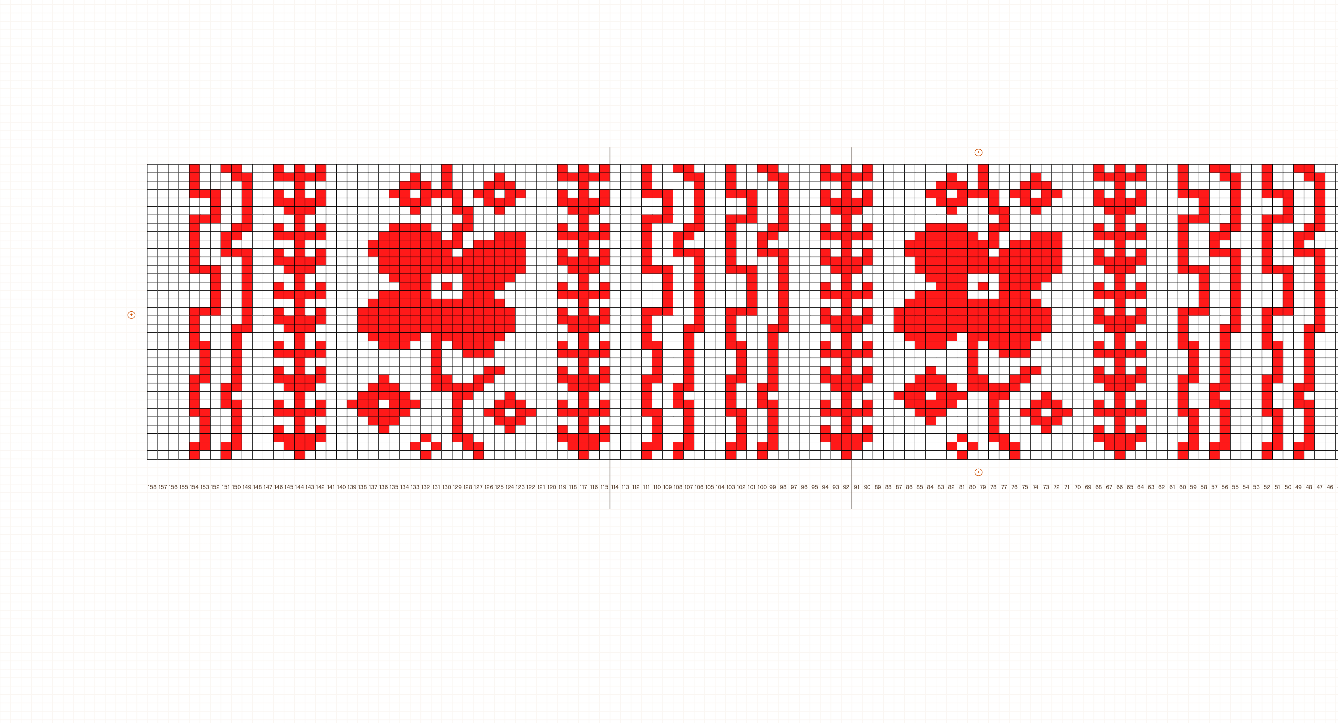
click at [168, 301] on div "+ + + + 158 157 156 155 154 153 152 151 150 149 148 147 146 145 144 143 142 141…" at bounding box center [669, 306] width 1016 height 203
click at [174, 299] on div at bounding box center [176, 302] width 7 height 6
click at [239, 354] on p "Slett kolonne" at bounding box center [229, 352] width 22 height 5
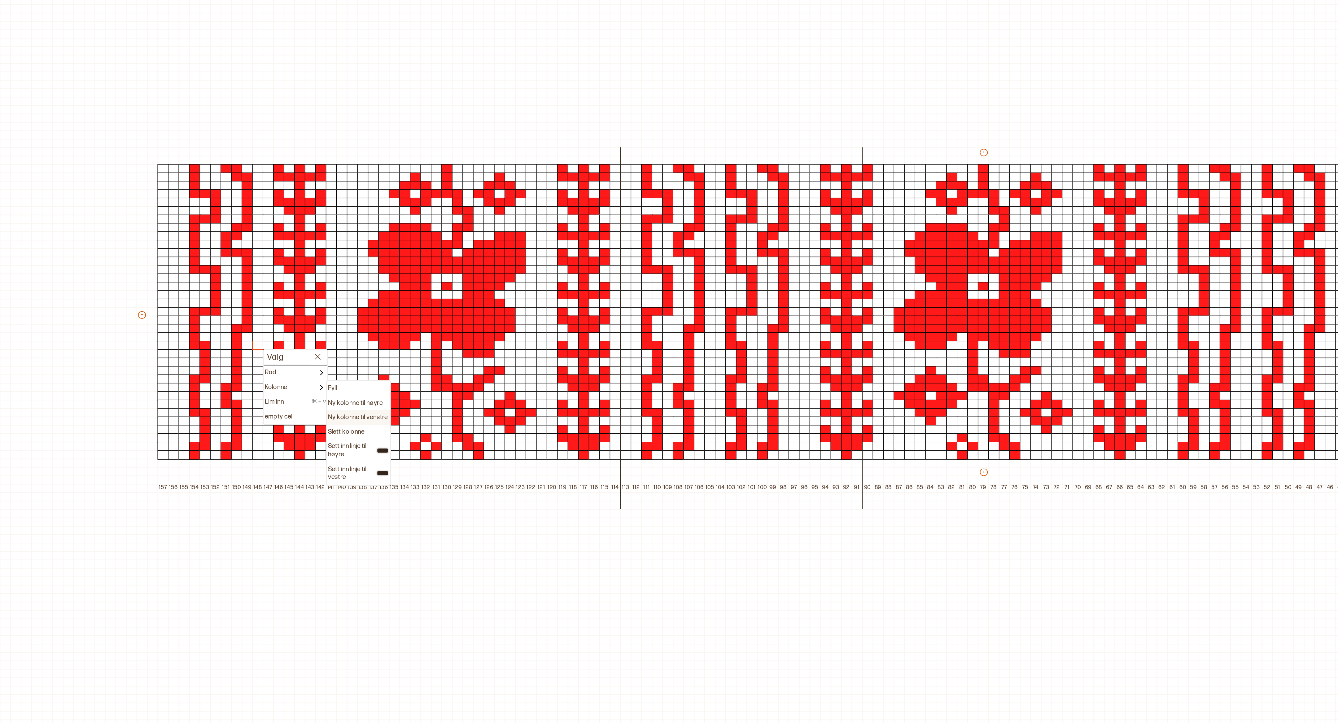
click at [298, 360] on div "Ny kolonne til venstre" at bounding box center [297, 364] width 37 height 9
click at [300, 363] on p "Ny kolonne til venstre" at bounding box center [297, 364] width 35 height 5
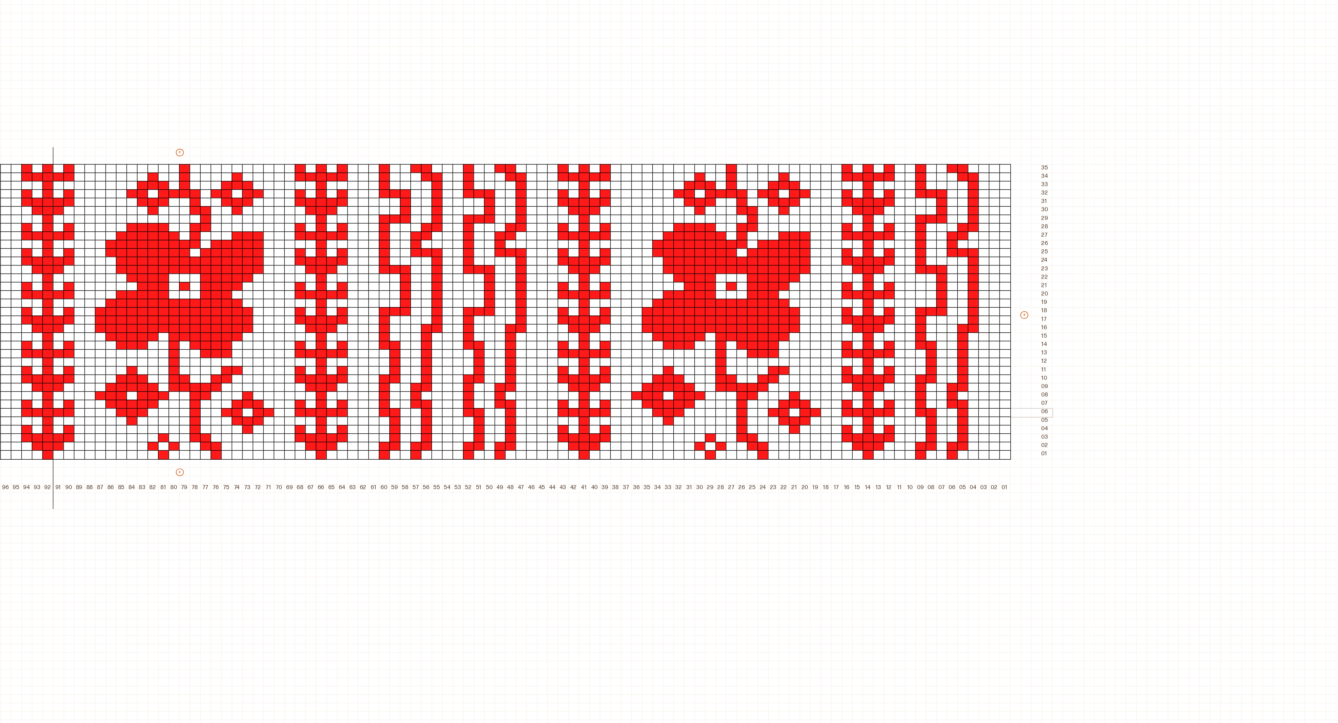
scroll to position [68, 590]
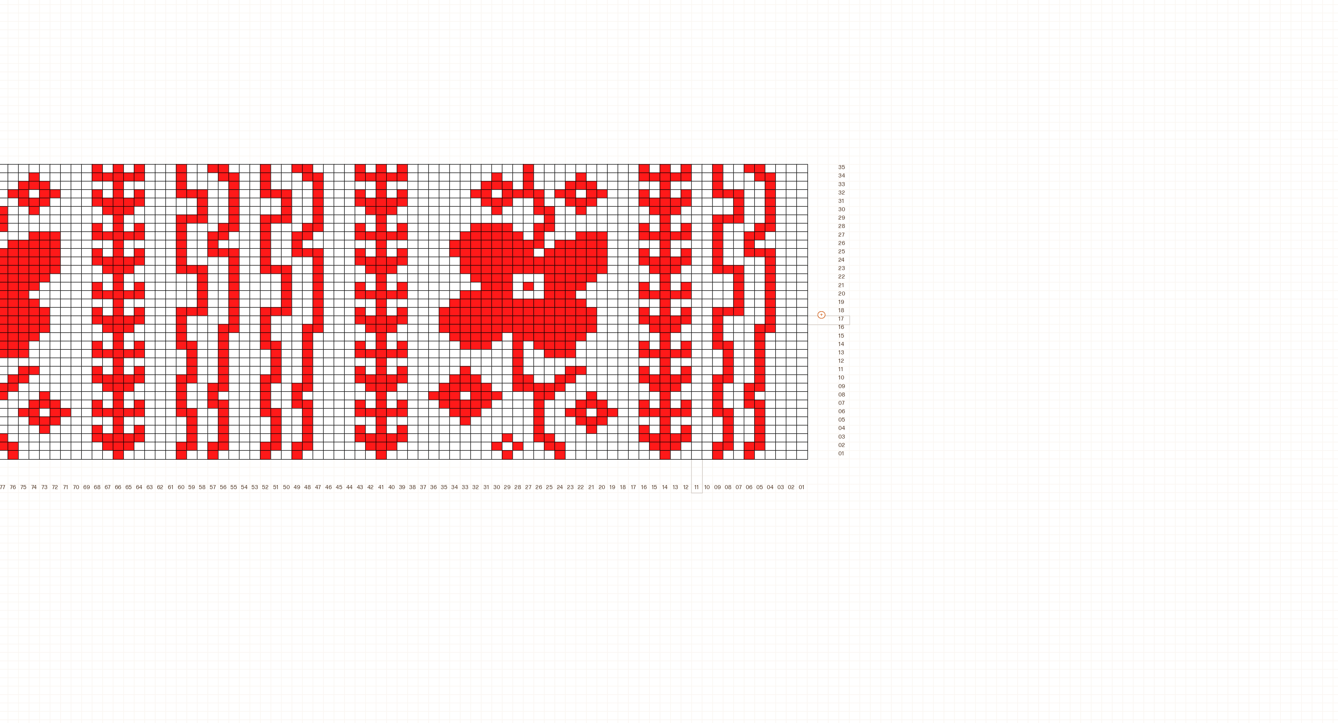
click at [498, 306] on div at bounding box center [497, 307] width 7 height 6
click at [556, 338] on p "Ny kolonne til høyre" at bounding box center [555, 340] width 32 height 5
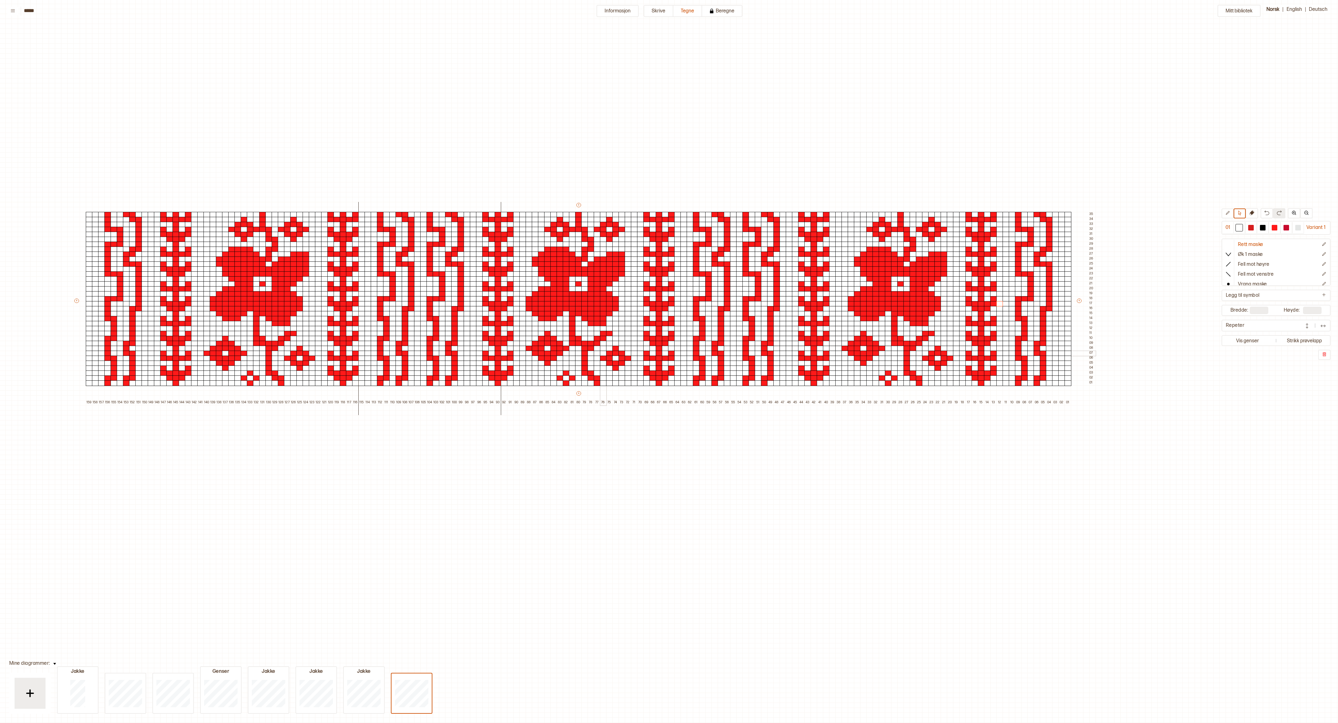
scroll to position [71, 90]
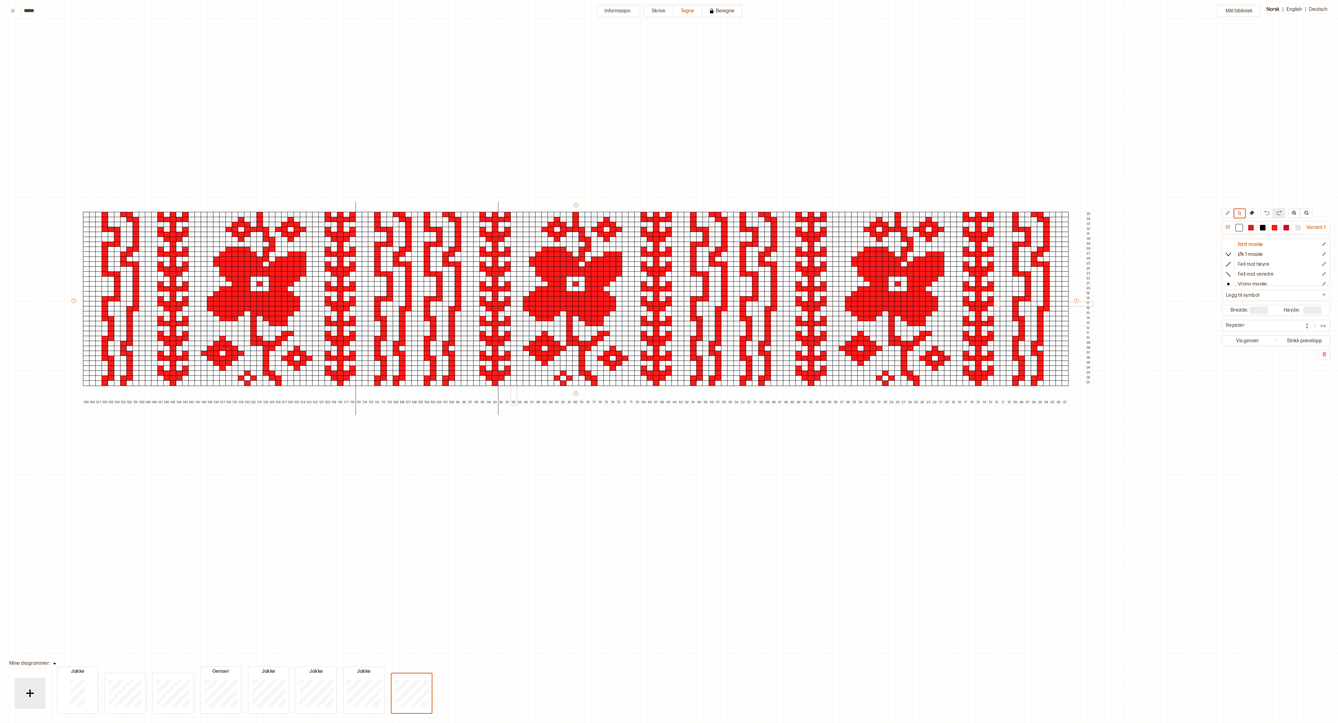
click at [515, 302] on div at bounding box center [514, 304] width 7 height 6
click at [575, 340] on div "Ny kolonne til høyre" at bounding box center [572, 338] width 37 height 9
click at [575, 336] on p "Ny kolonne til høyre" at bounding box center [571, 337] width 32 height 5
type input "***"
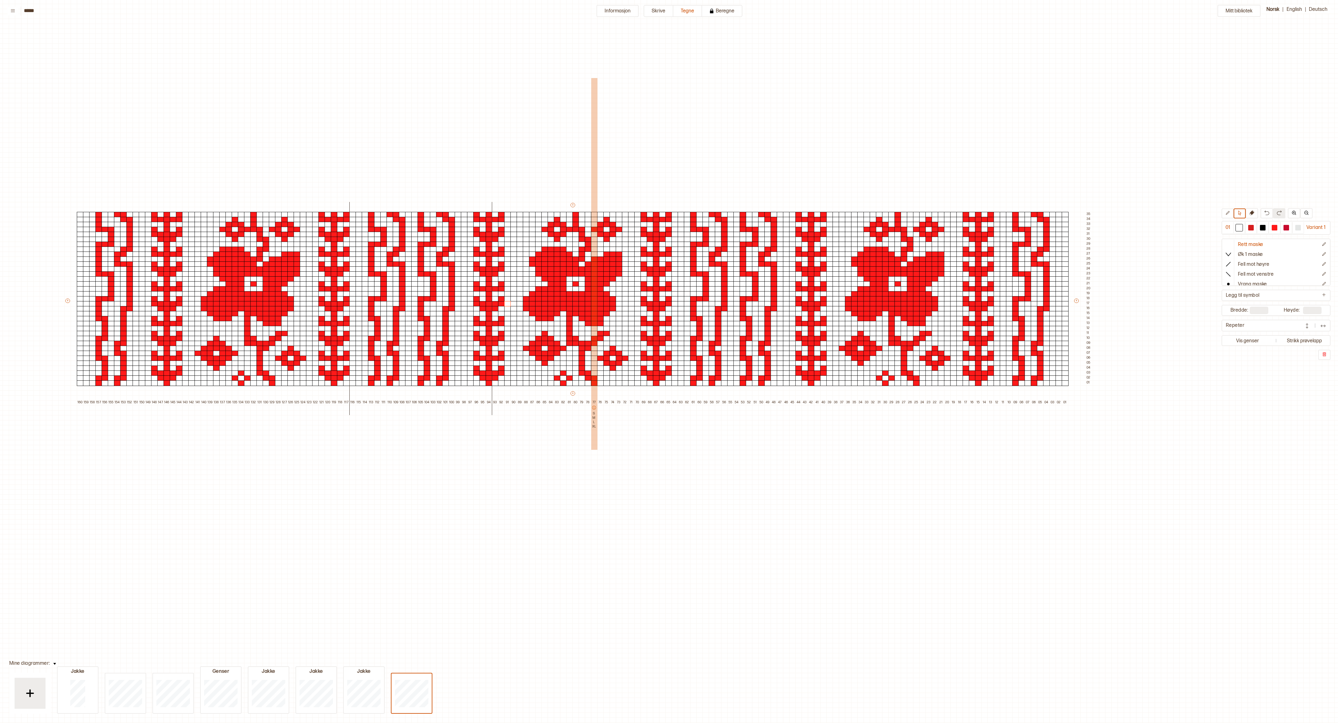
click at [530, 490] on div "Mitt bibliotek 01 Variant 1 Rett maske Øk 1 maske Fell mot høyre Fell mot venst…" at bounding box center [1248, 652] width 2676 height 1446
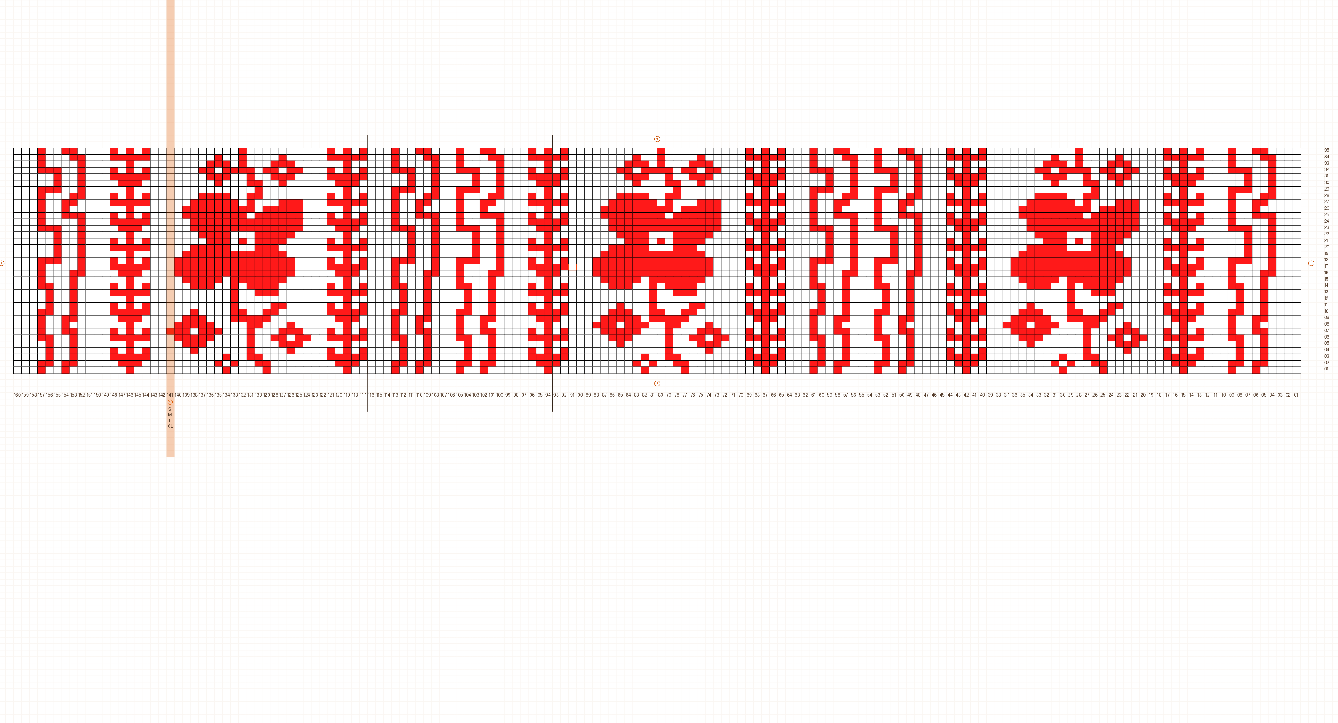
scroll to position [71, 107]
